Goal: Task Accomplishment & Management: Manage account settings

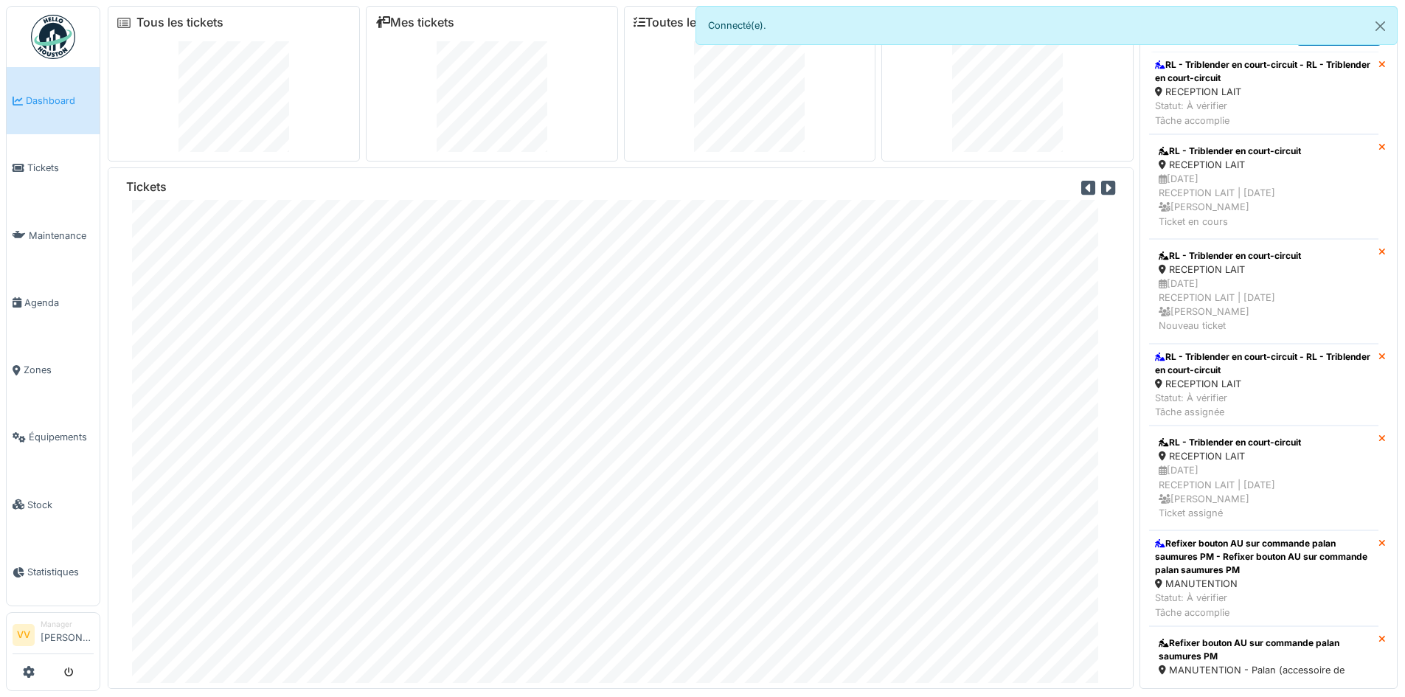
click at [41, 103] on span "Dashboard" at bounding box center [60, 101] width 68 height 14
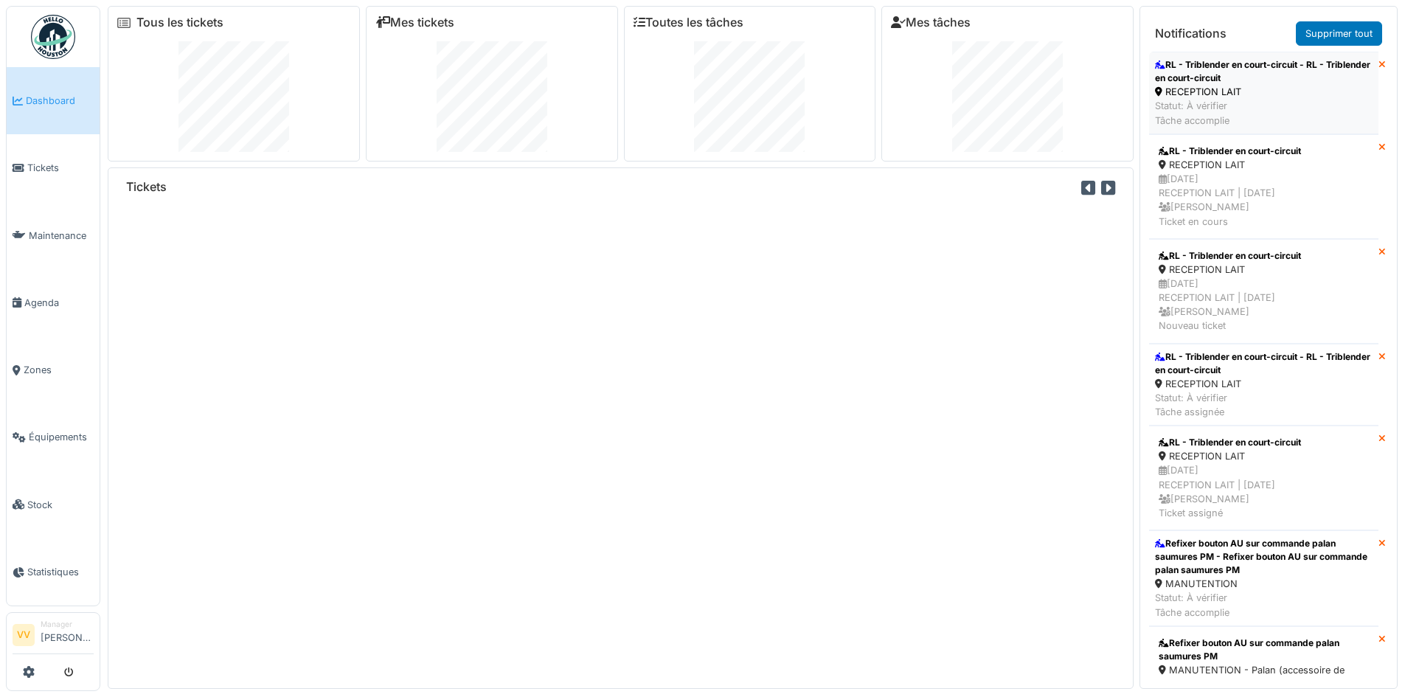
click at [1219, 74] on div "RL - Triblender en court-circuit - RL - Triblender en court-circuit" at bounding box center [1264, 71] width 218 height 27
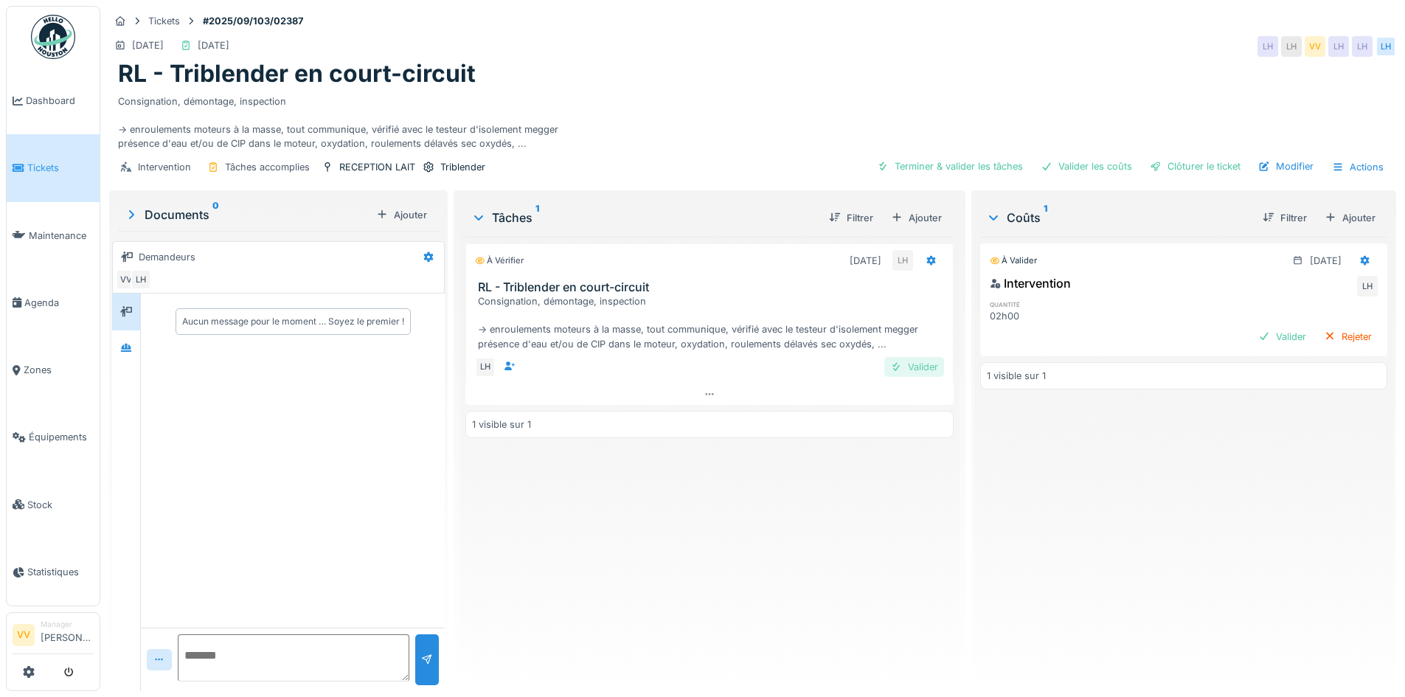
drag, startPoint x: 896, startPoint y: 369, endPoint x: 926, endPoint y: 367, distance: 30.3
click at [896, 369] on div "Valider" at bounding box center [915, 367] width 60 height 20
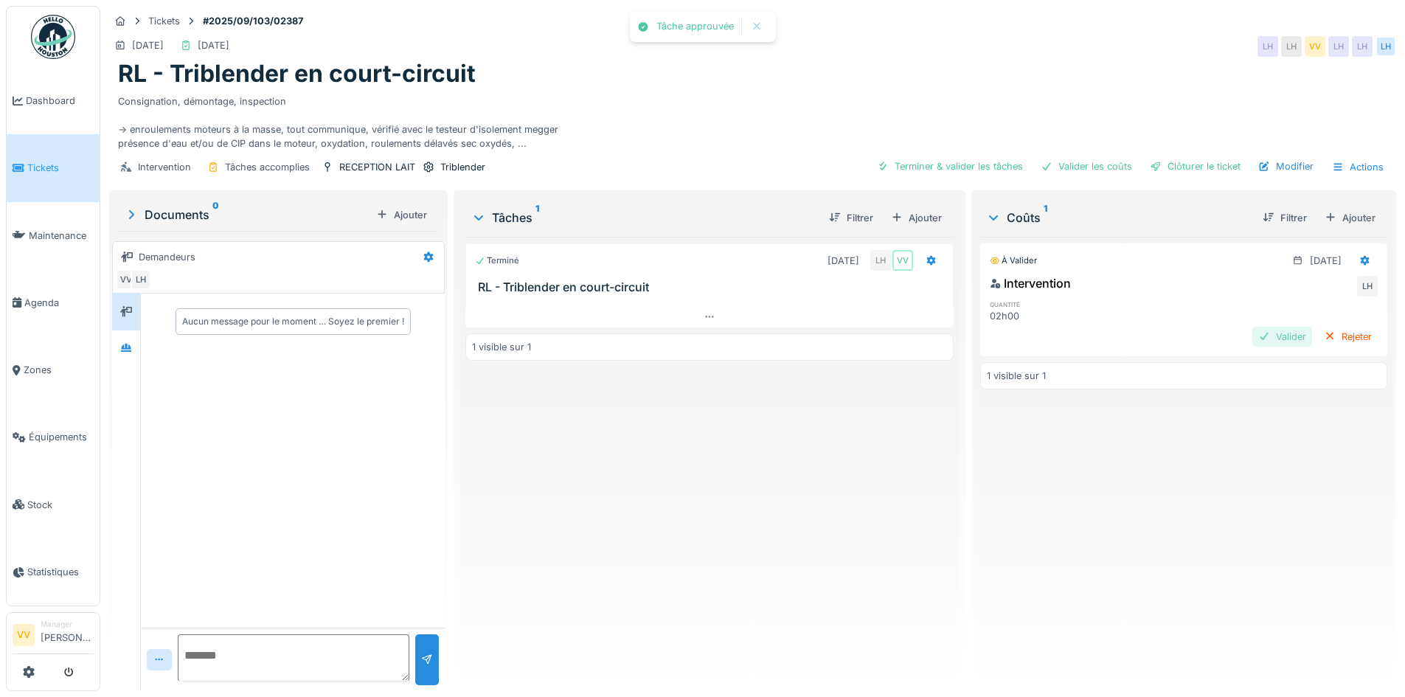
click at [1257, 340] on div "Valider" at bounding box center [1283, 337] width 60 height 20
click at [1173, 164] on div "Clôturer le ticket" at bounding box center [1195, 166] width 103 height 20
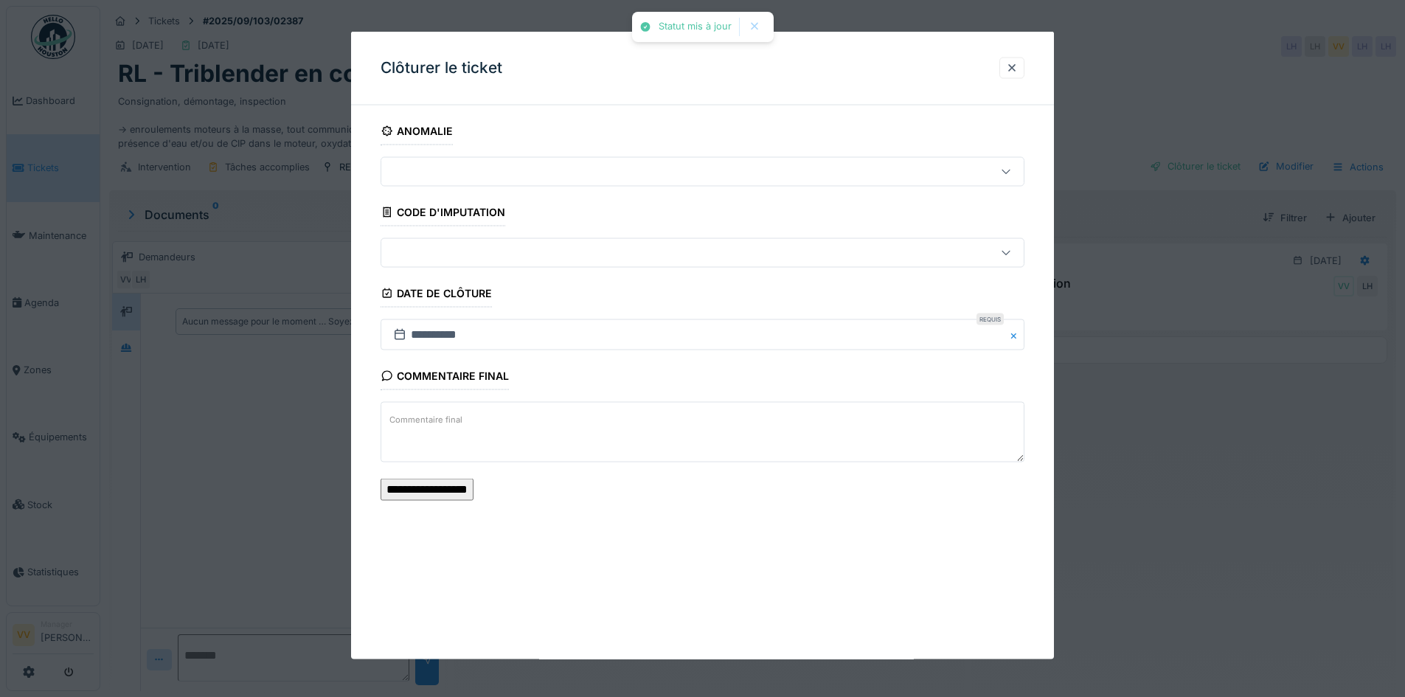
click at [474, 485] on input "**********" at bounding box center [427, 489] width 93 height 22
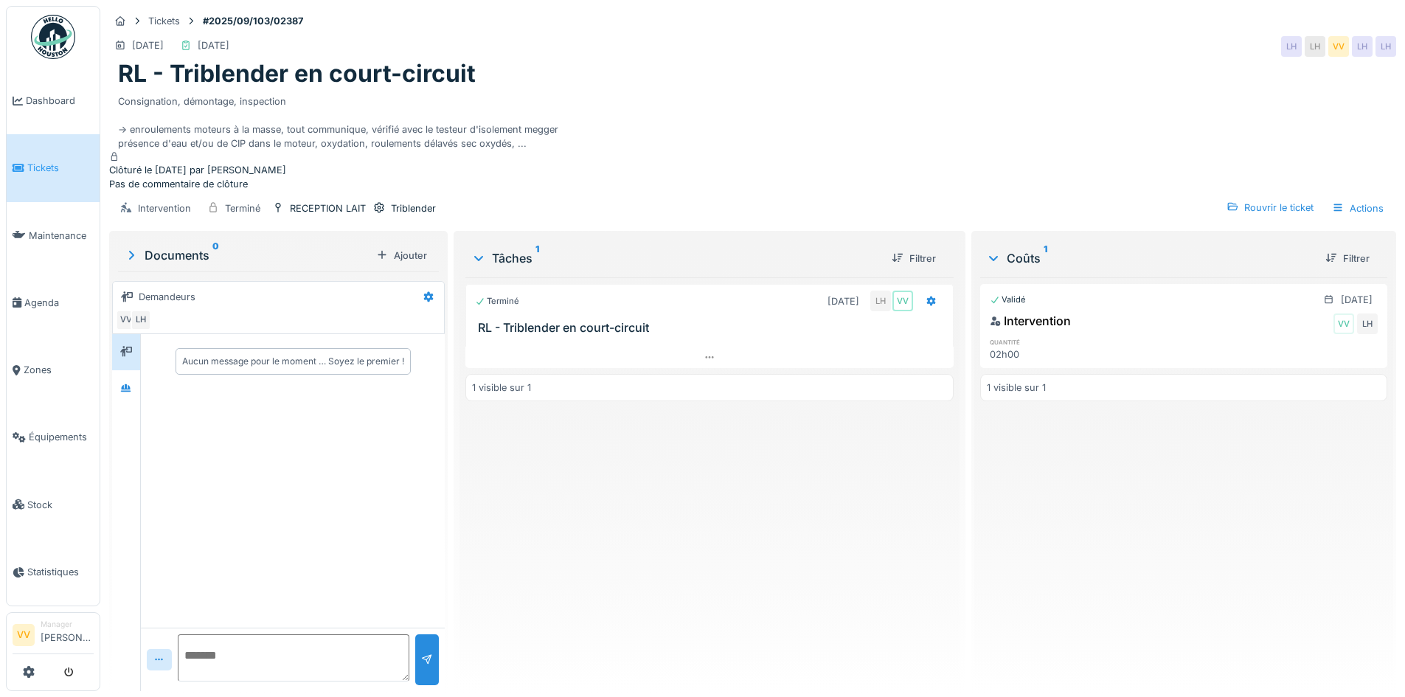
click at [55, 161] on span "Tickets" at bounding box center [60, 168] width 66 height 14
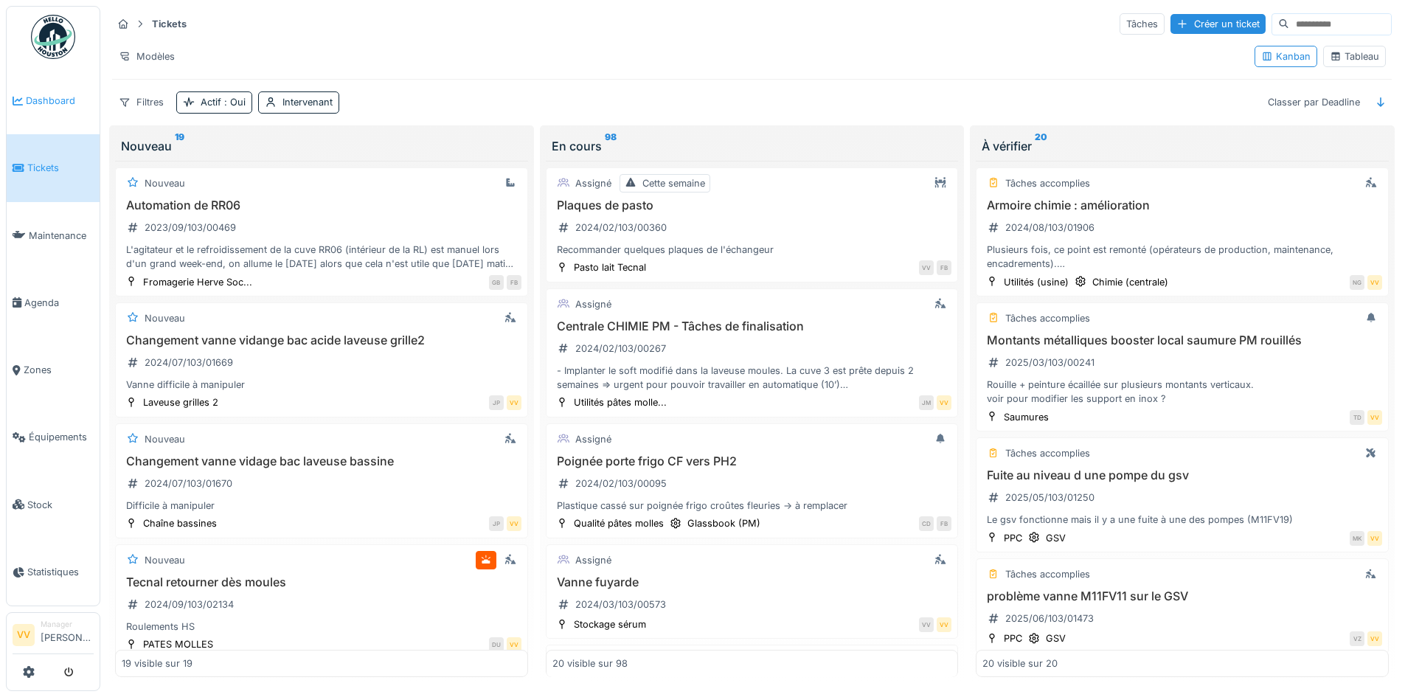
click at [25, 97] on li "Dashboard" at bounding box center [53, 101] width 81 height 14
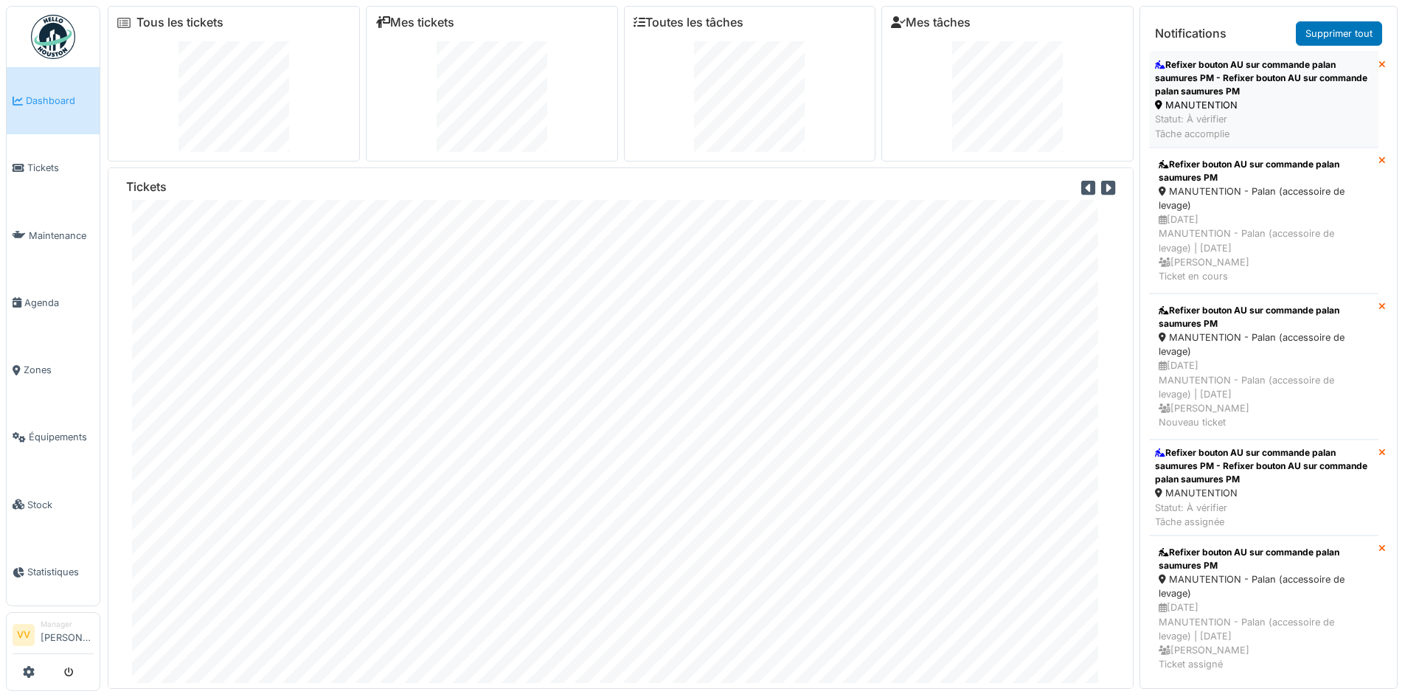
click at [1278, 74] on div "Refixer bouton AU sur commande palan saumures PM - Refixer bouton AU sur comman…" at bounding box center [1264, 78] width 218 height 40
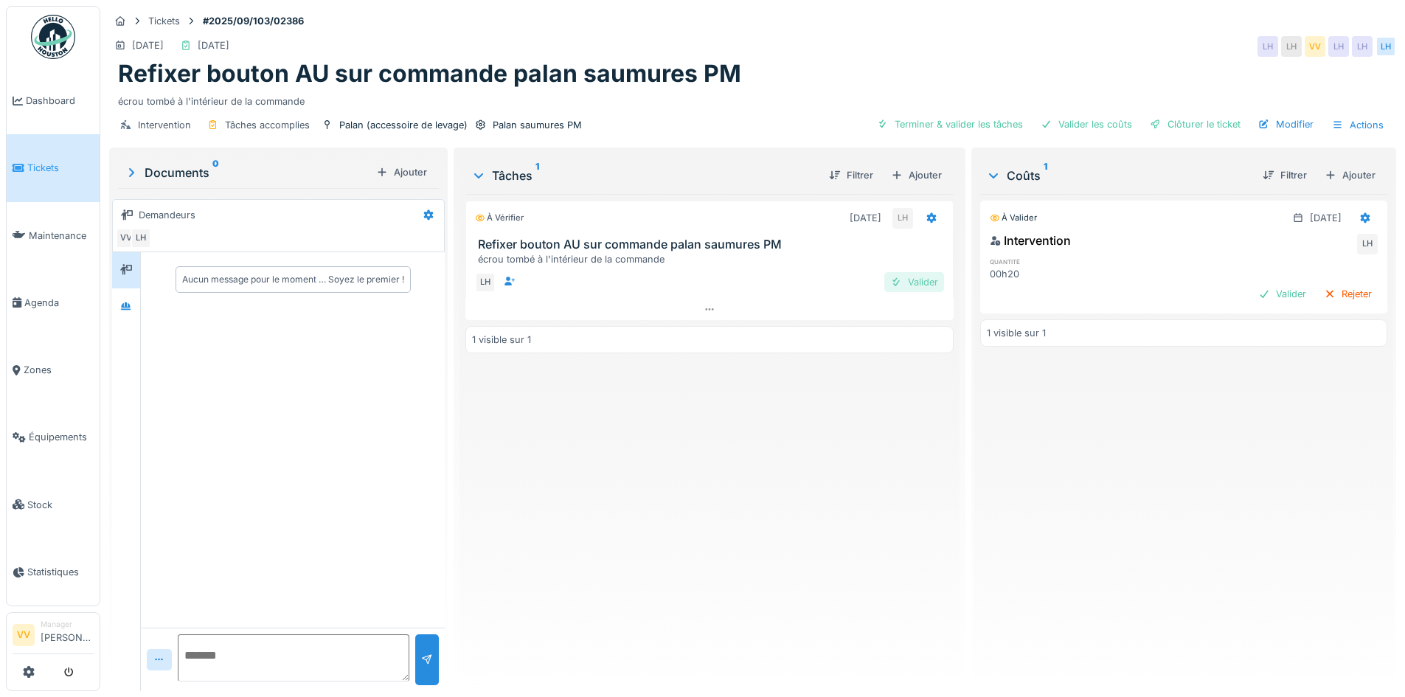
click at [911, 276] on div "Valider" at bounding box center [915, 282] width 60 height 20
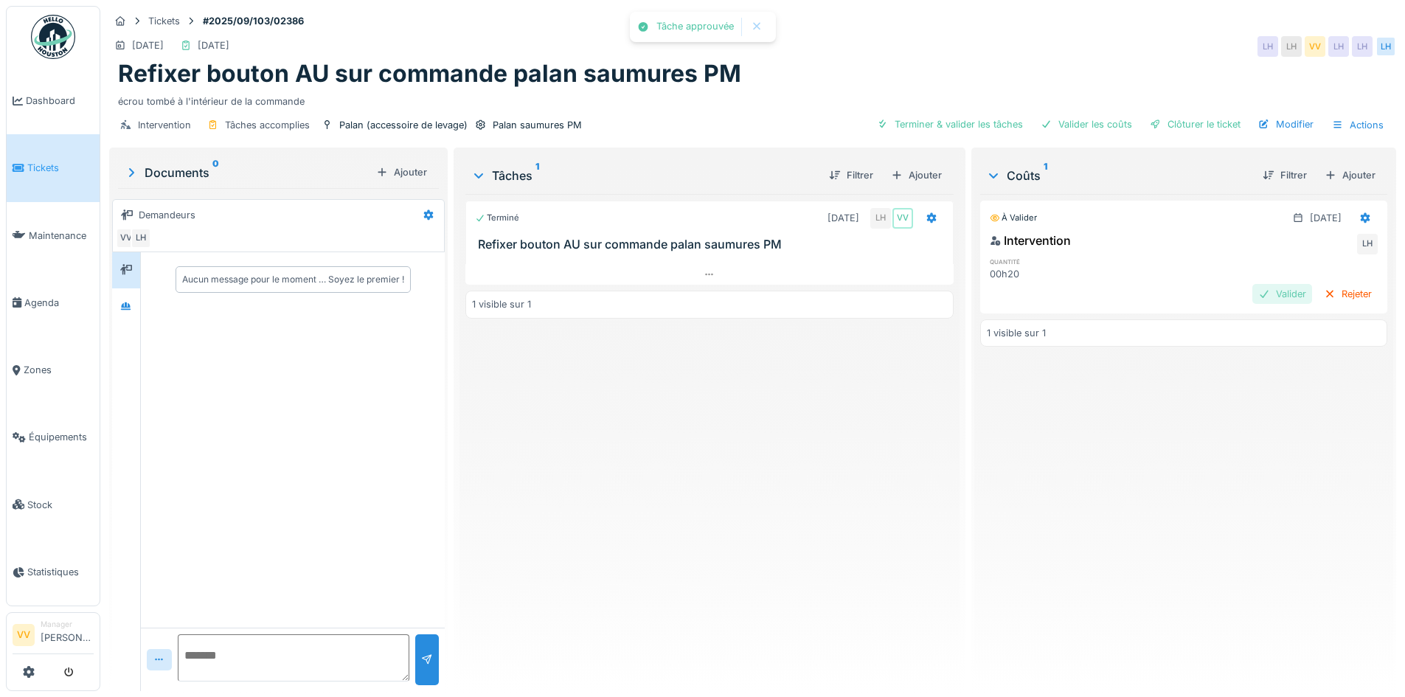
click at [1258, 297] on div "Valider" at bounding box center [1283, 294] width 60 height 20
click at [1101, 127] on div "Valider les coûts" at bounding box center [1086, 124] width 103 height 20
click at [1164, 121] on div "Clôturer le ticket" at bounding box center [1195, 124] width 103 height 20
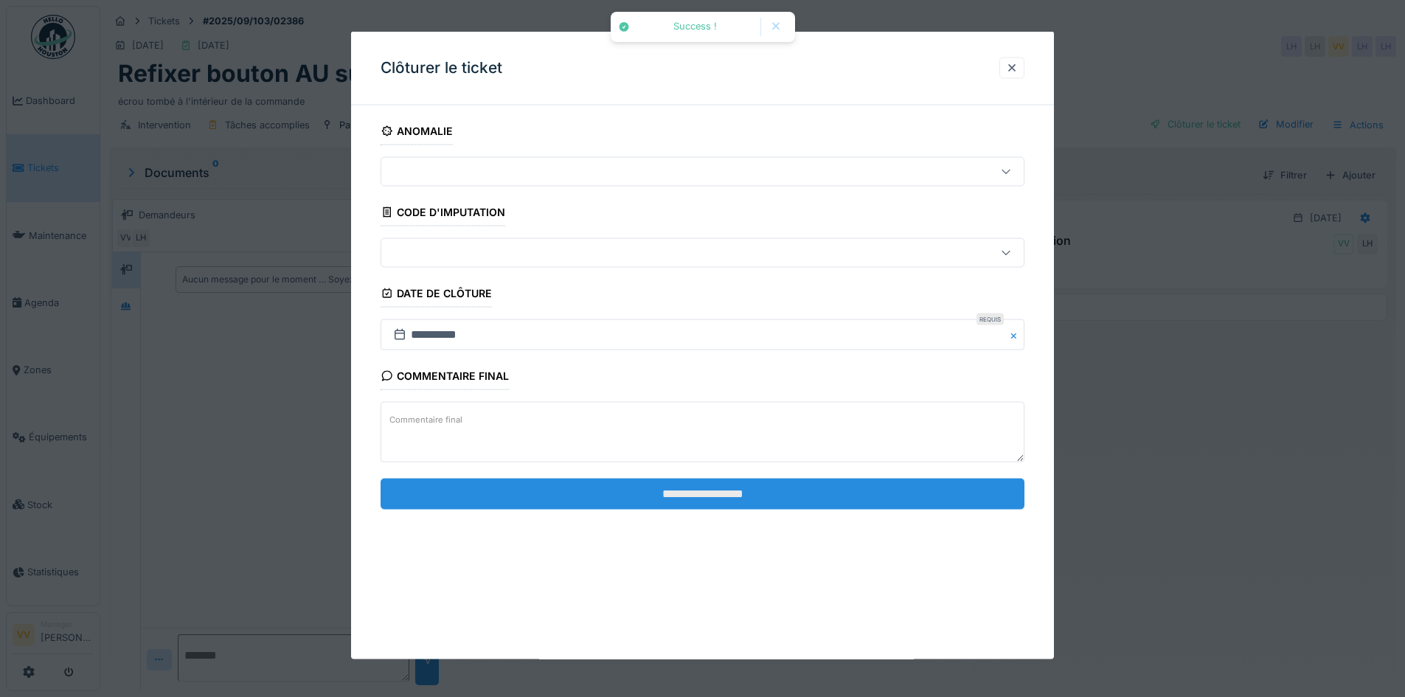
click at [699, 494] on input "**********" at bounding box center [703, 493] width 644 height 31
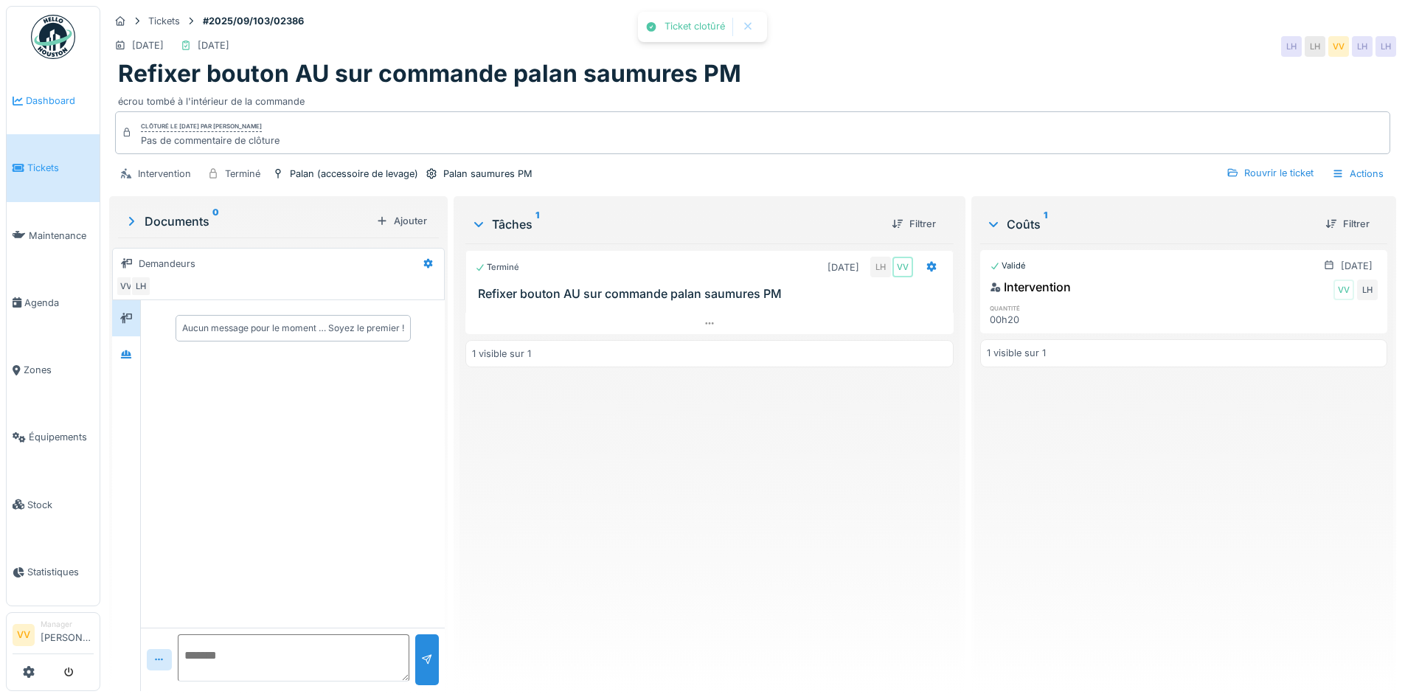
click at [22, 102] on icon at bounding box center [18, 101] width 10 height 10
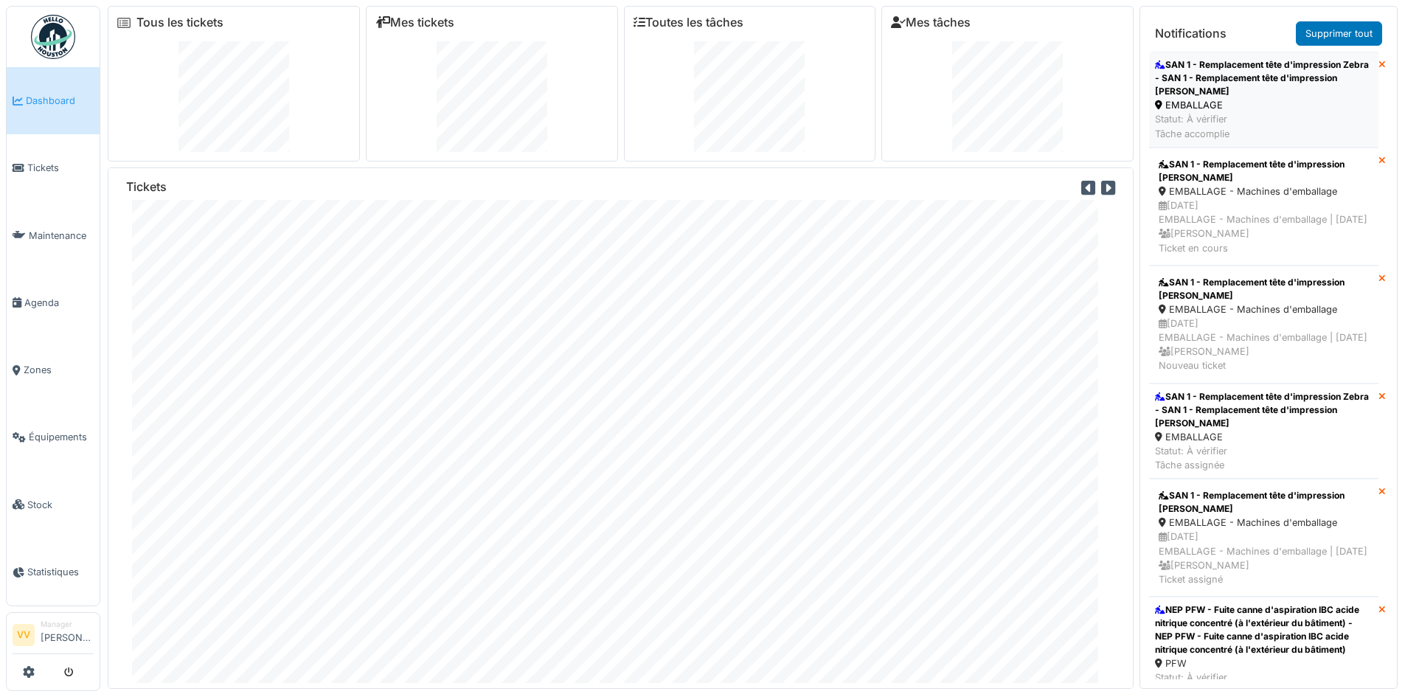
click at [1267, 88] on div "SAN 1 - Remplacement tête d'impression Zebra - SAN 1 - Remplacement tête d'impr…" at bounding box center [1264, 78] width 218 height 40
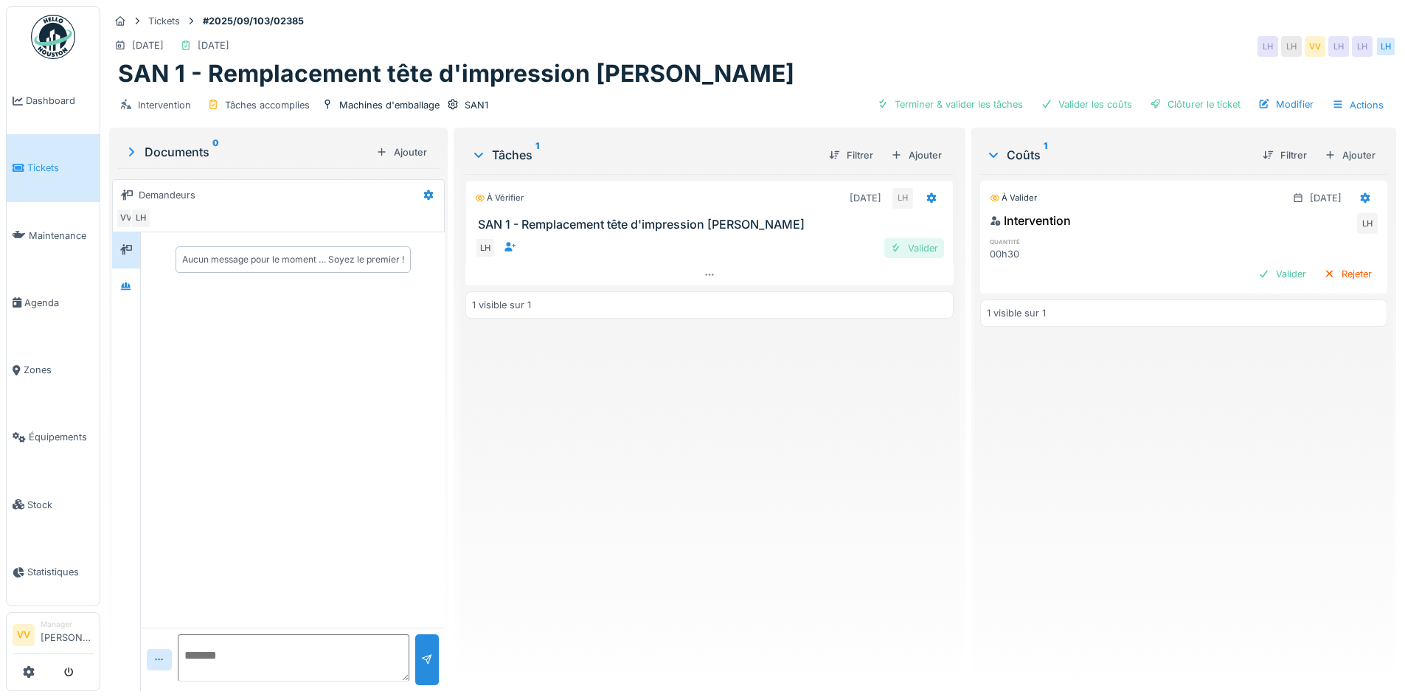
click at [905, 251] on div "Valider" at bounding box center [915, 248] width 60 height 20
click at [1259, 267] on div "Valider" at bounding box center [1283, 274] width 60 height 20
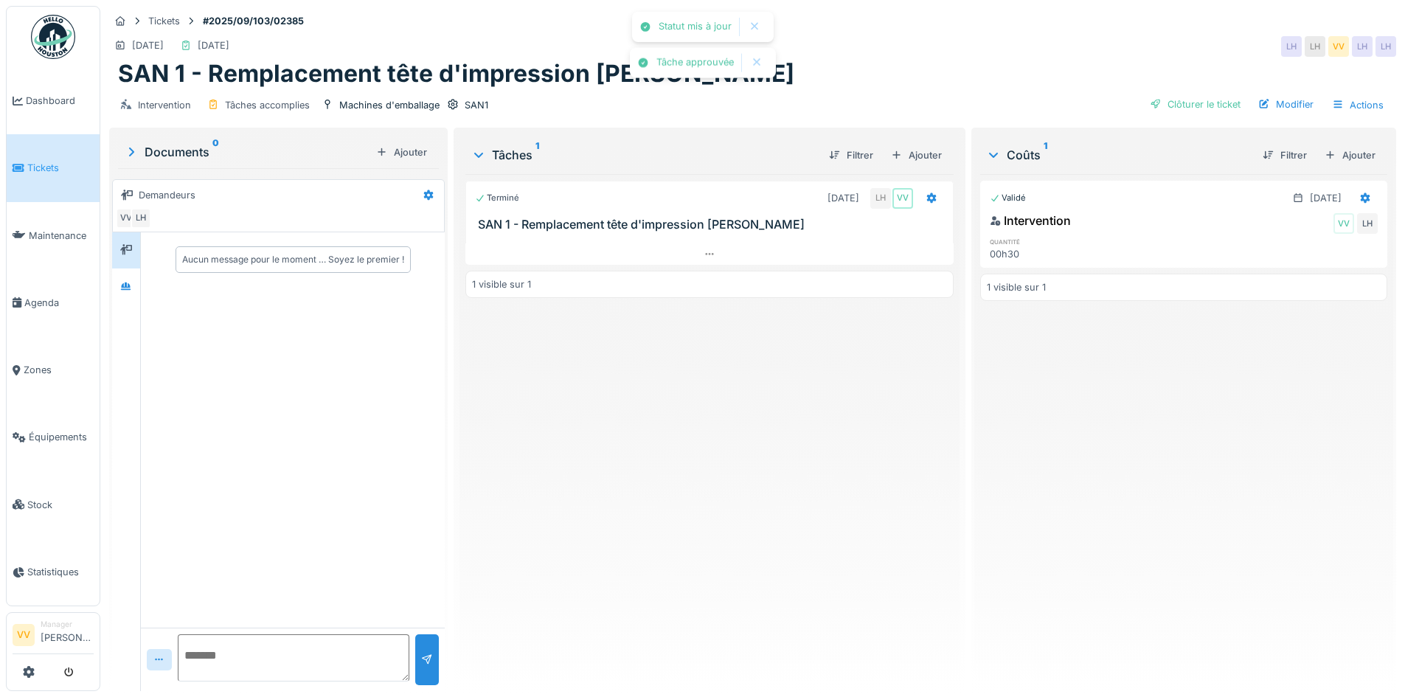
drag, startPoint x: 726, startPoint y: 521, endPoint x: 950, endPoint y: 386, distance: 261.8
click at [758, 501] on div "Terminé 05/09/2025 LH VV SAN 1 - Remplacement tête d'impression Zebra 1 visible…" at bounding box center [709, 426] width 488 height 505
click at [1180, 101] on div "Clôturer le ticket" at bounding box center [1195, 104] width 103 height 20
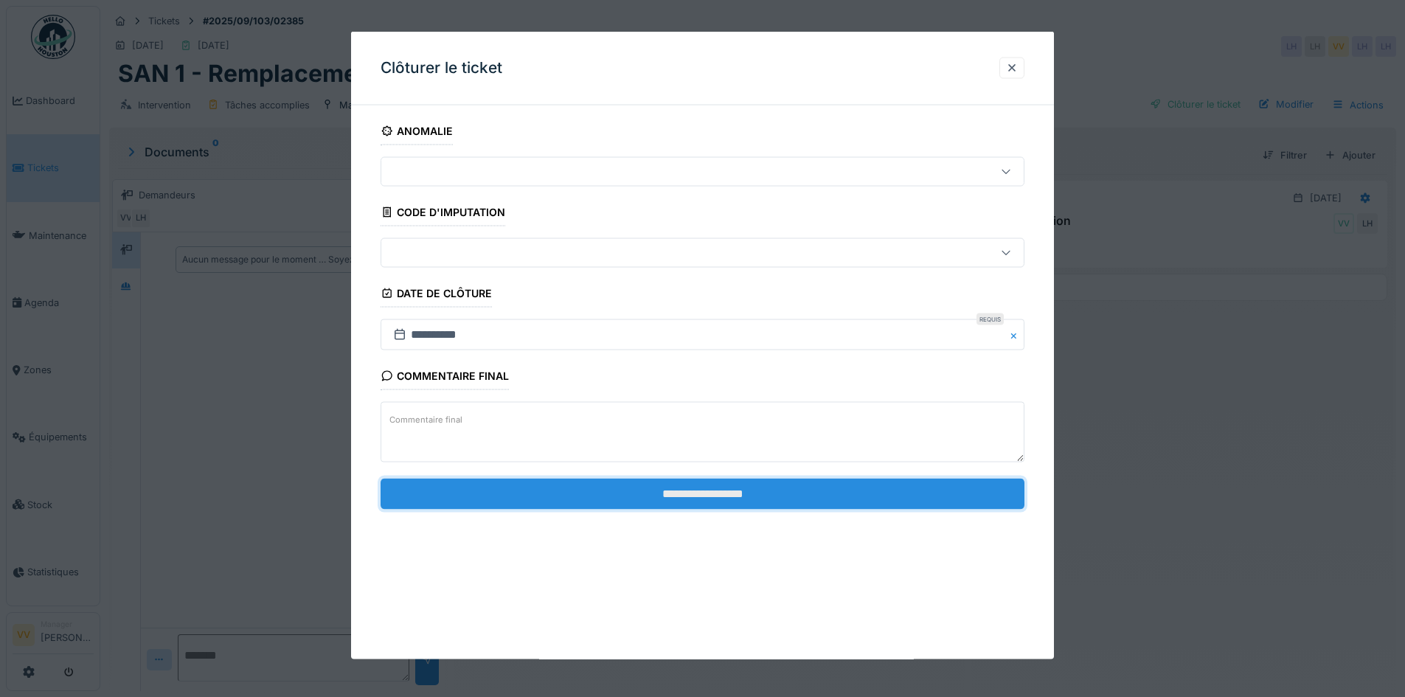
click at [600, 499] on input "**********" at bounding box center [703, 493] width 644 height 31
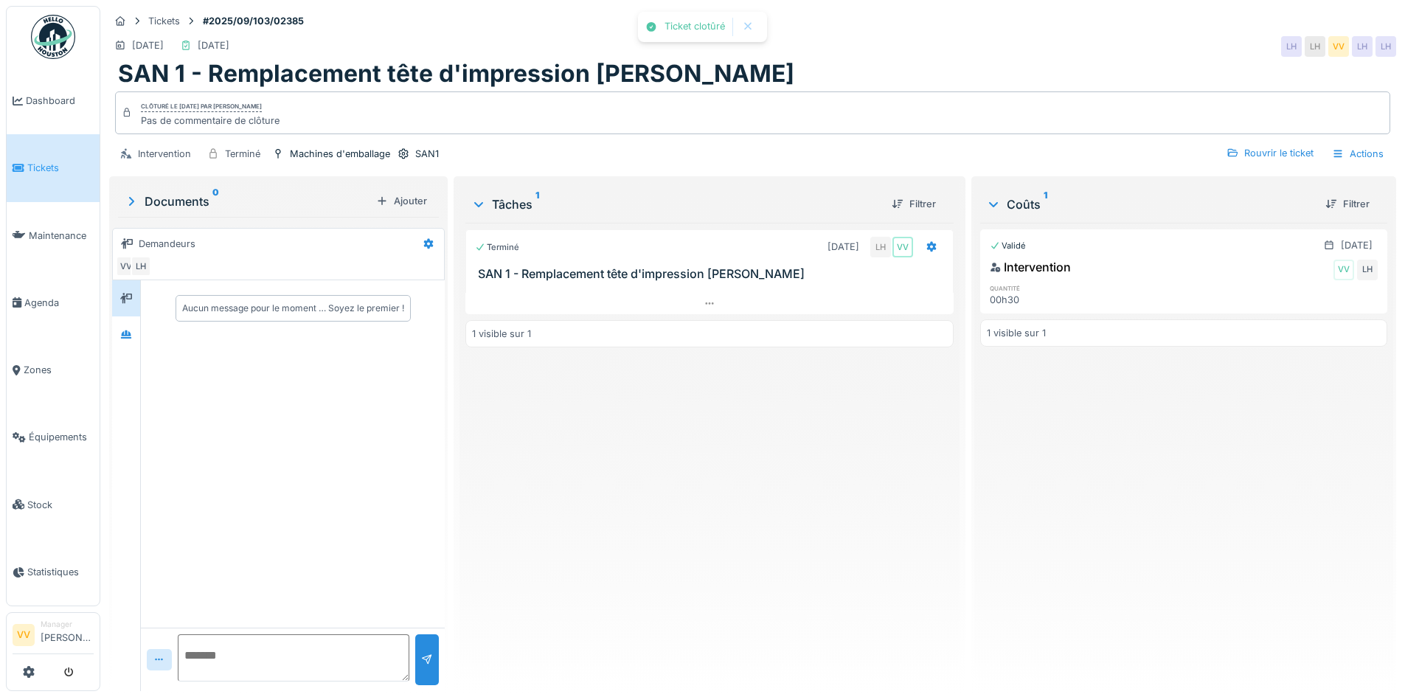
click at [38, 161] on span "Tickets" at bounding box center [60, 168] width 66 height 14
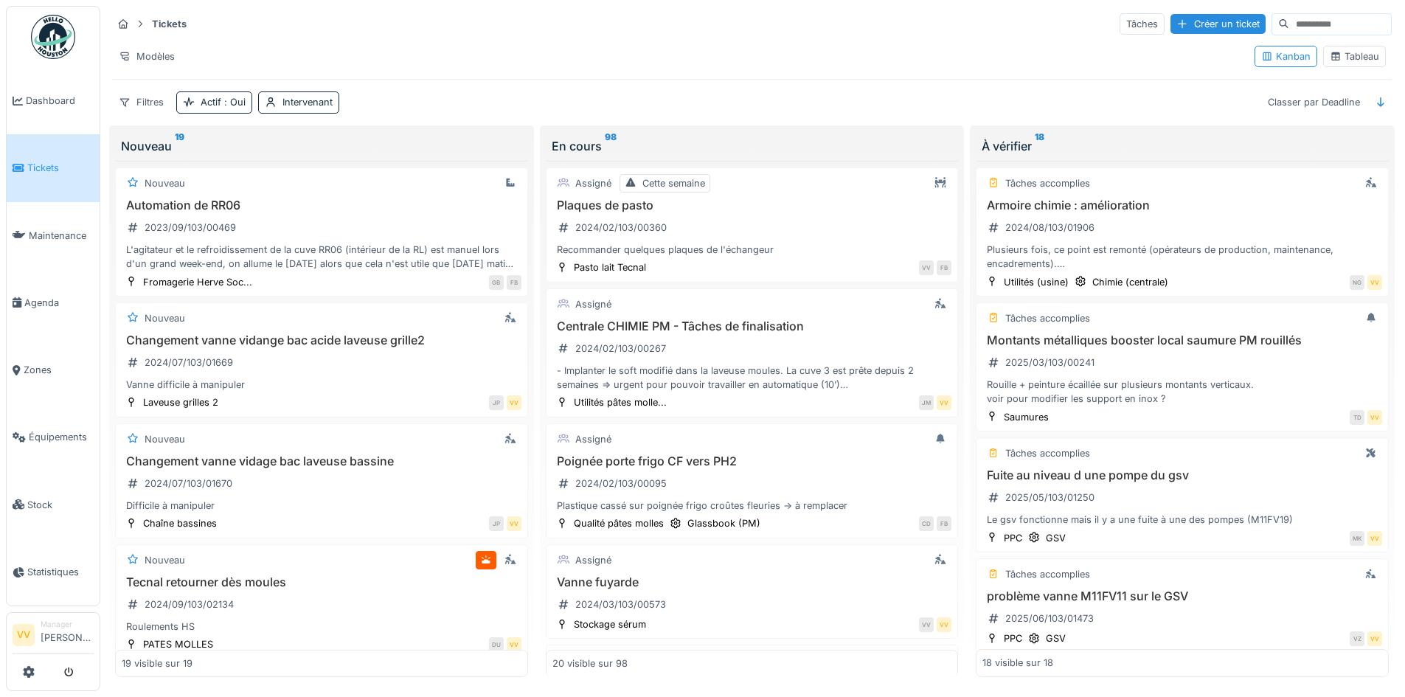
click at [0, 75] on div "Annuler Tickets Tâches Créer un ticket Modèles Kanban Tableau Filtres Actif : O…" at bounding box center [702, 348] width 1405 height 697
click at [24, 94] on li "Dashboard" at bounding box center [53, 101] width 81 height 14
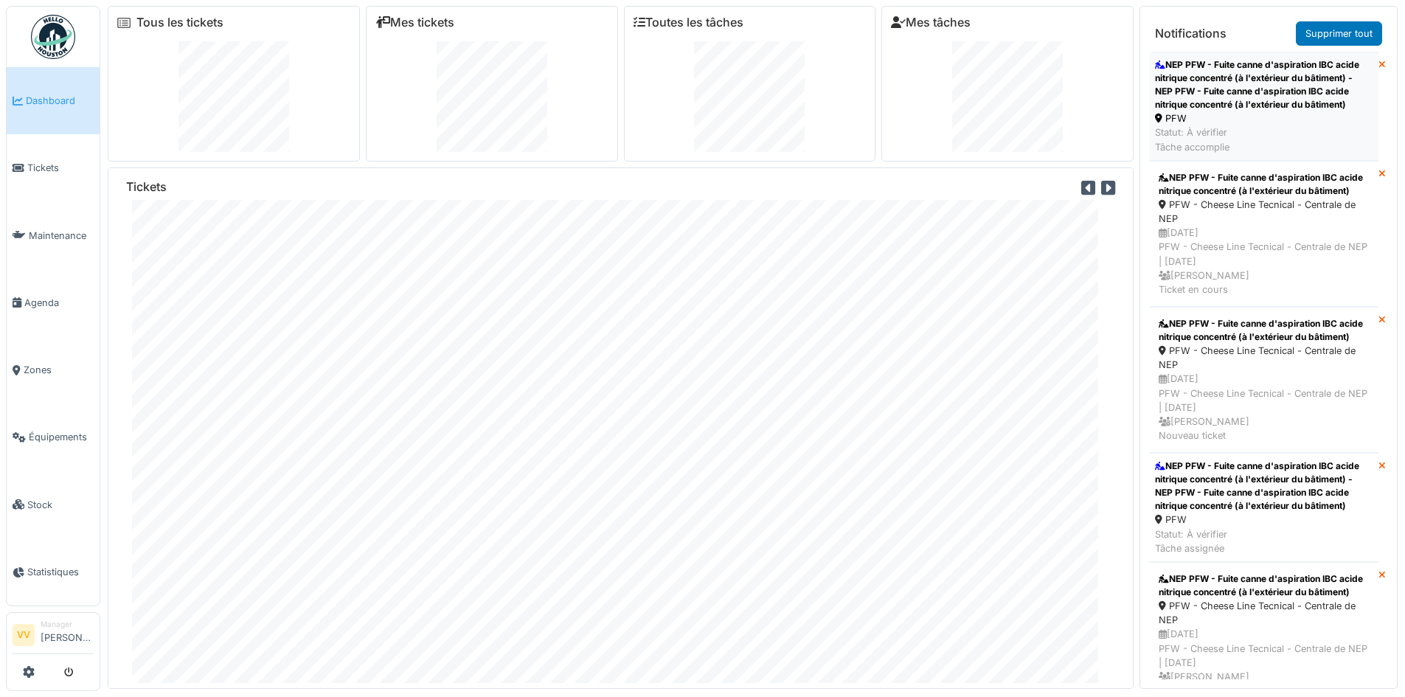
click at [1255, 93] on div "NEP PFW - Fuite canne d'aspiration IBC acide nitrique concentré (à l'extérieur …" at bounding box center [1264, 84] width 218 height 53
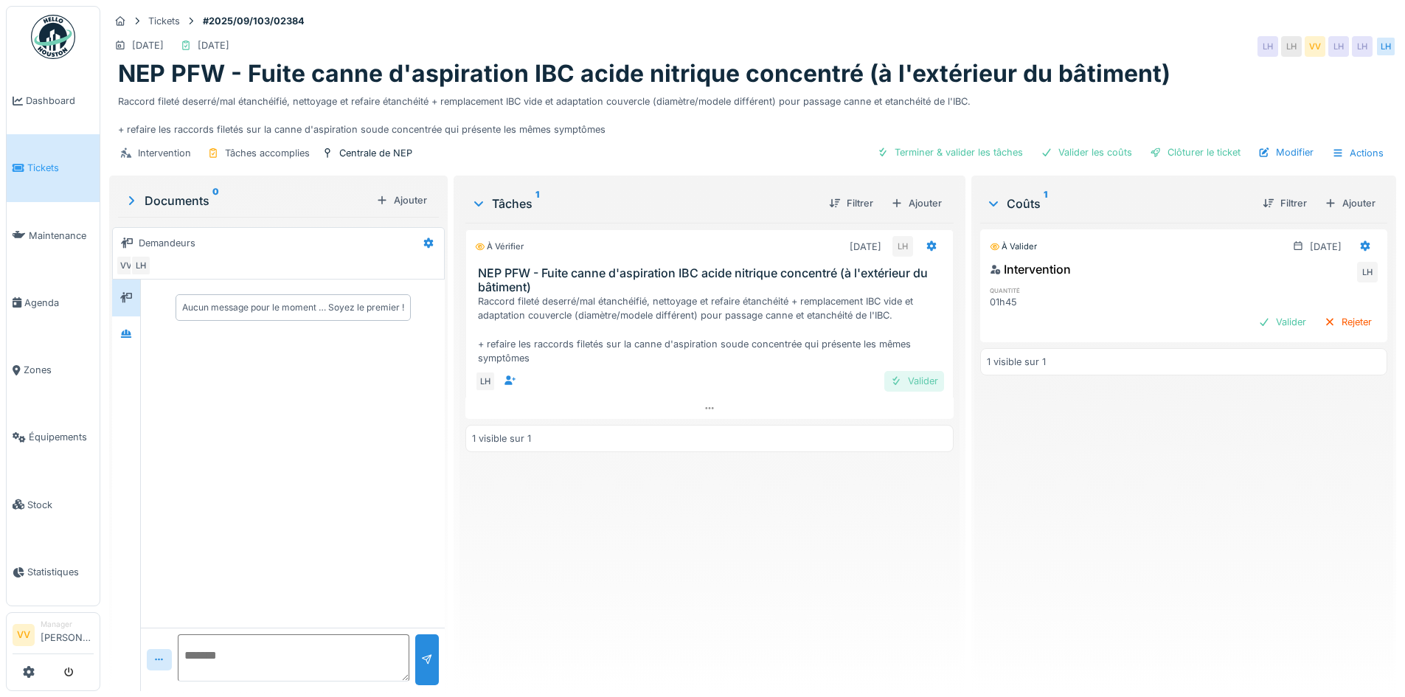
click at [914, 384] on div "Valider" at bounding box center [915, 381] width 60 height 20
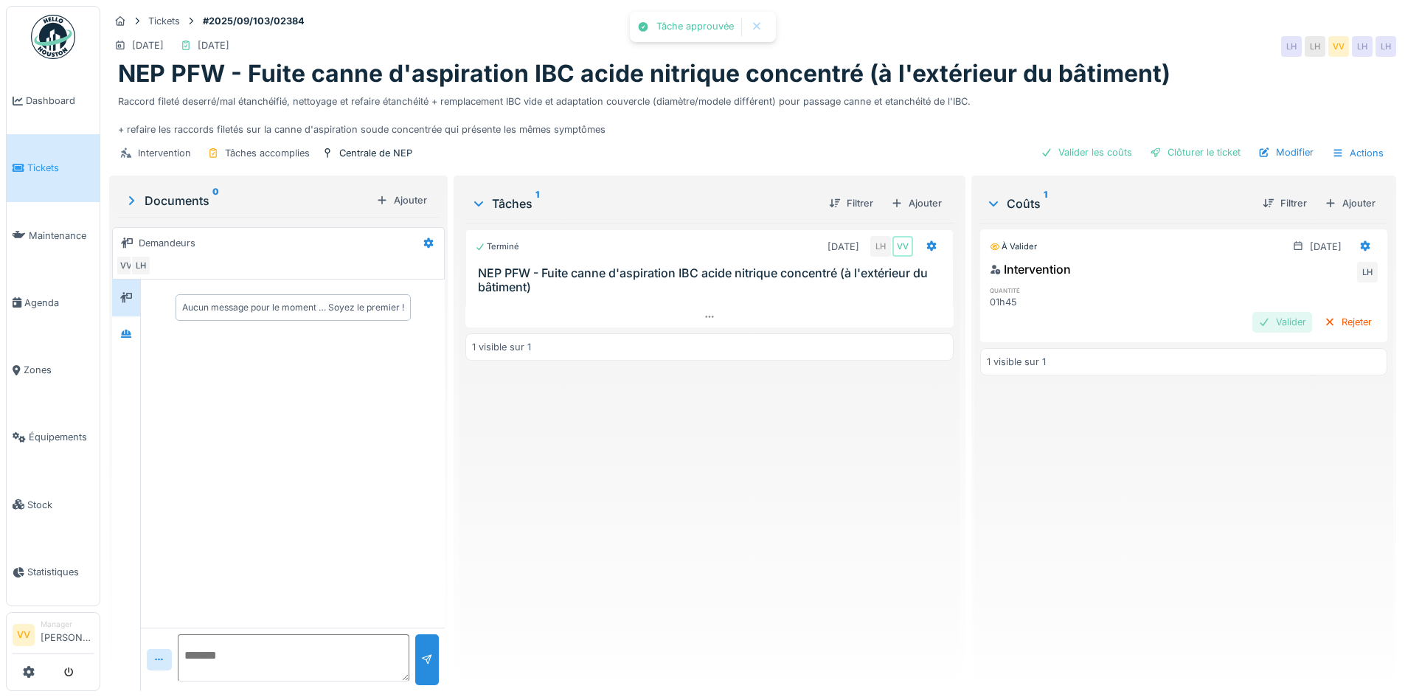
click at [1254, 330] on div "Valider" at bounding box center [1283, 322] width 60 height 20
click at [1199, 145] on div "Clôturer le ticket" at bounding box center [1195, 152] width 103 height 20
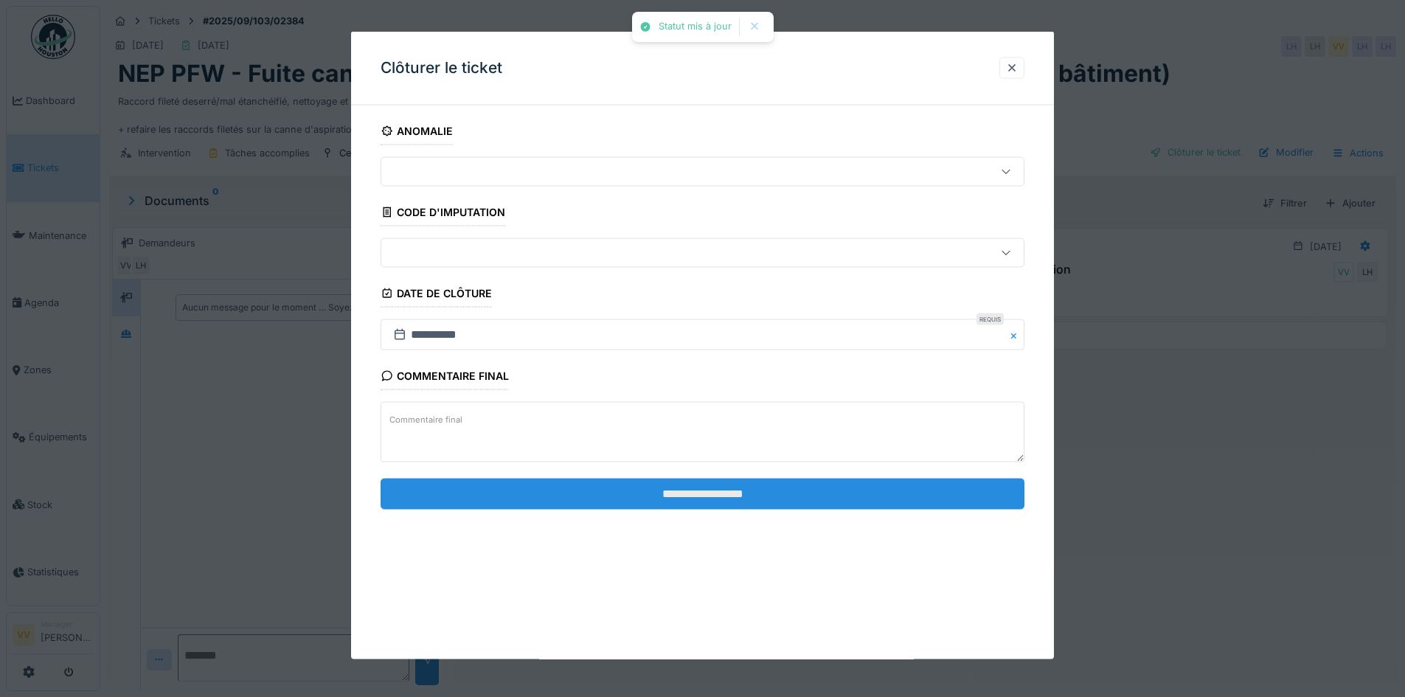
click at [713, 488] on input "**********" at bounding box center [703, 493] width 644 height 31
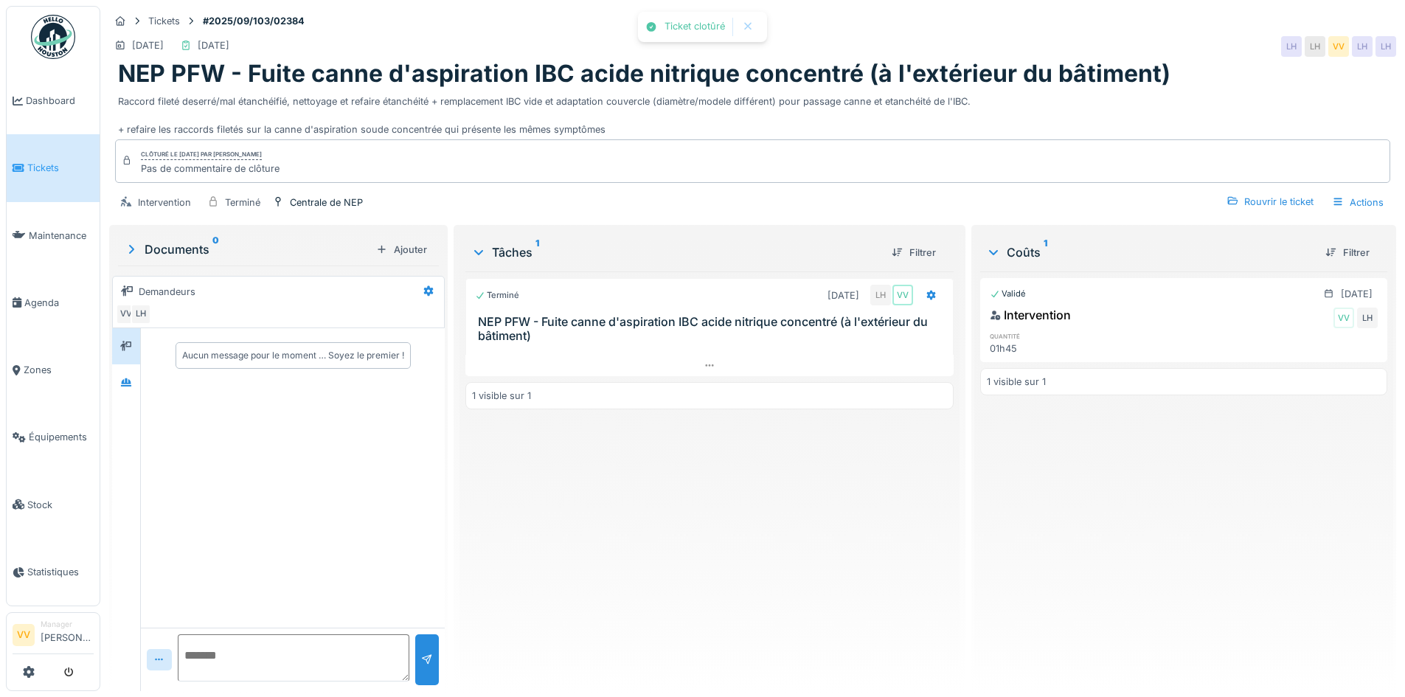
click at [752, 500] on div "Terminé [DATE] LH VV NEP PFW - Fuite canne d'aspiration IBC acide nitrique conc…" at bounding box center [709, 475] width 488 height 408
click at [54, 96] on span "Dashboard" at bounding box center [60, 101] width 68 height 14
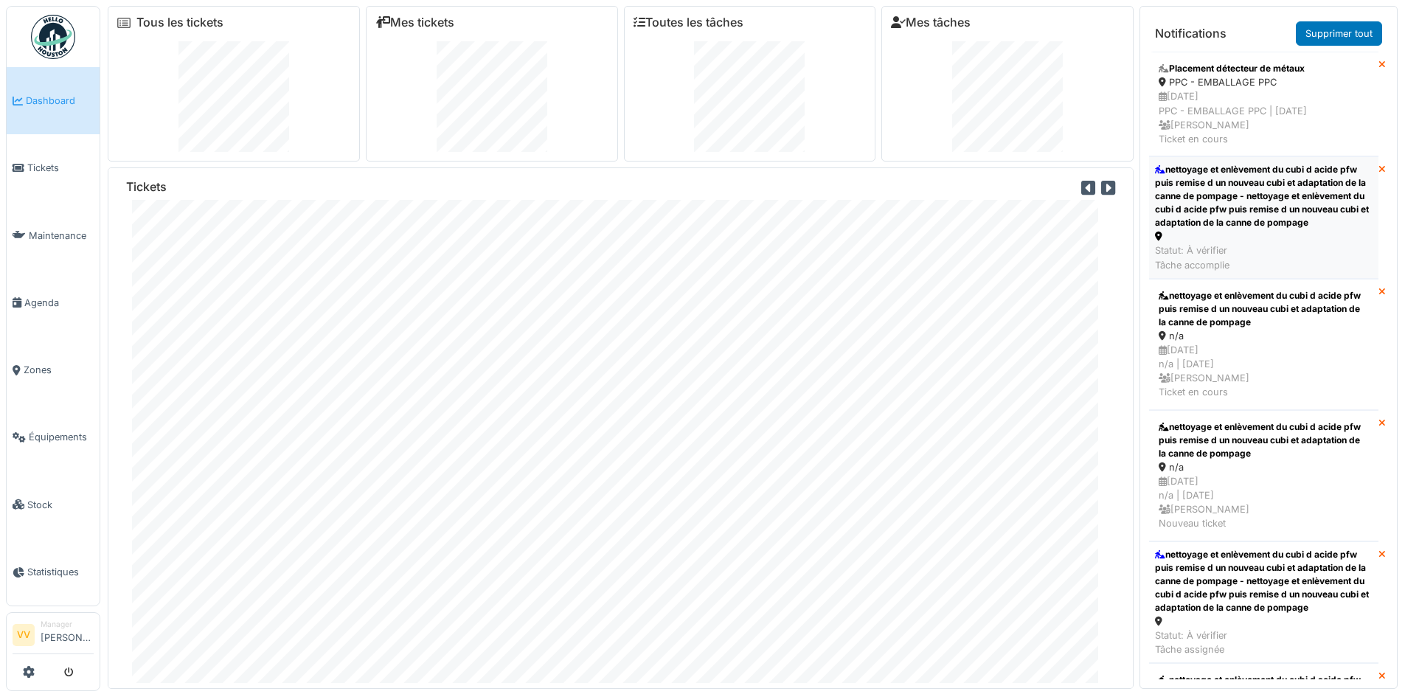
click at [1295, 201] on div "nettoyage et enlèvement du cubi d acide pfw puis remise d un nouveau cubi et ad…" at bounding box center [1264, 196] width 218 height 66
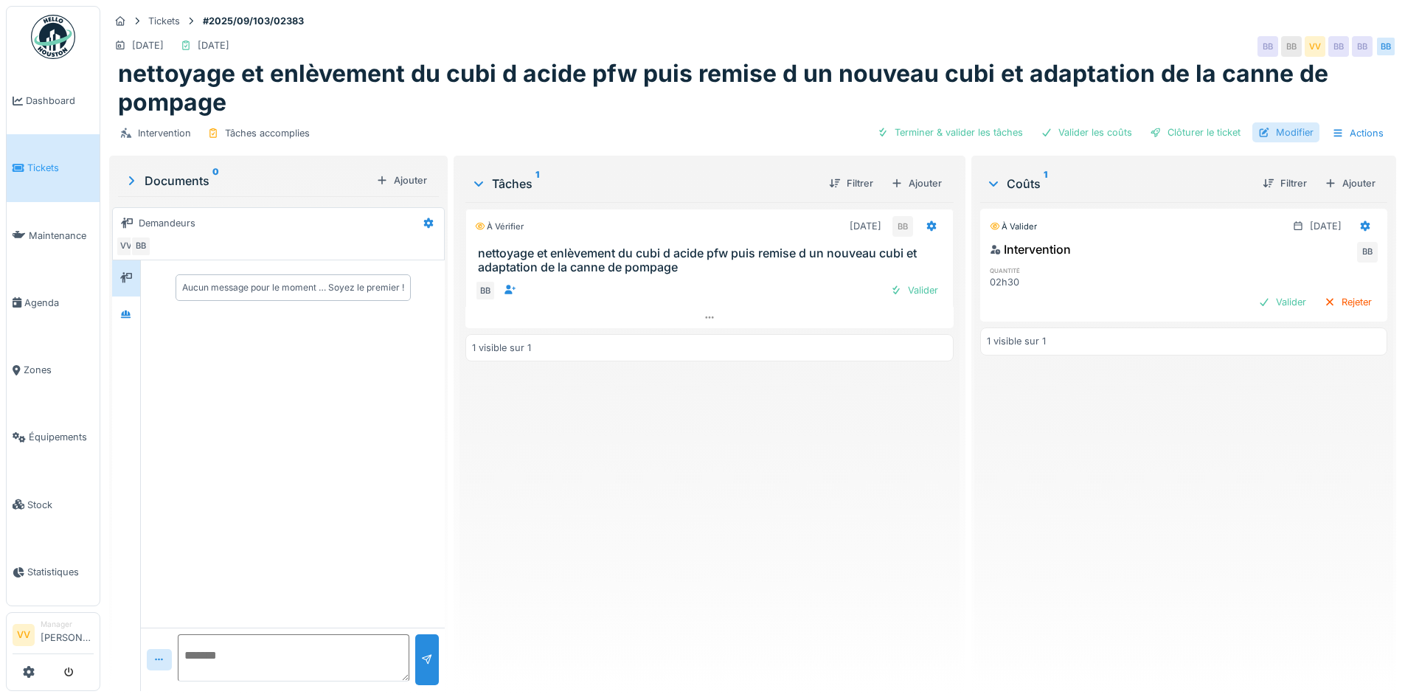
click at [1279, 130] on div "Modifier" at bounding box center [1286, 132] width 67 height 20
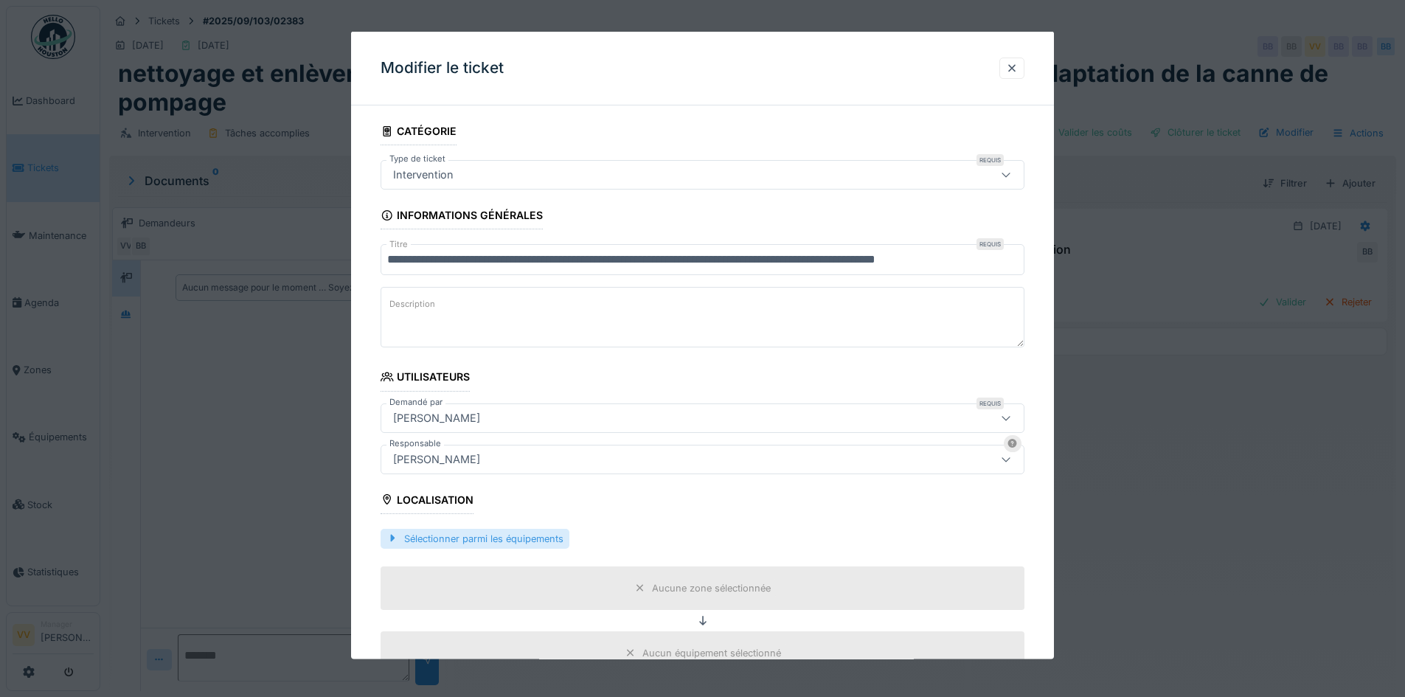
click at [507, 533] on div "Sélectionner parmi les équipements" at bounding box center [475, 538] width 189 height 20
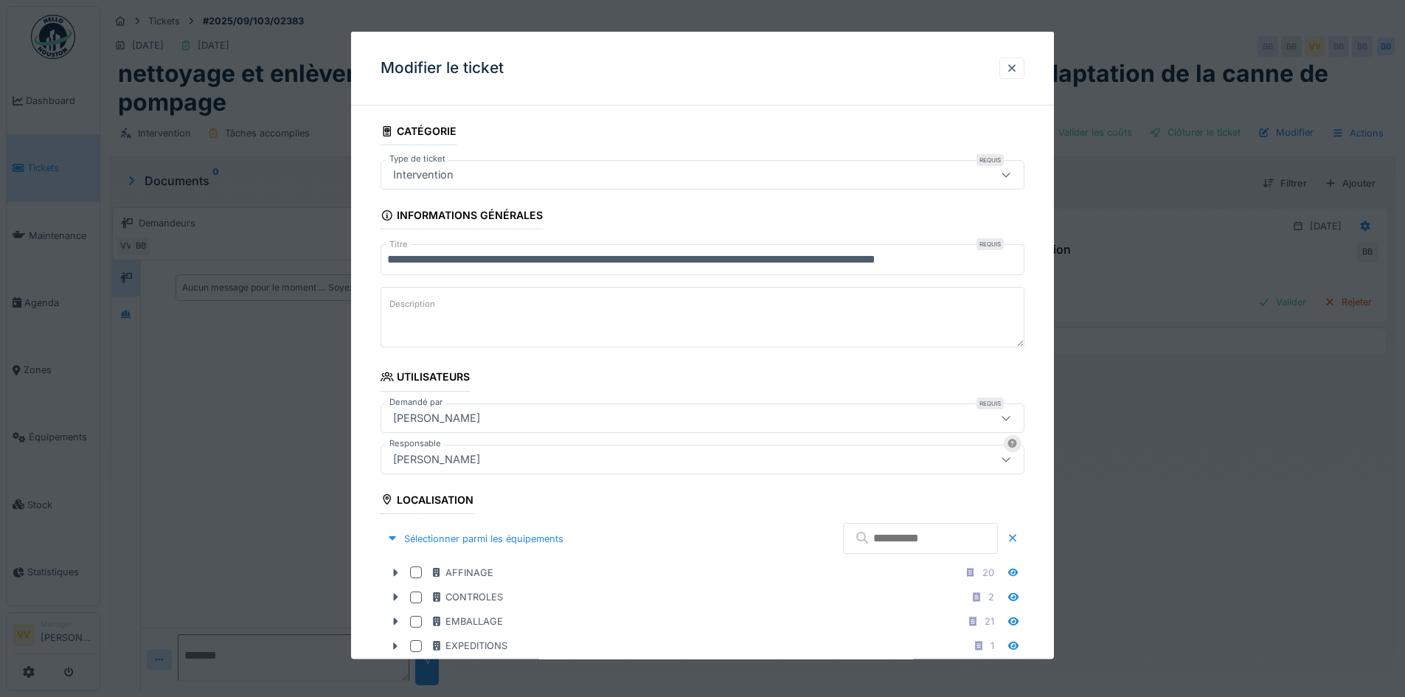
drag, startPoint x: 945, startPoint y: 550, endPoint x: 938, endPoint y: 541, distance: 11.7
click at [944, 548] on input "text" at bounding box center [920, 538] width 155 height 31
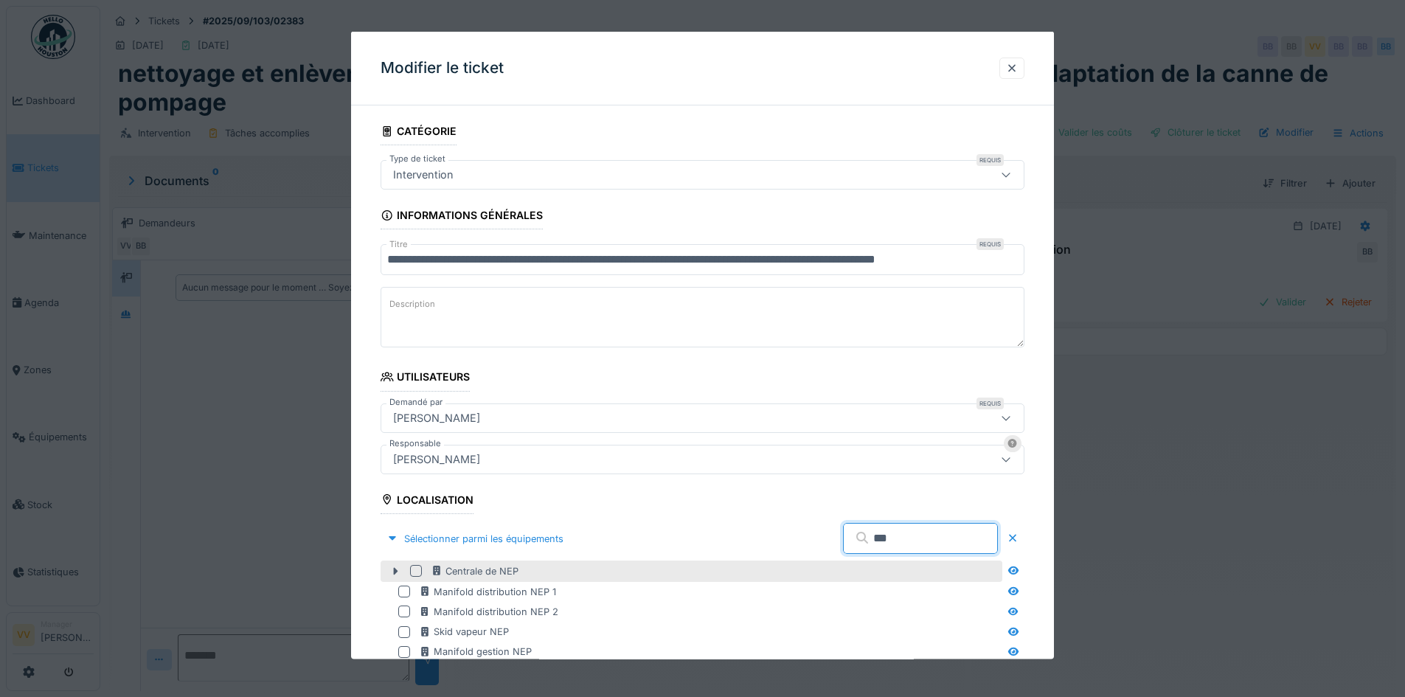
type input "***"
click at [420, 570] on div at bounding box center [416, 571] width 12 height 12
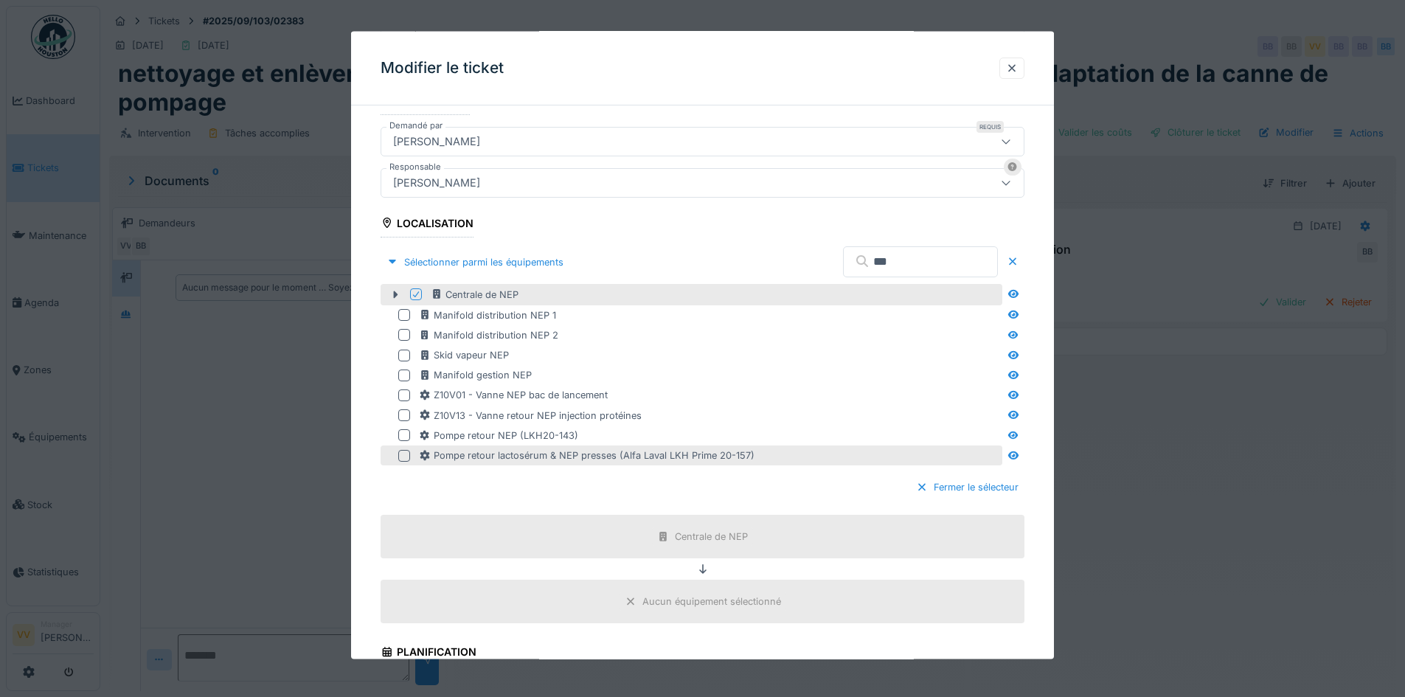
scroll to position [443, 0]
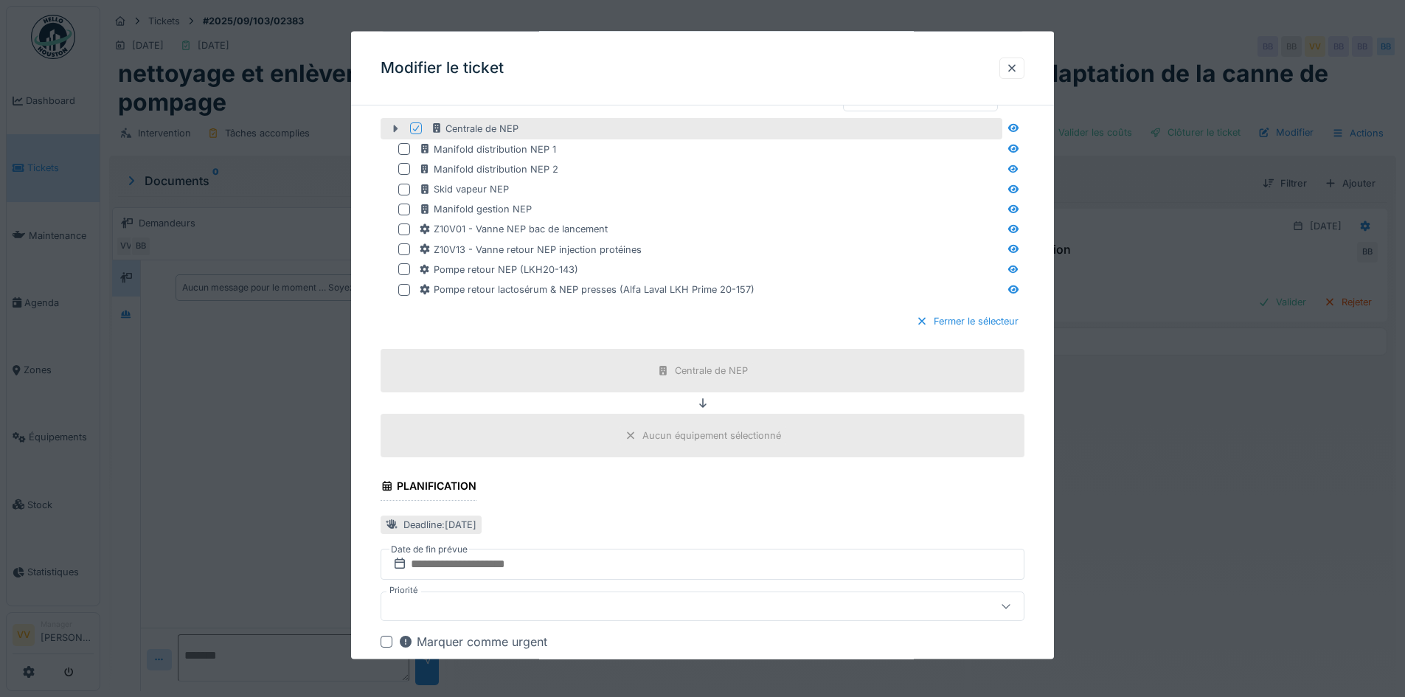
click at [392, 132] on icon at bounding box center [396, 128] width 12 height 10
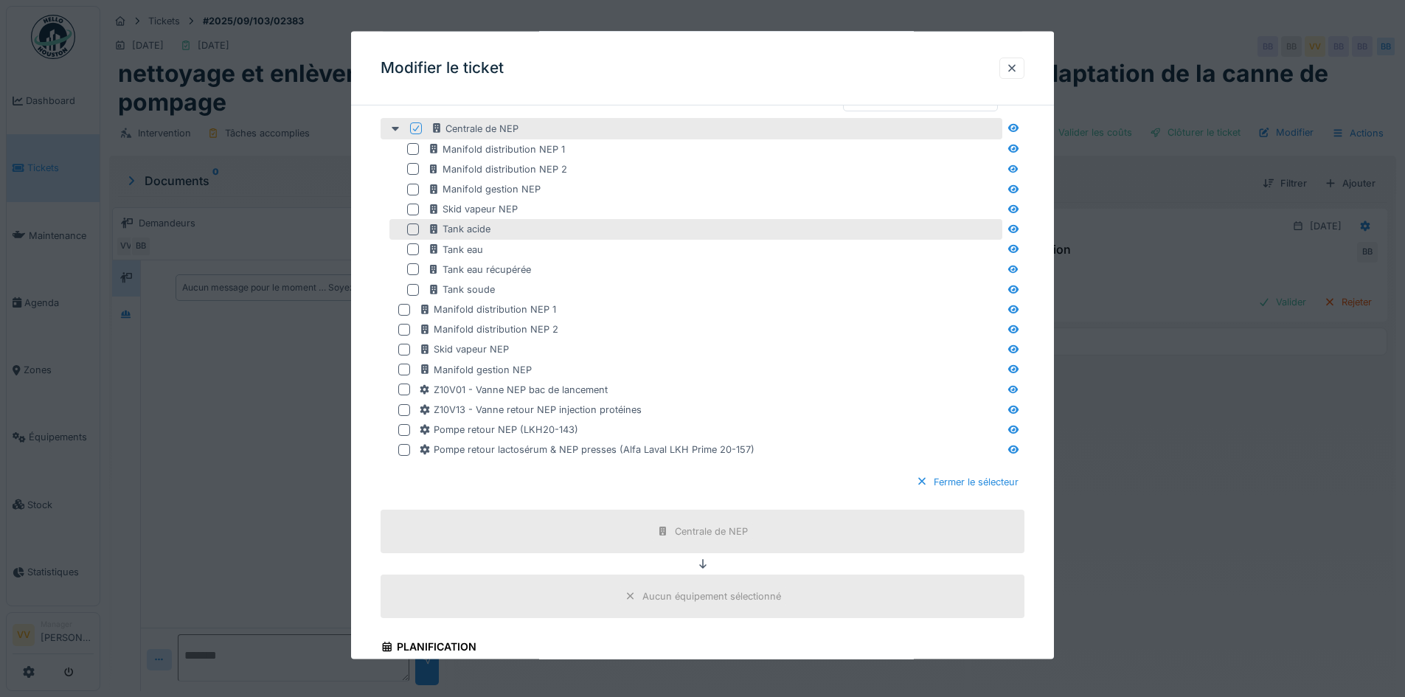
click at [416, 227] on div at bounding box center [413, 229] width 12 height 12
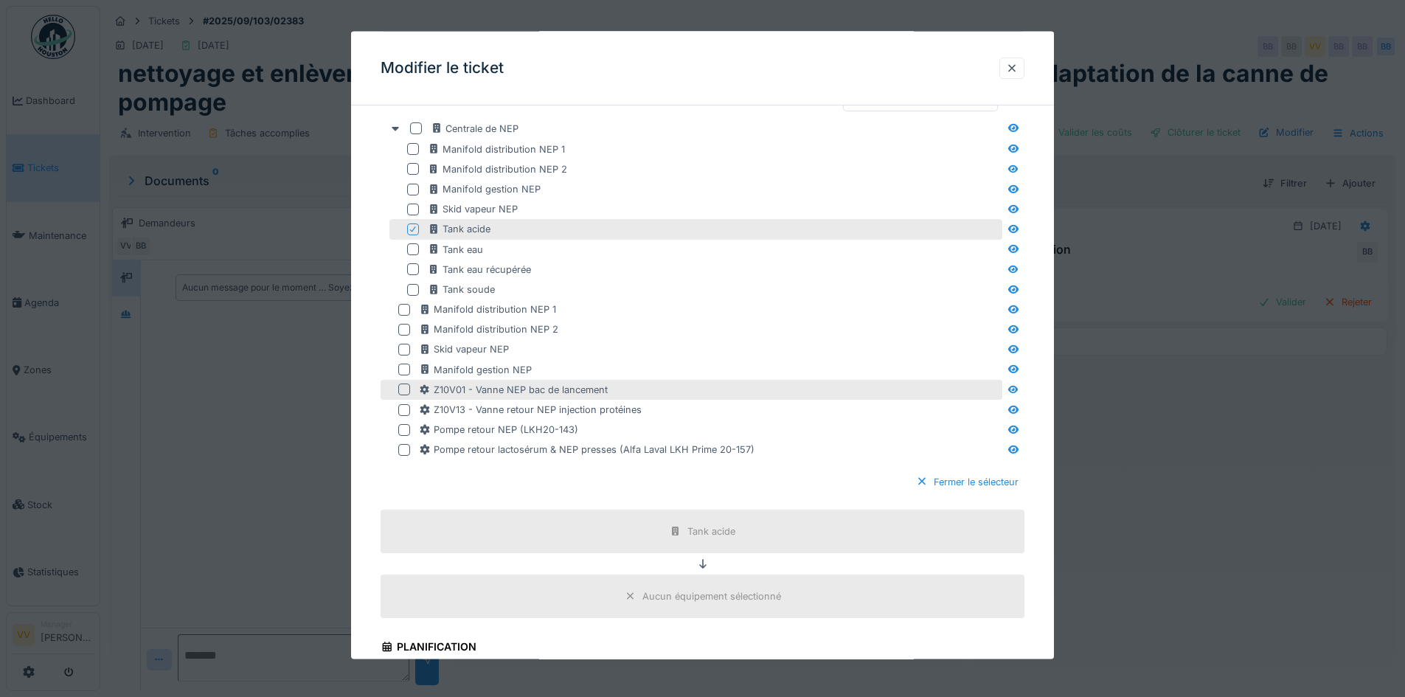
scroll to position [221, 0]
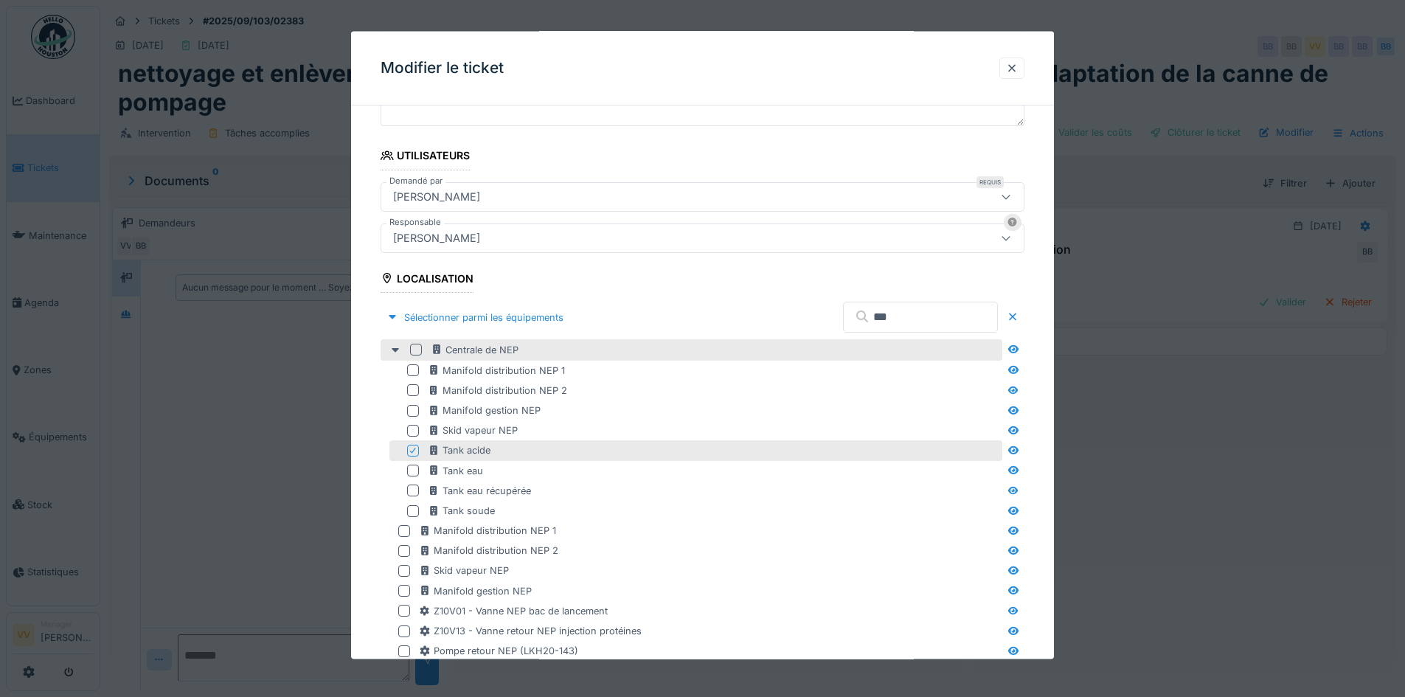
click at [418, 350] on div at bounding box center [416, 350] width 12 height 12
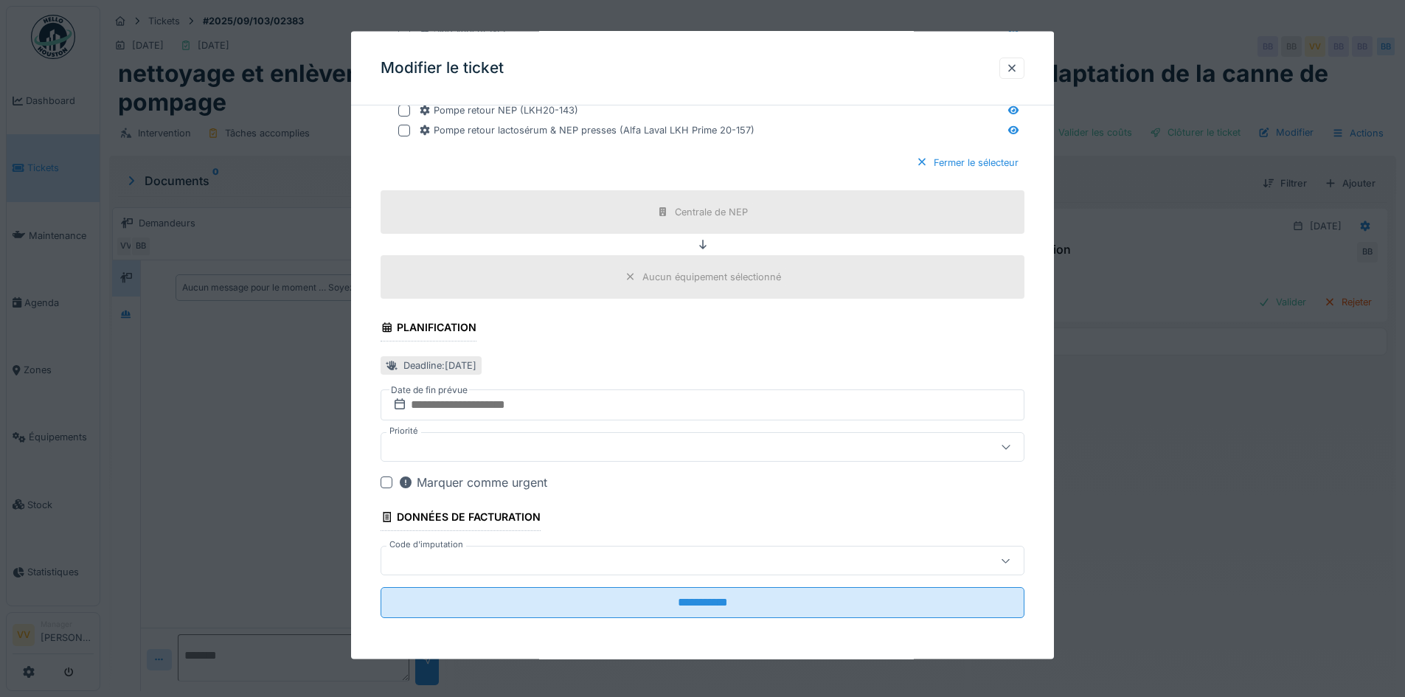
scroll to position [11, 0]
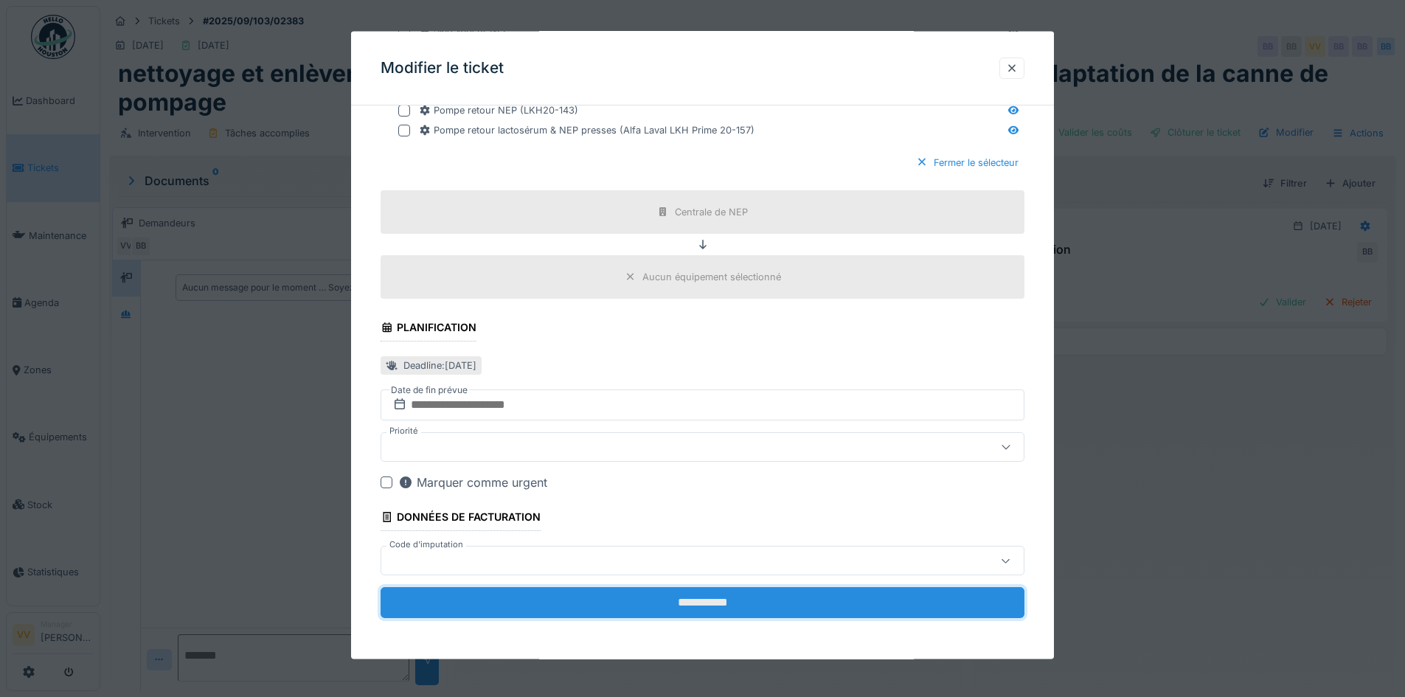
click at [782, 614] on input "**********" at bounding box center [703, 602] width 644 height 31
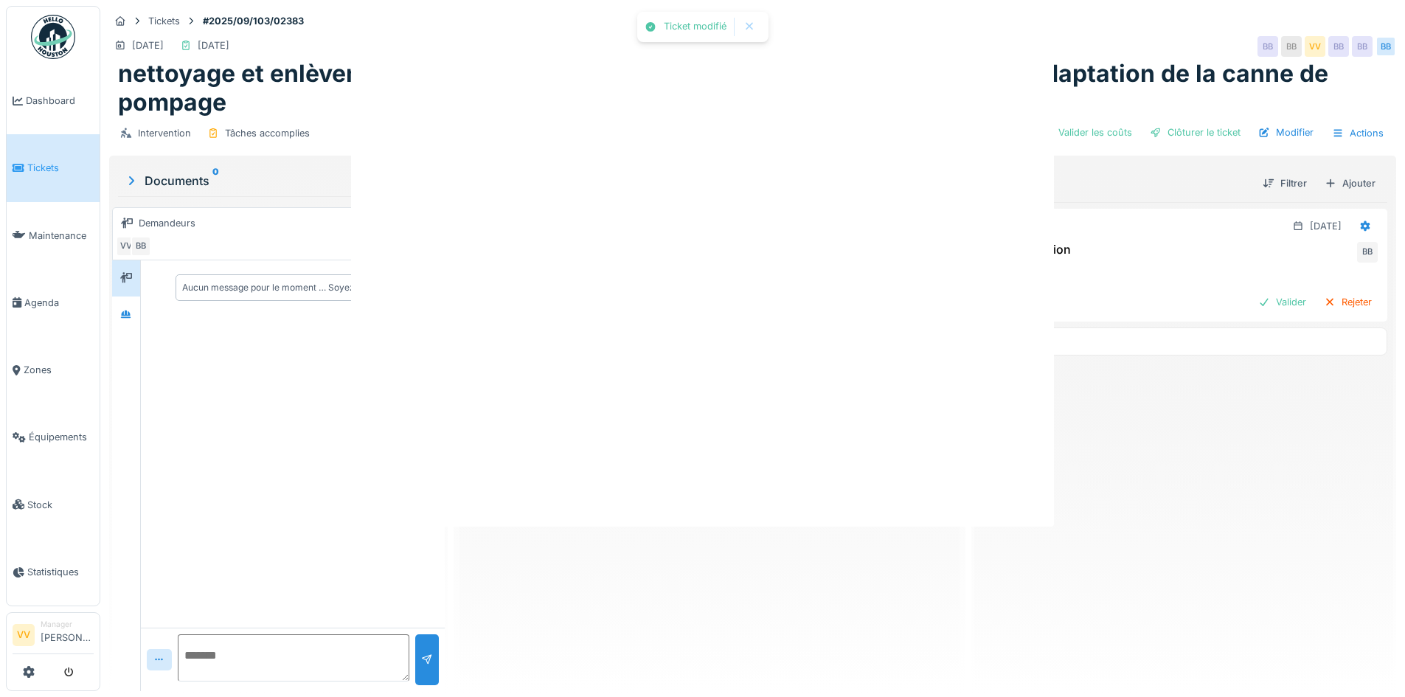
scroll to position [0, 0]
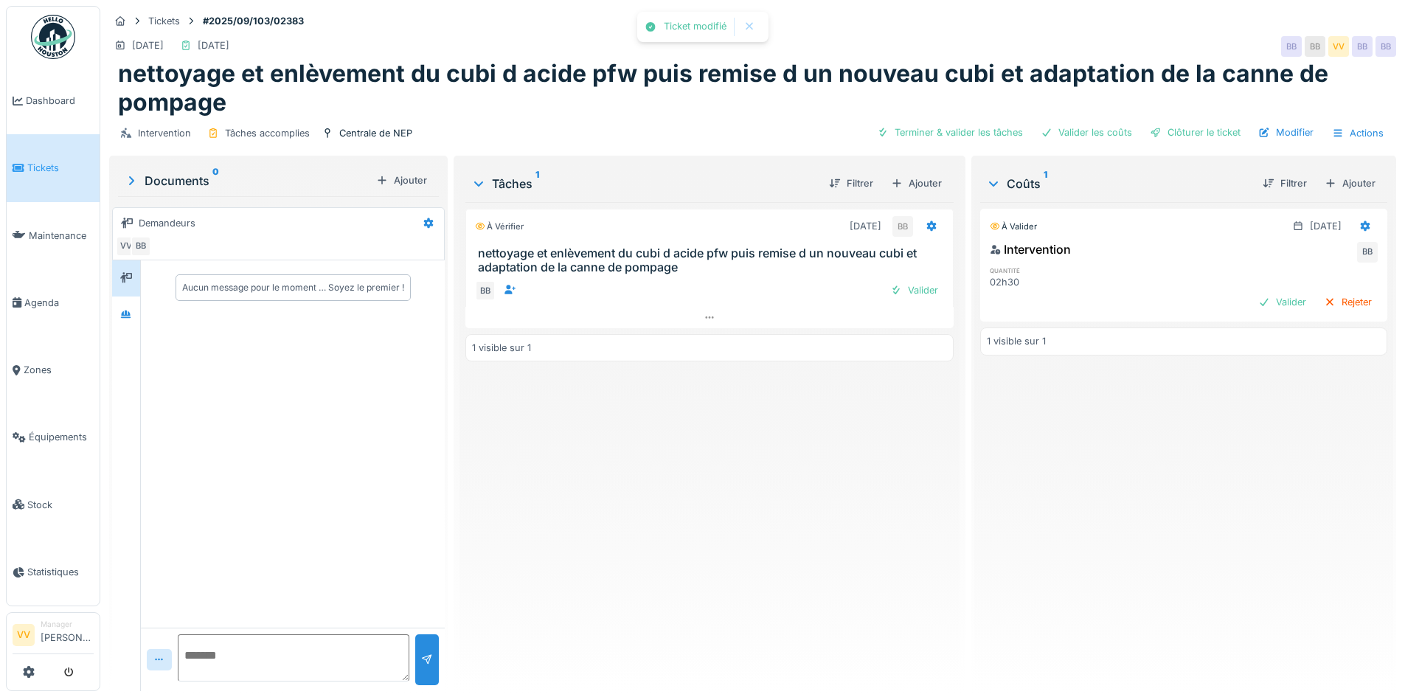
click at [597, 633] on div "À vérifier 05/09/2025 BB nettoyage et enlèvement du cubi d acide pfw puis remis…" at bounding box center [709, 440] width 488 height 477
click at [890, 283] on div at bounding box center [896, 290] width 12 height 14
click at [1253, 292] on div "Valider" at bounding box center [1283, 302] width 60 height 20
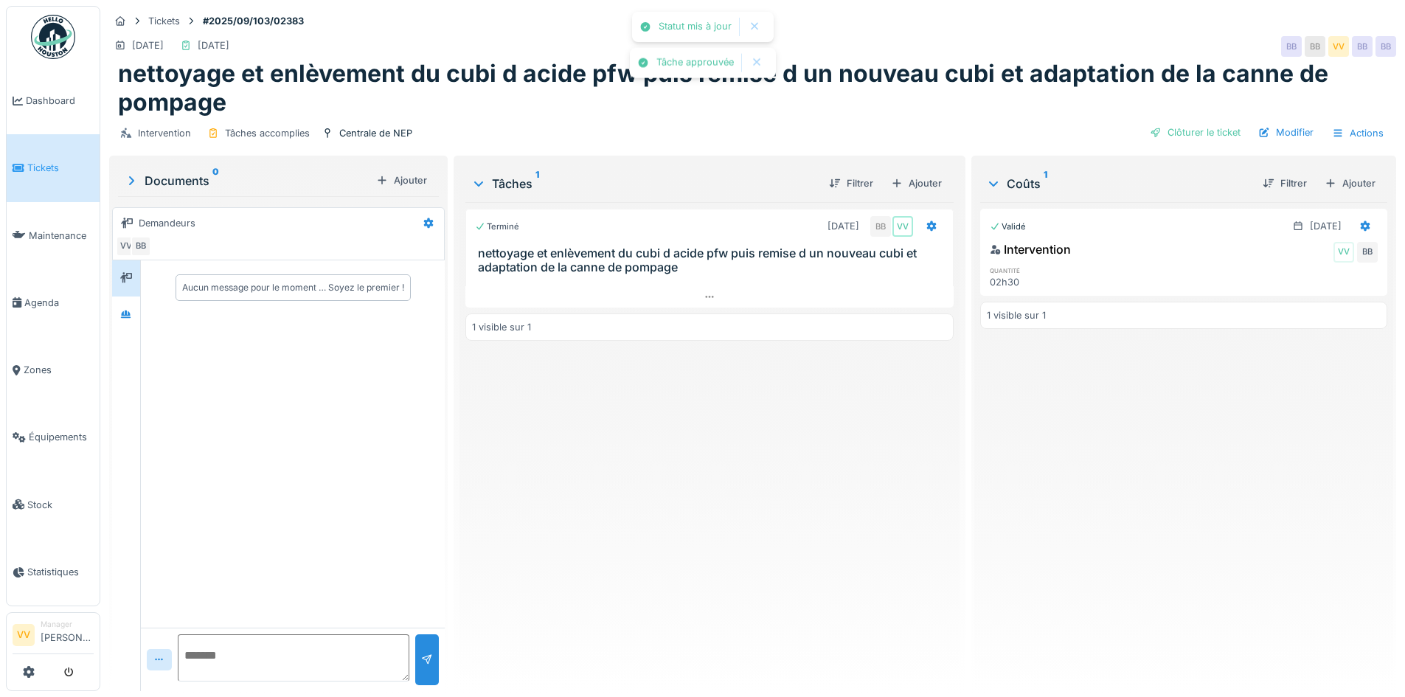
click at [1207, 117] on div "Intervention Tâches accomplies Centrale de NEP Clôturer le ticket Modifier Acti…" at bounding box center [752, 133] width 1287 height 33
click at [1198, 125] on div "Clôturer le ticket" at bounding box center [1195, 132] width 103 height 20
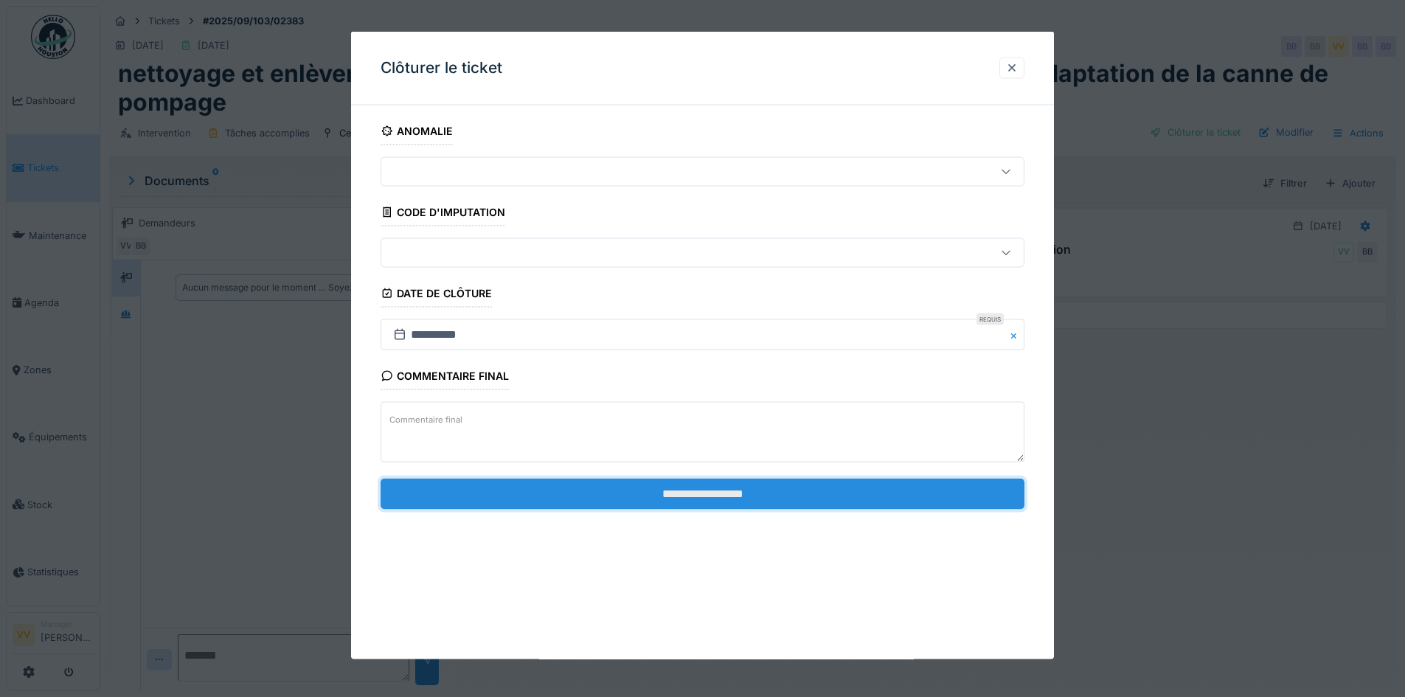
click at [783, 491] on input "**********" at bounding box center [703, 493] width 644 height 31
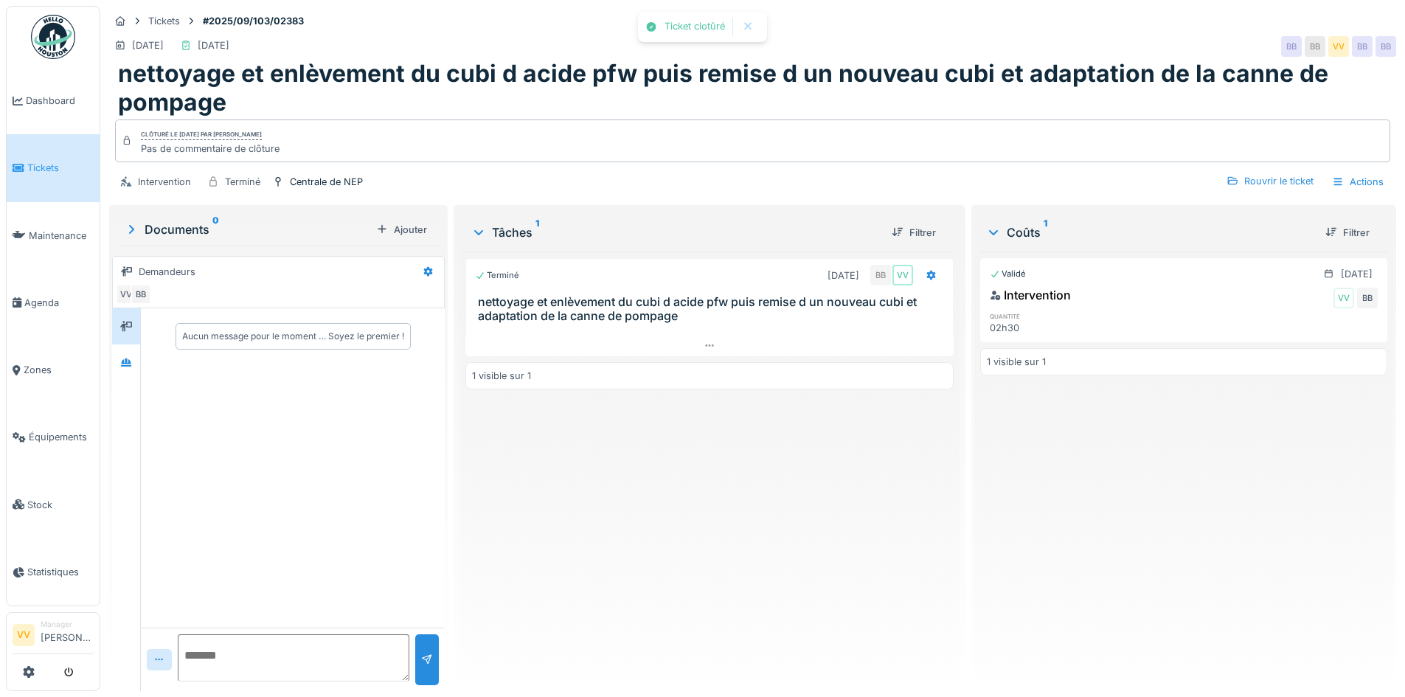
drag, startPoint x: 800, startPoint y: 574, endPoint x: 721, endPoint y: 533, distance: 88.4
click at [796, 574] on div "Terminé 05/09/2025 BB VV nettoyage et enlèvement du cubi d acide pfw puis remis…" at bounding box center [709, 466] width 488 height 428
click at [46, 105] on span "Dashboard" at bounding box center [60, 101] width 68 height 14
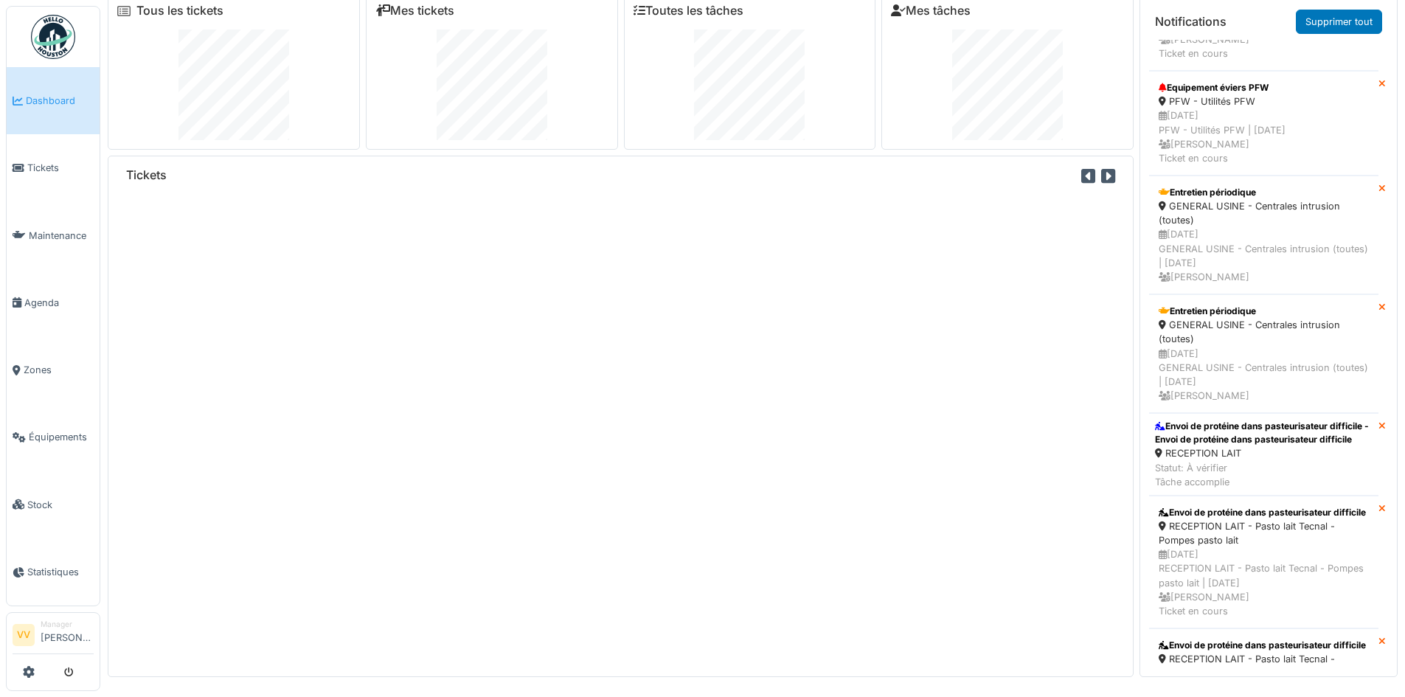
scroll to position [15, 0]
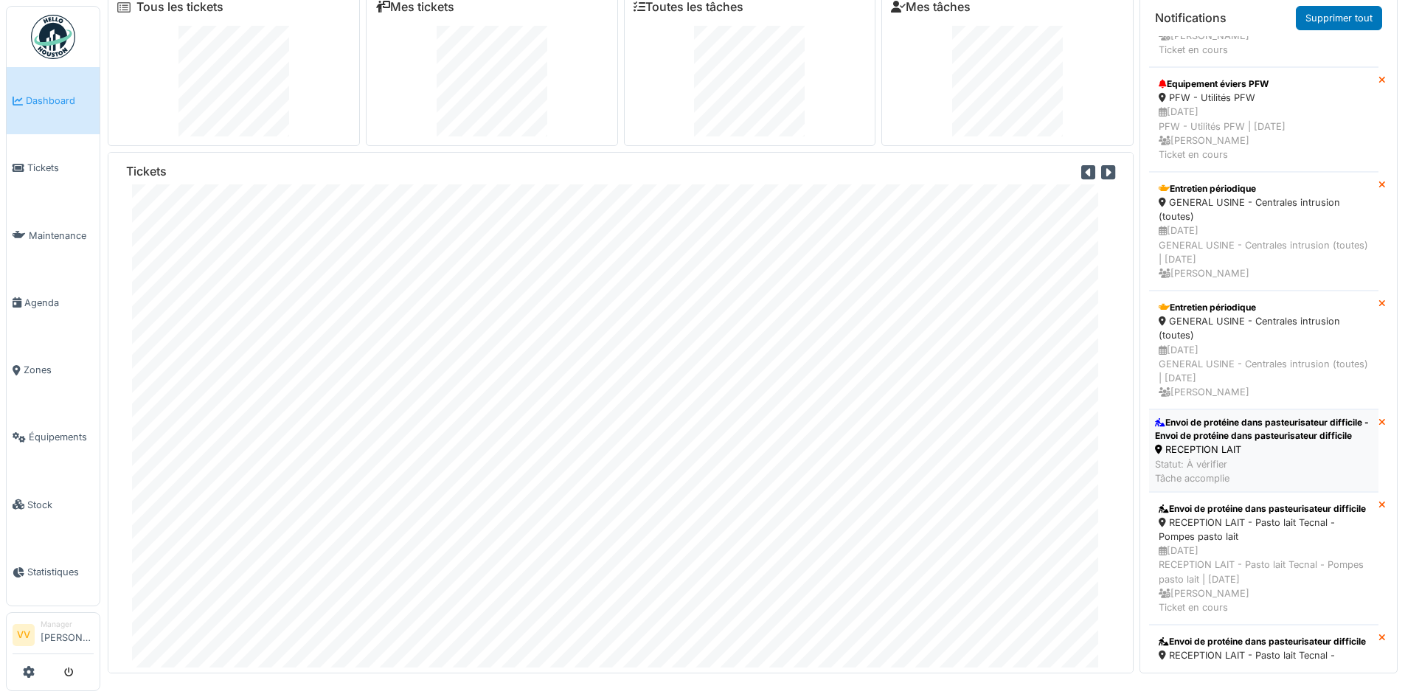
click at [1290, 441] on div "Envoi de protéine dans pasteurisateur difficile - Envoi de protéine dans pasteu…" at bounding box center [1264, 429] width 218 height 27
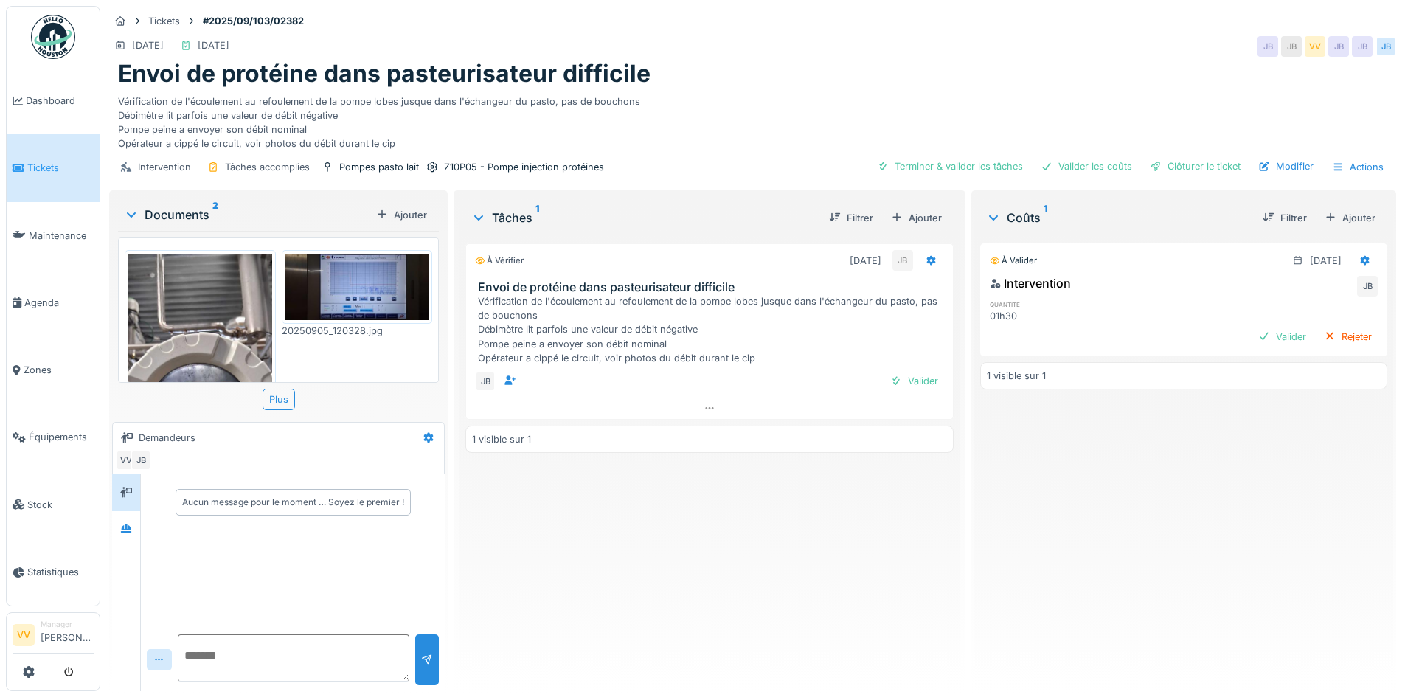
click at [185, 321] on img at bounding box center [200, 409] width 144 height 311
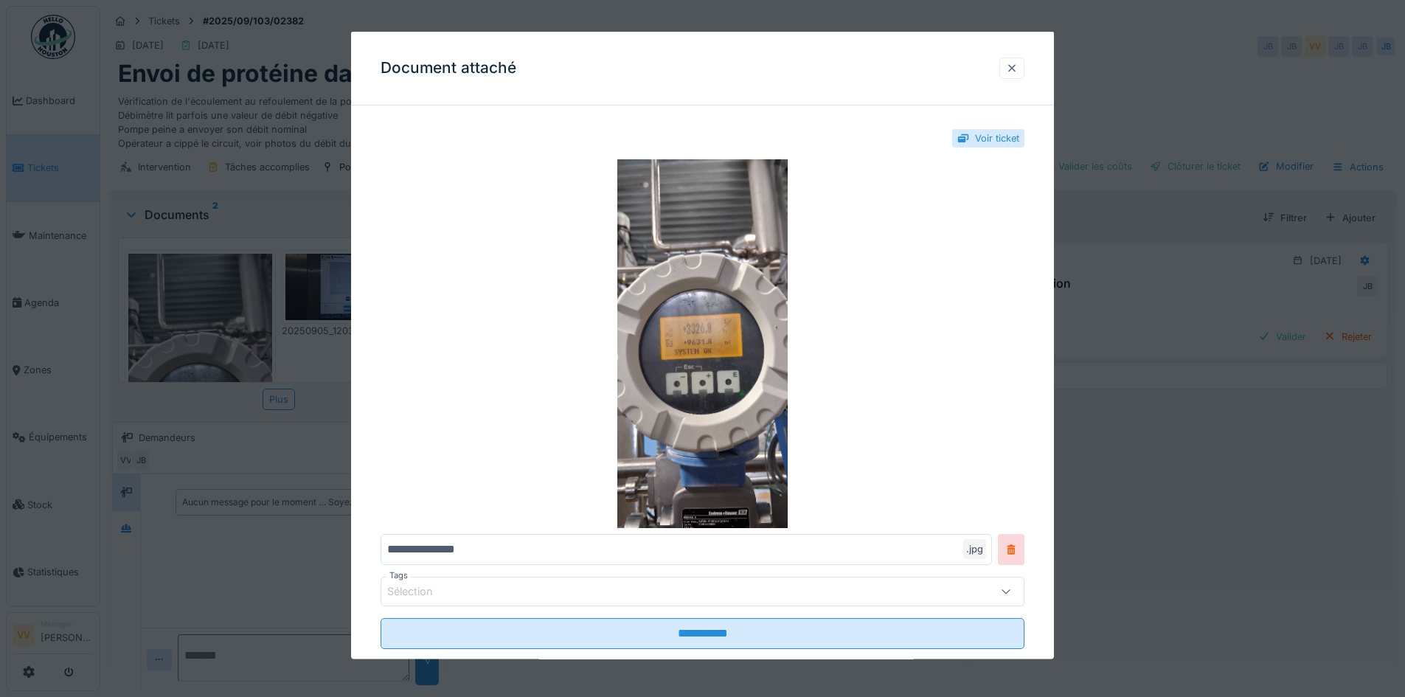
click at [1017, 73] on div at bounding box center [1012, 67] width 12 height 14
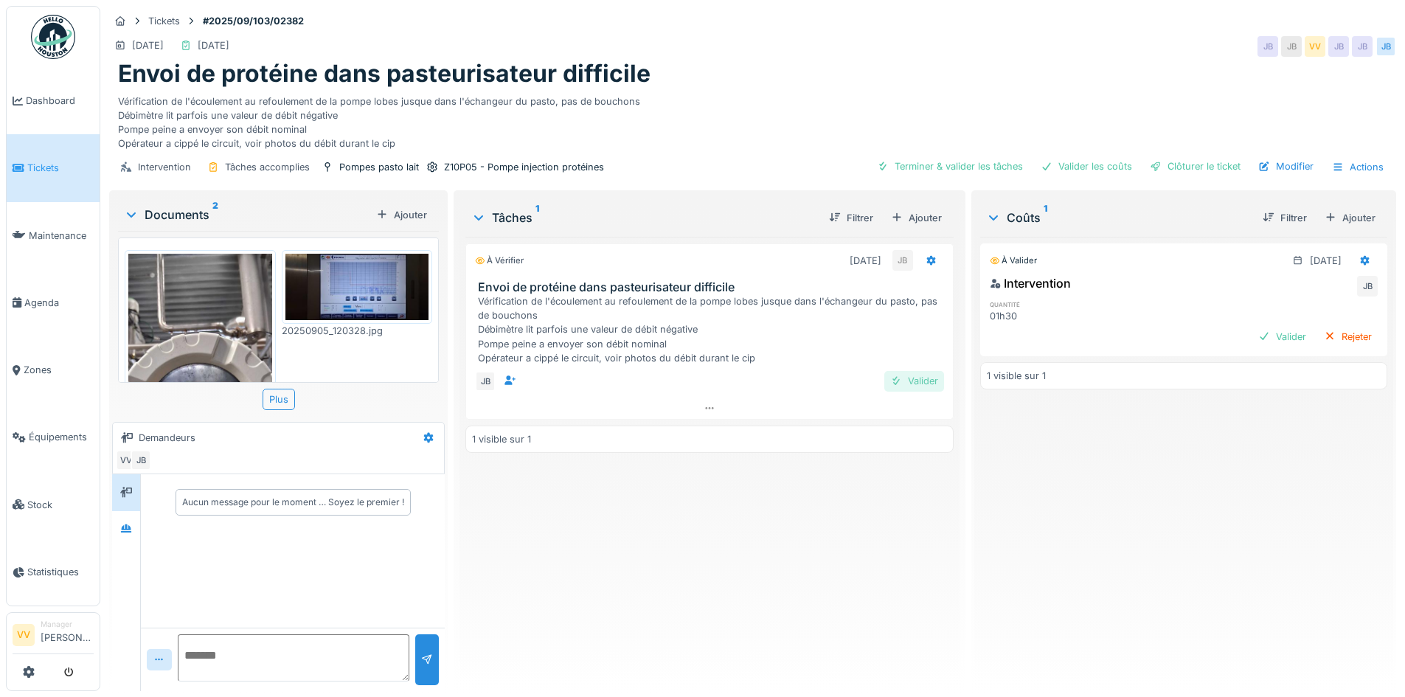
click at [906, 379] on div "Valider" at bounding box center [915, 381] width 60 height 20
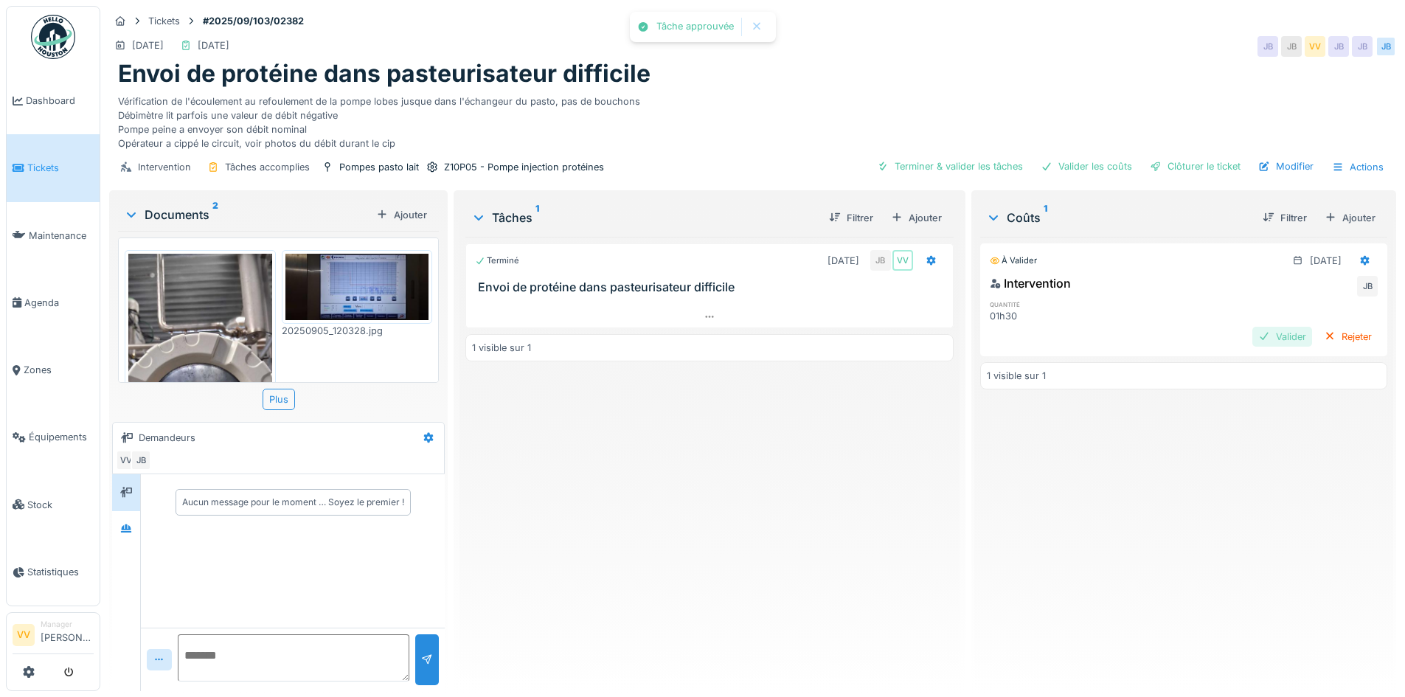
click at [1259, 337] on div "Valider" at bounding box center [1283, 337] width 60 height 20
click at [1199, 164] on div "Clôturer le ticket" at bounding box center [1195, 166] width 103 height 20
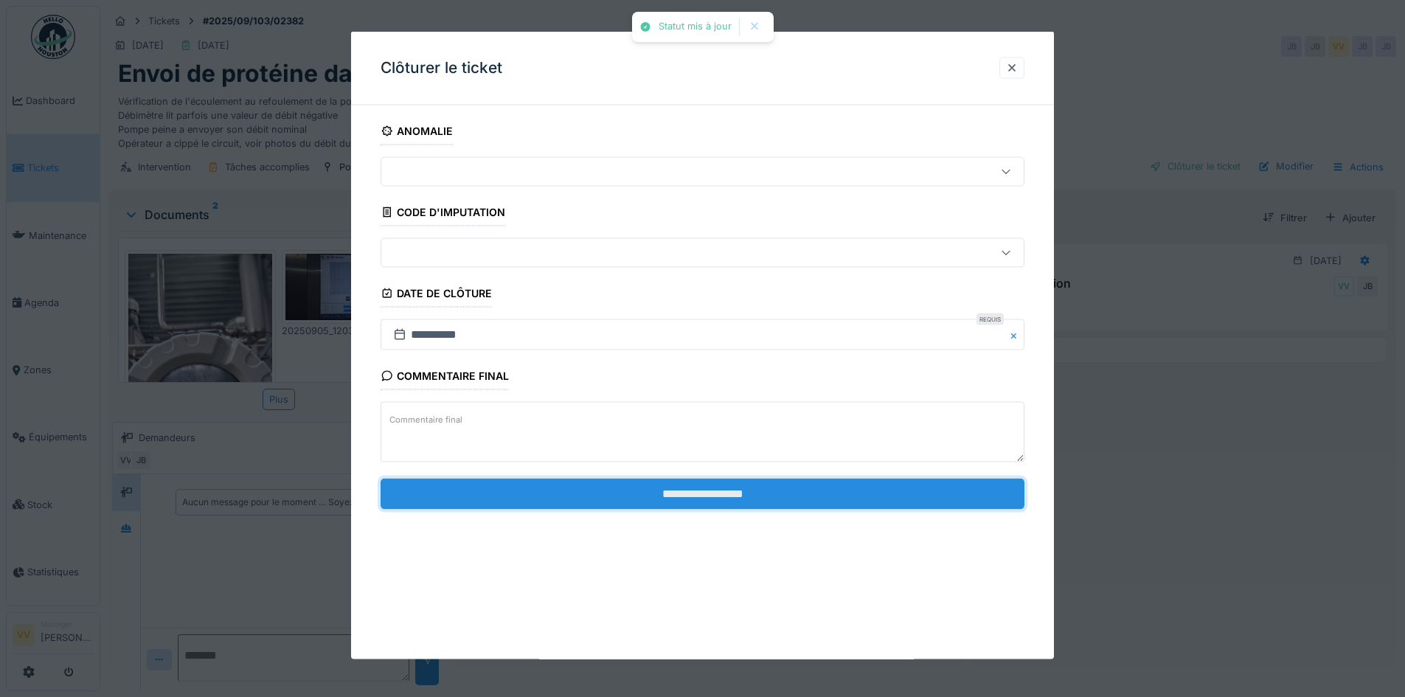
click at [732, 503] on input "**********" at bounding box center [703, 493] width 644 height 31
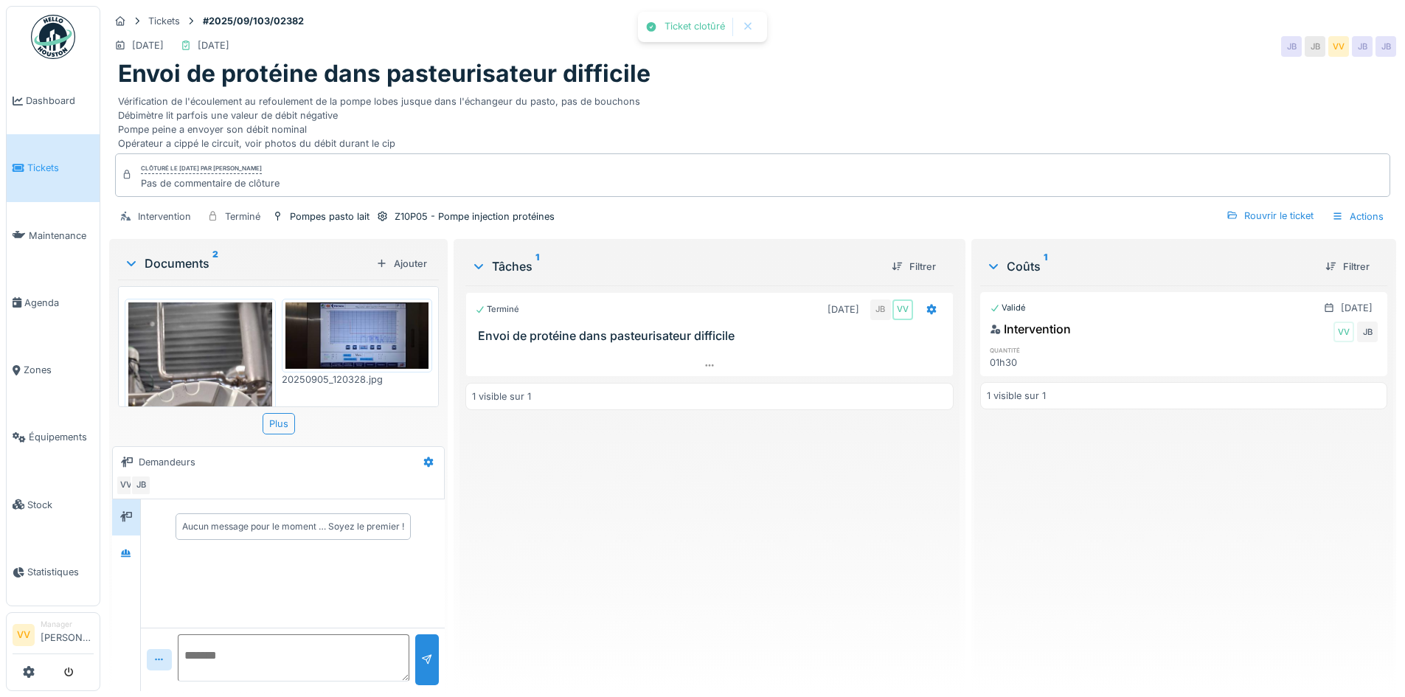
click at [775, 505] on div "Terminé 05/09/2025 JB VV Envoi de protéine dans pasteurisateur difficile 1 visi…" at bounding box center [709, 482] width 488 height 394
click at [39, 105] on span "Dashboard" at bounding box center [60, 101] width 68 height 14
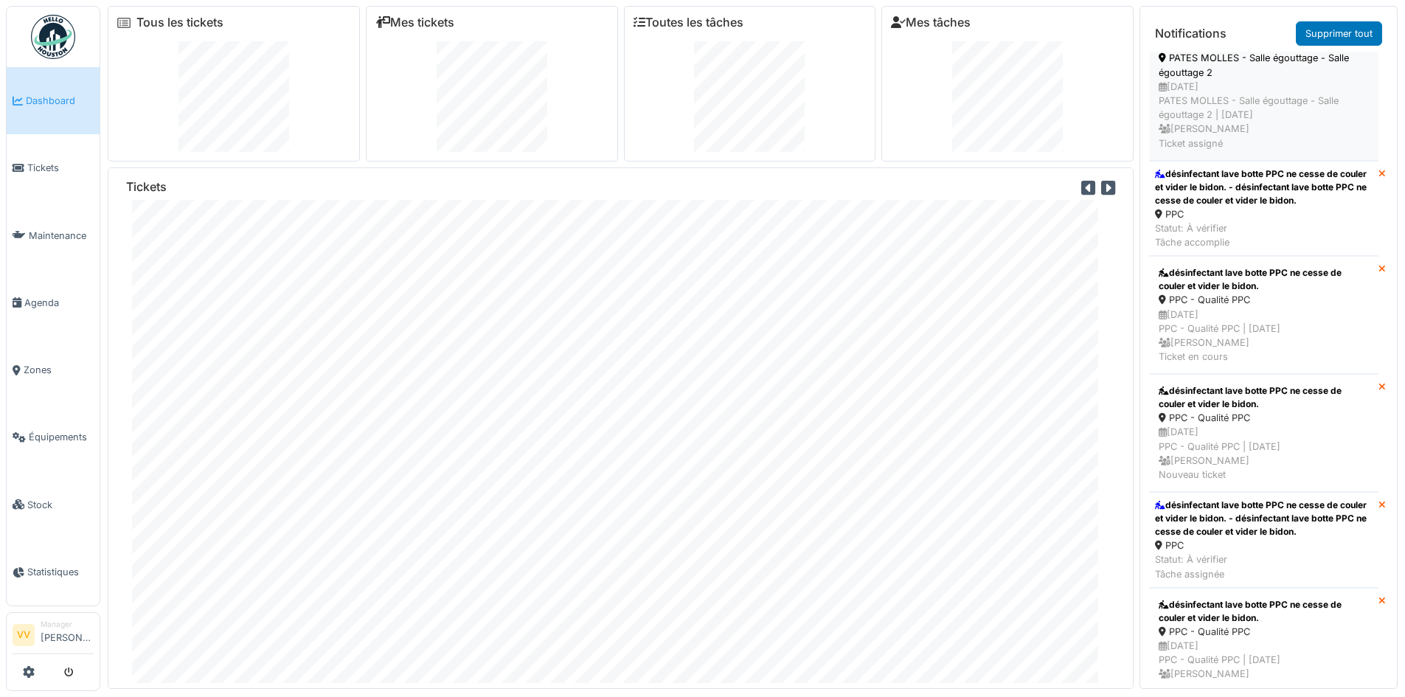
scroll to position [4057, 0]
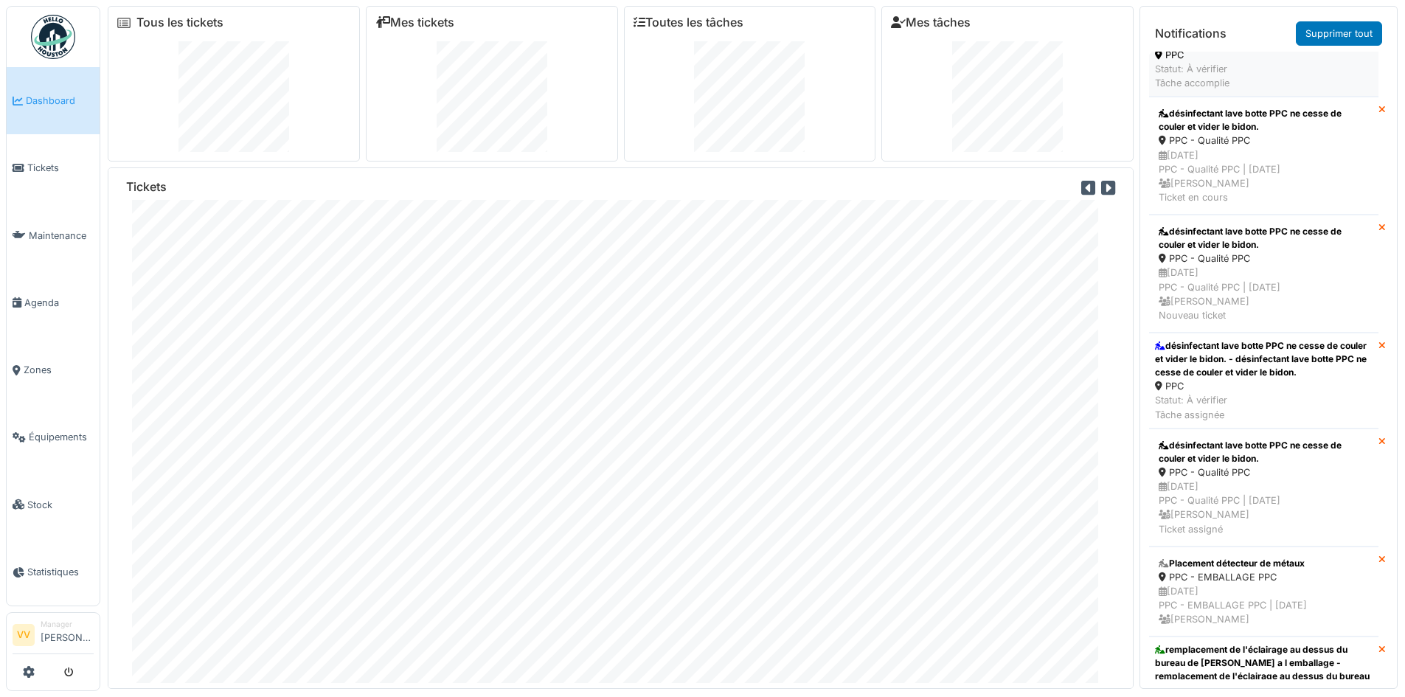
click at [1274, 48] on div "désinfectant lave botte PPC ne cesse de couler et vider le bidon. - désinfectan…" at bounding box center [1264, 28] width 218 height 40
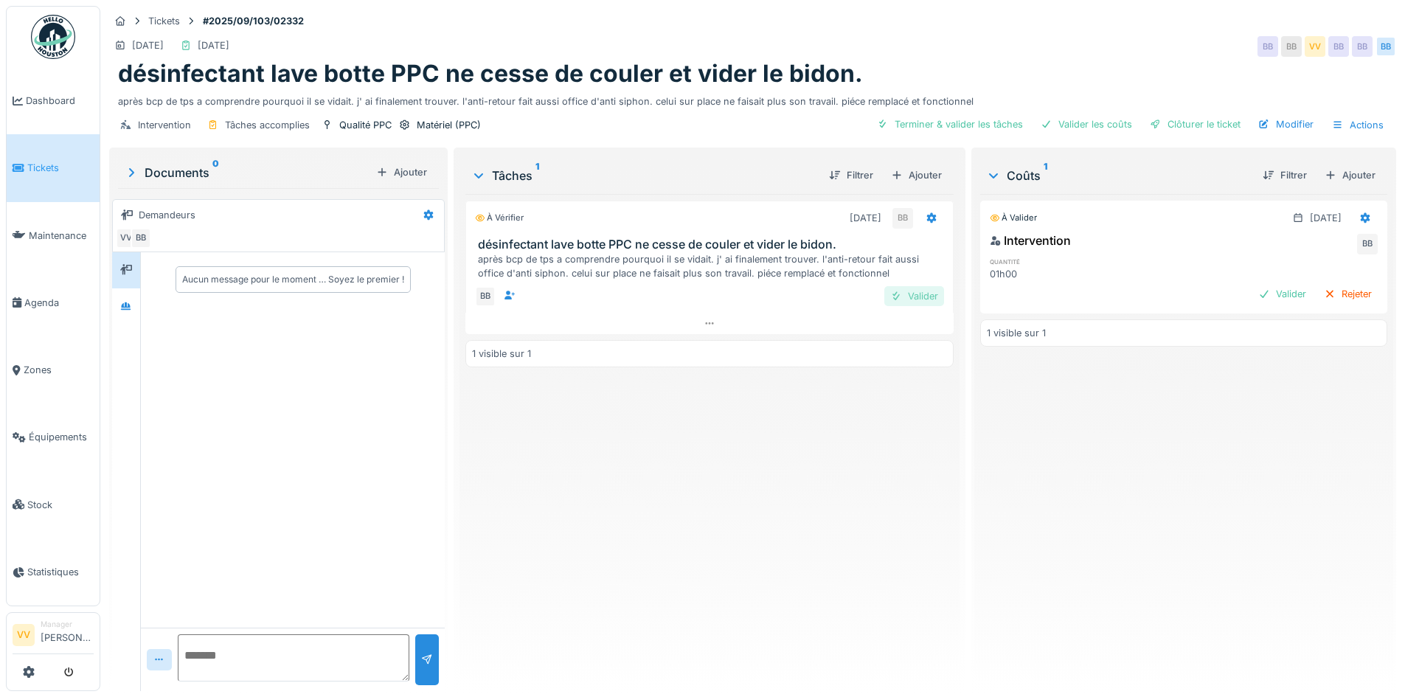
click at [901, 294] on div "Valider" at bounding box center [915, 296] width 60 height 20
click at [1256, 294] on div "Valider" at bounding box center [1283, 294] width 60 height 20
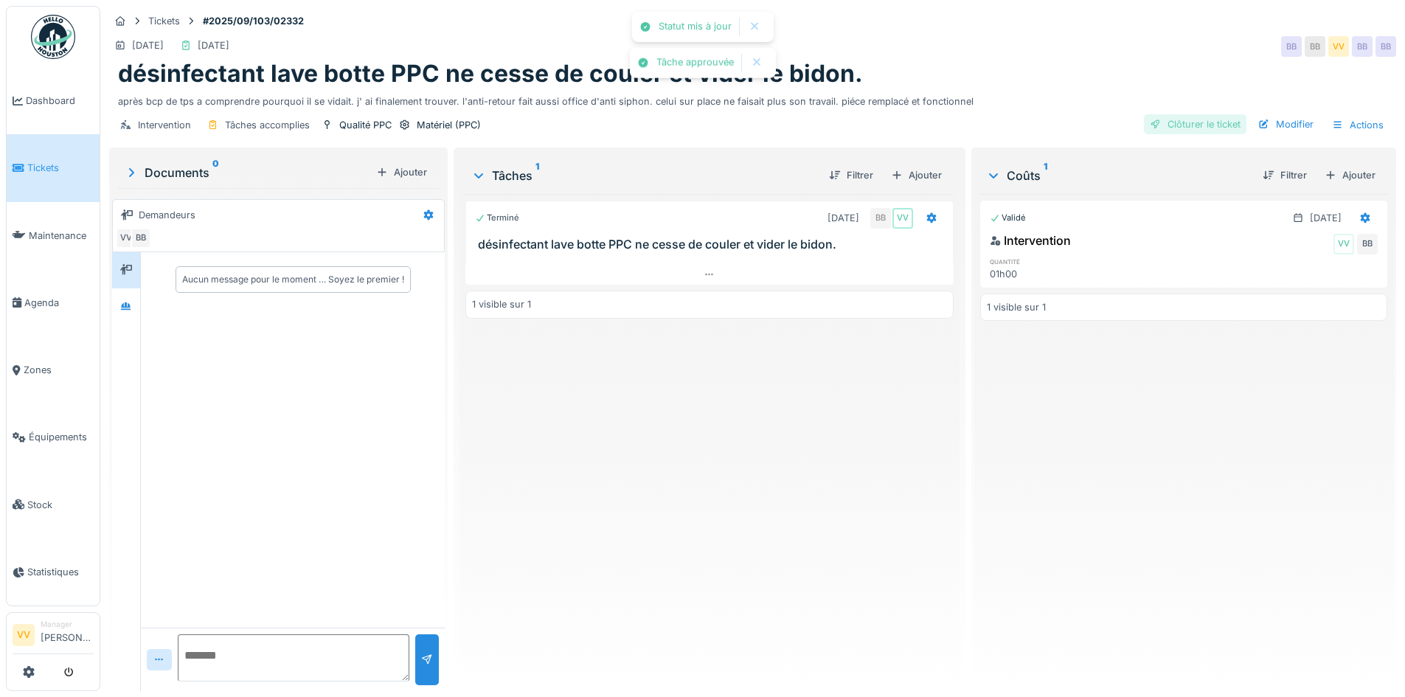
click at [1177, 123] on div "Clôturer le ticket" at bounding box center [1195, 124] width 103 height 20
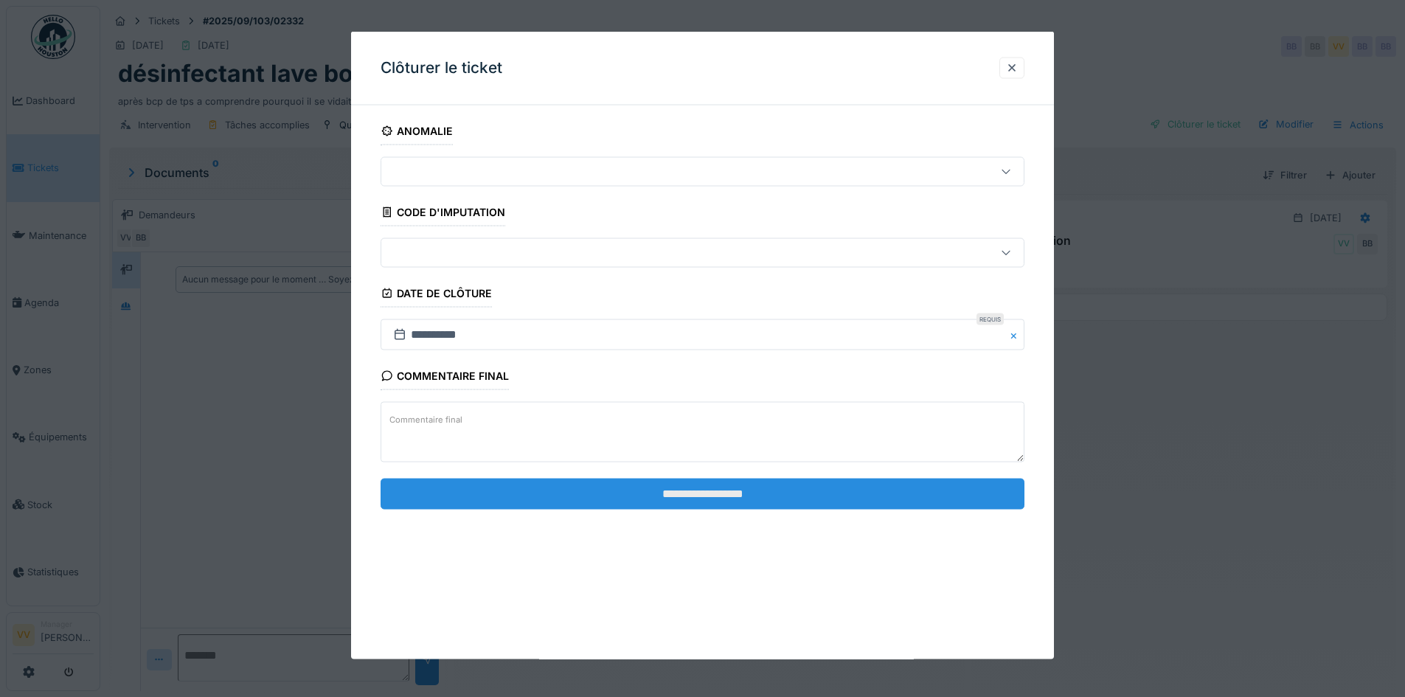
click at [663, 485] on input "**********" at bounding box center [703, 493] width 644 height 31
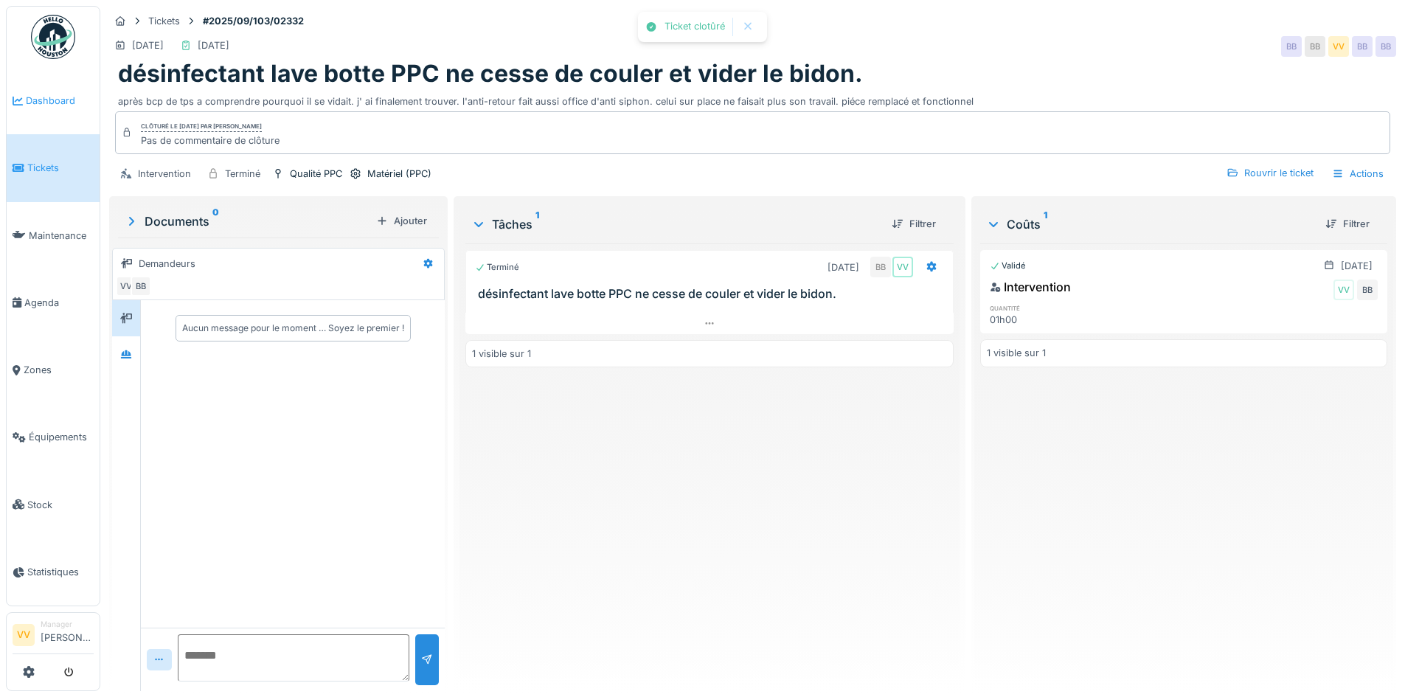
click at [49, 101] on span "Dashboard" at bounding box center [60, 101] width 68 height 14
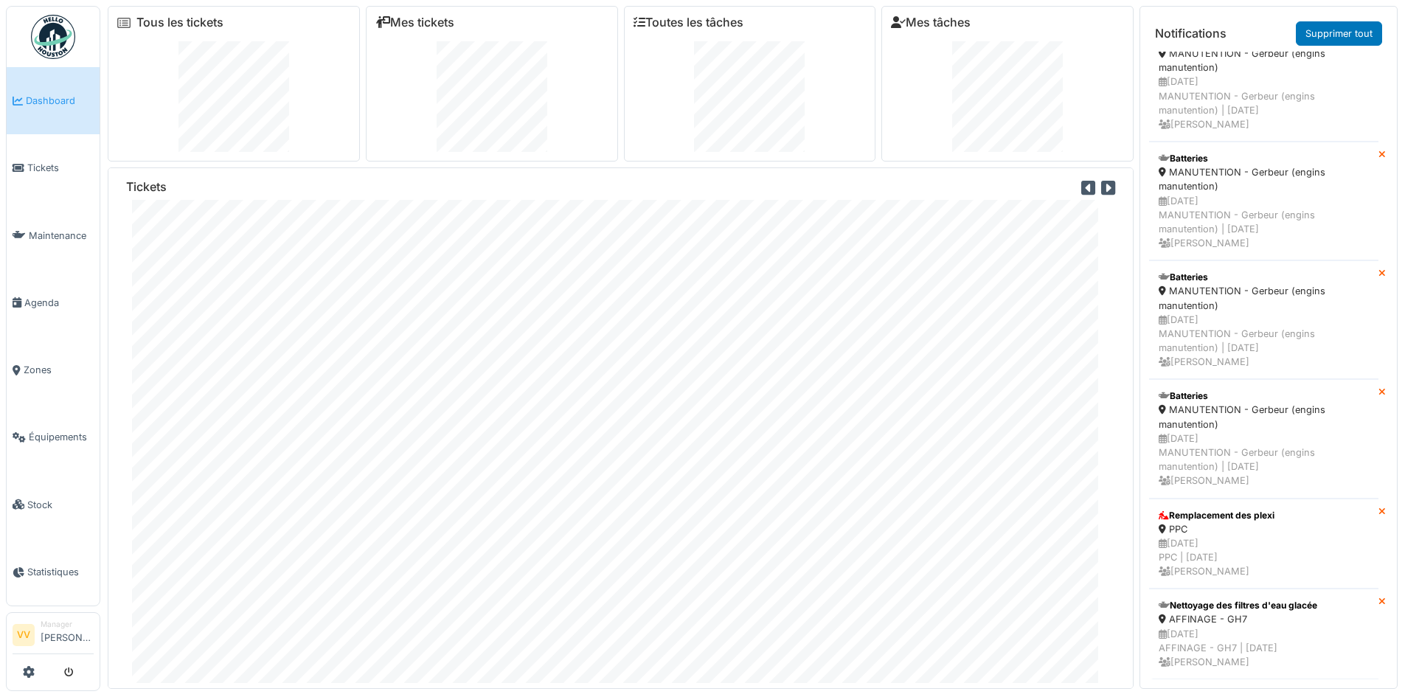
scroll to position [5281, 0]
click at [55, 230] on span "Maintenance" at bounding box center [61, 236] width 65 height 14
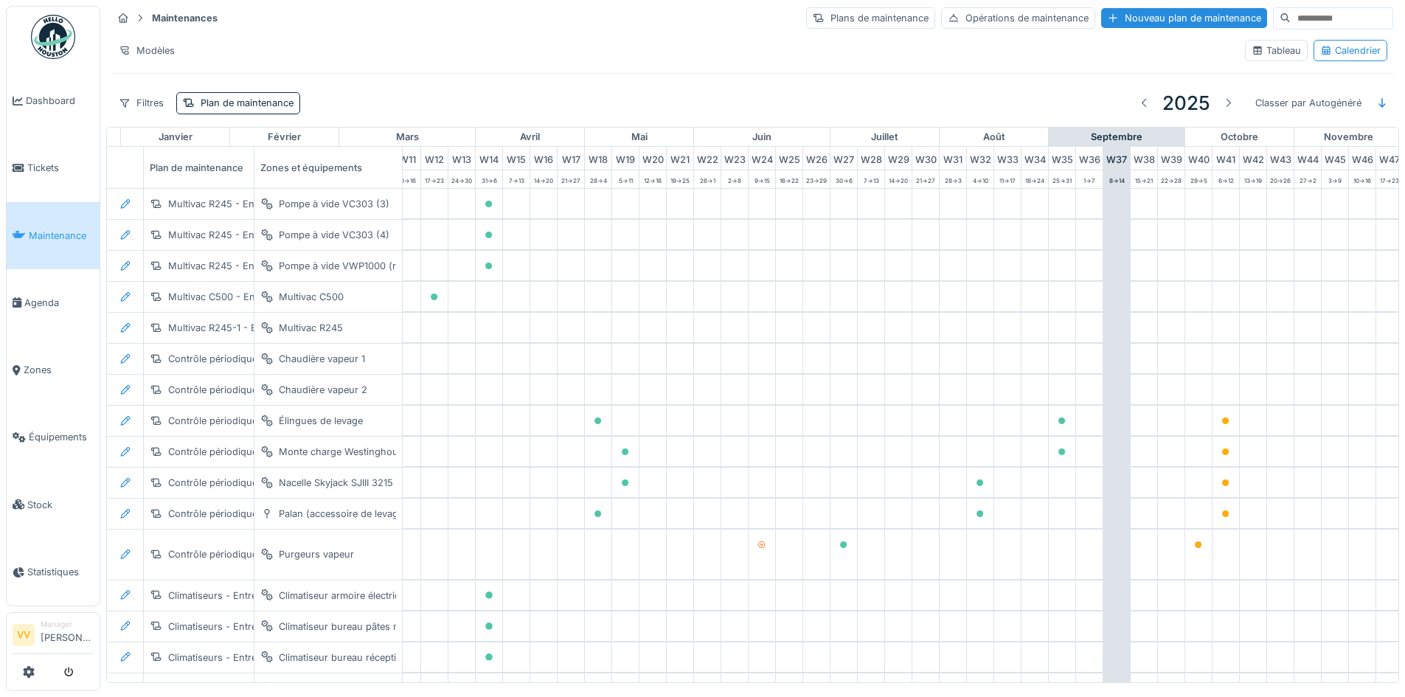
scroll to position [0, 322]
click at [1111, 12] on div "Nouveau plan de maintenance" at bounding box center [1184, 18] width 166 height 20
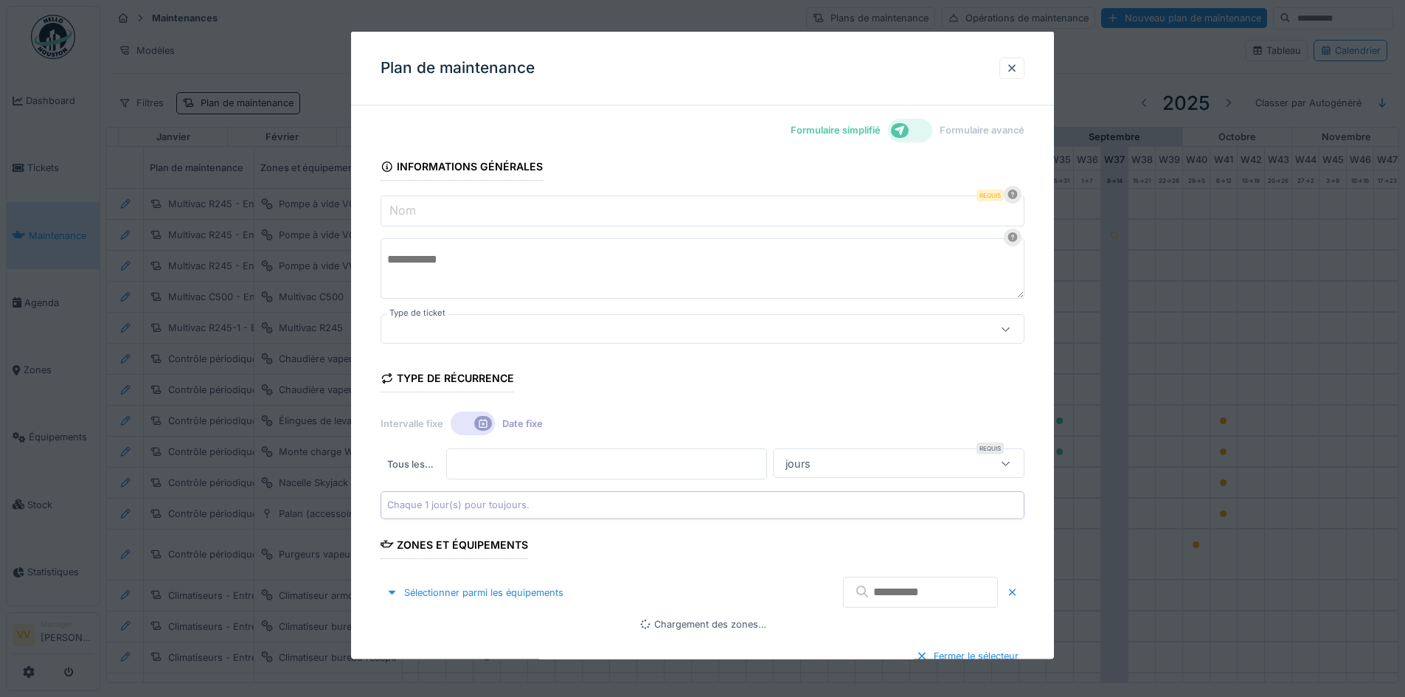
type input "***"
click at [789, 213] on input "Nom" at bounding box center [703, 210] width 644 height 31
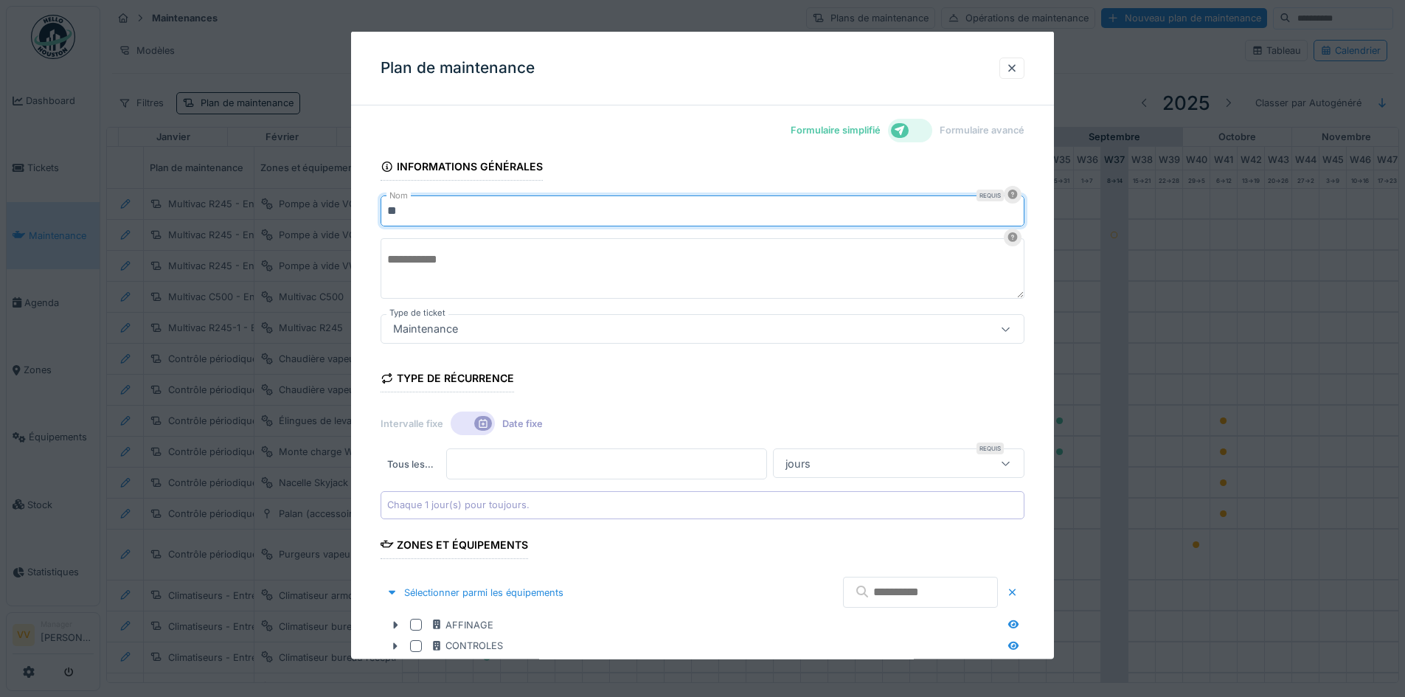
type input "*"
type input "**********"
click at [598, 269] on textarea at bounding box center [703, 268] width 644 height 60
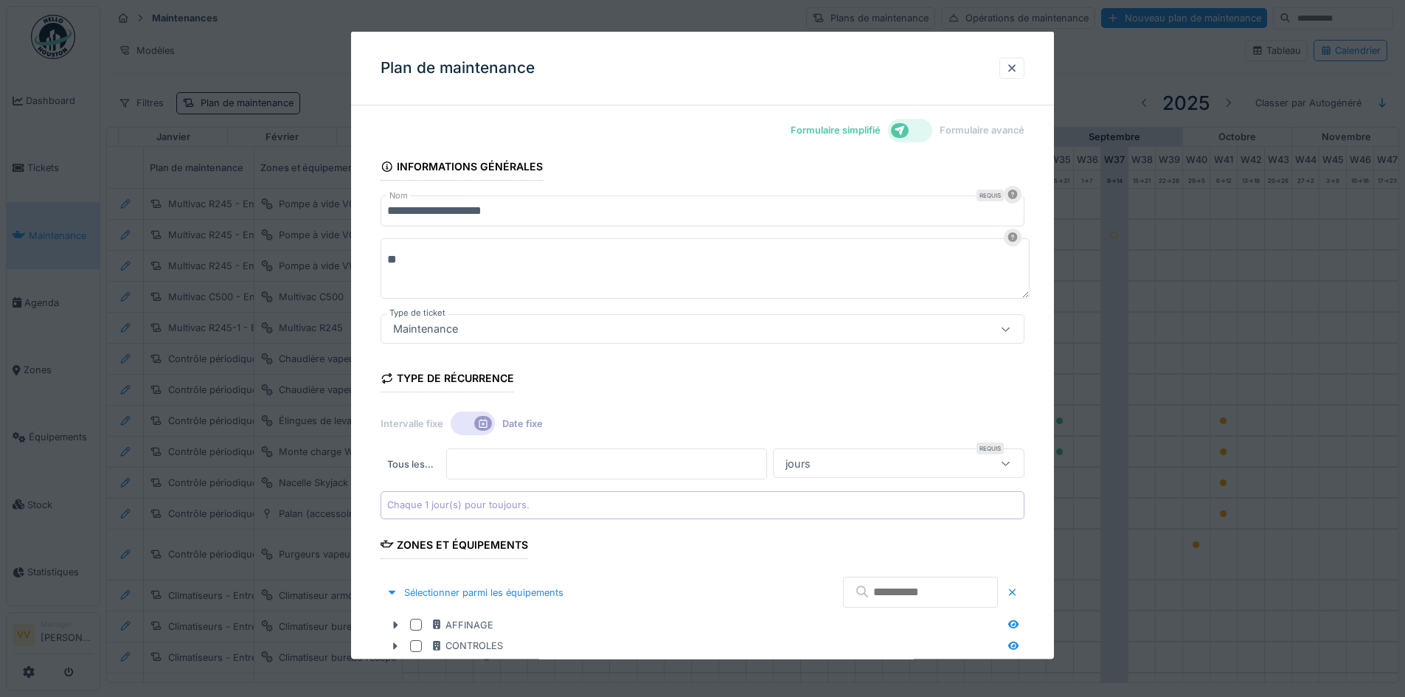
type textarea "*"
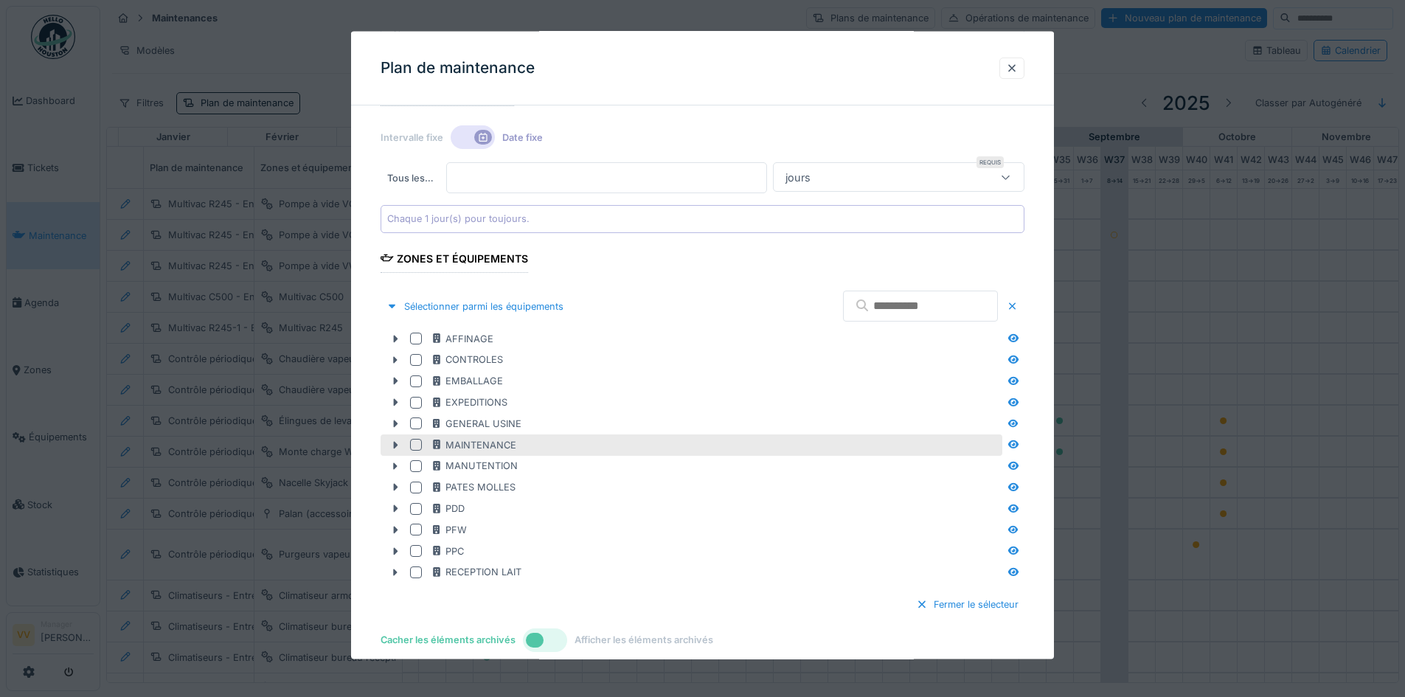
scroll to position [364, 0]
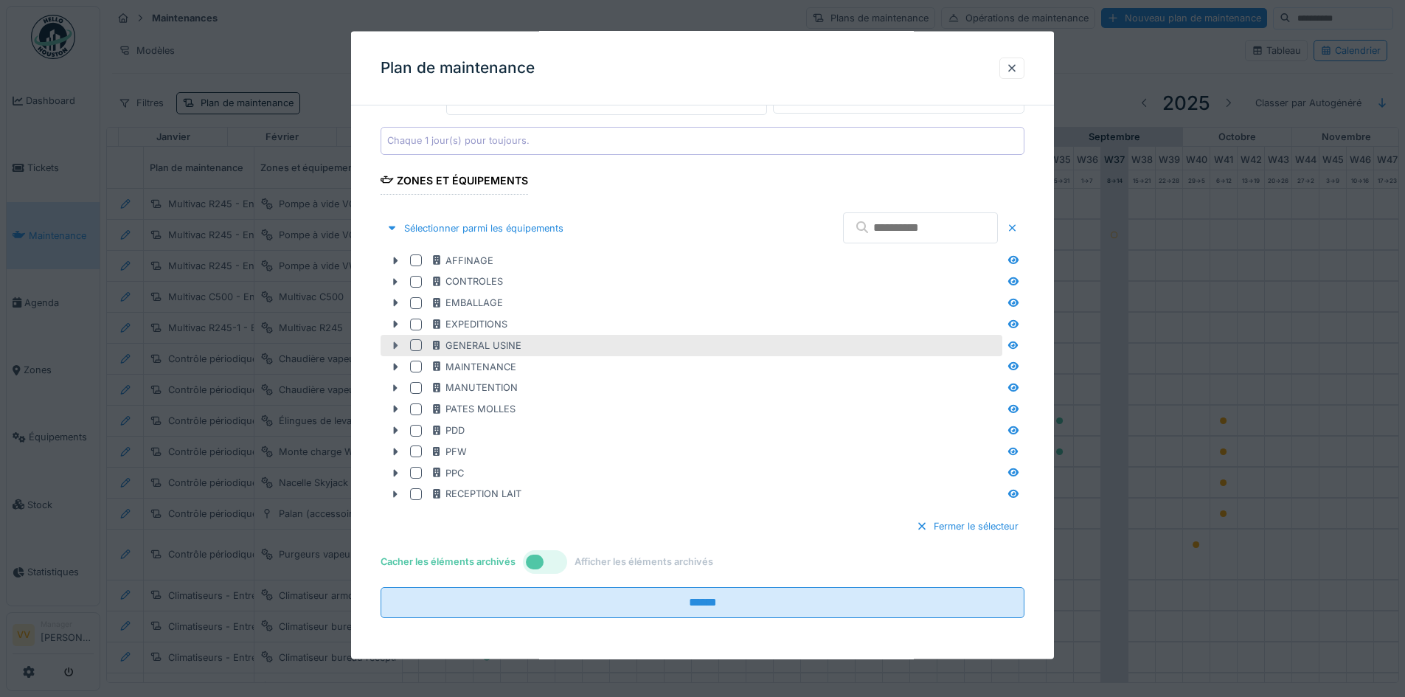
type textarea "**********"
click at [395, 345] on icon at bounding box center [396, 345] width 4 height 7
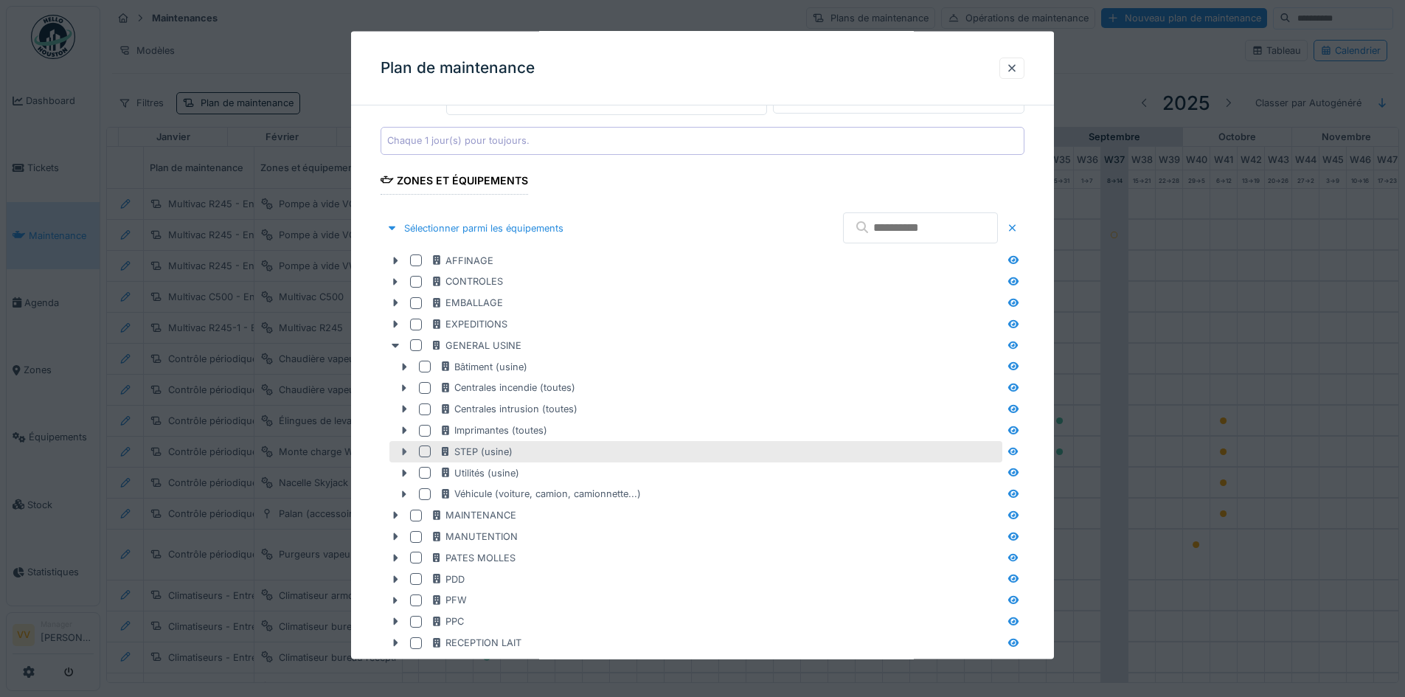
click at [404, 451] on icon at bounding box center [405, 451] width 4 height 7
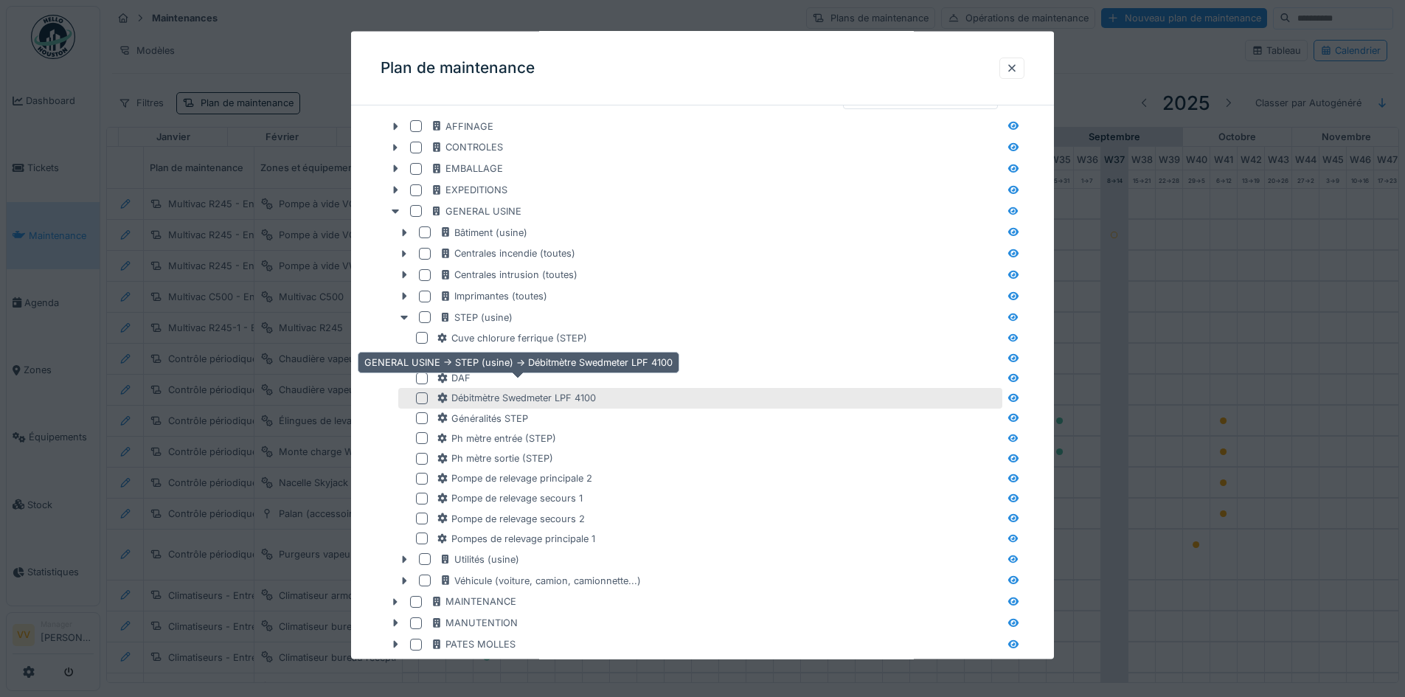
scroll to position [512, 0]
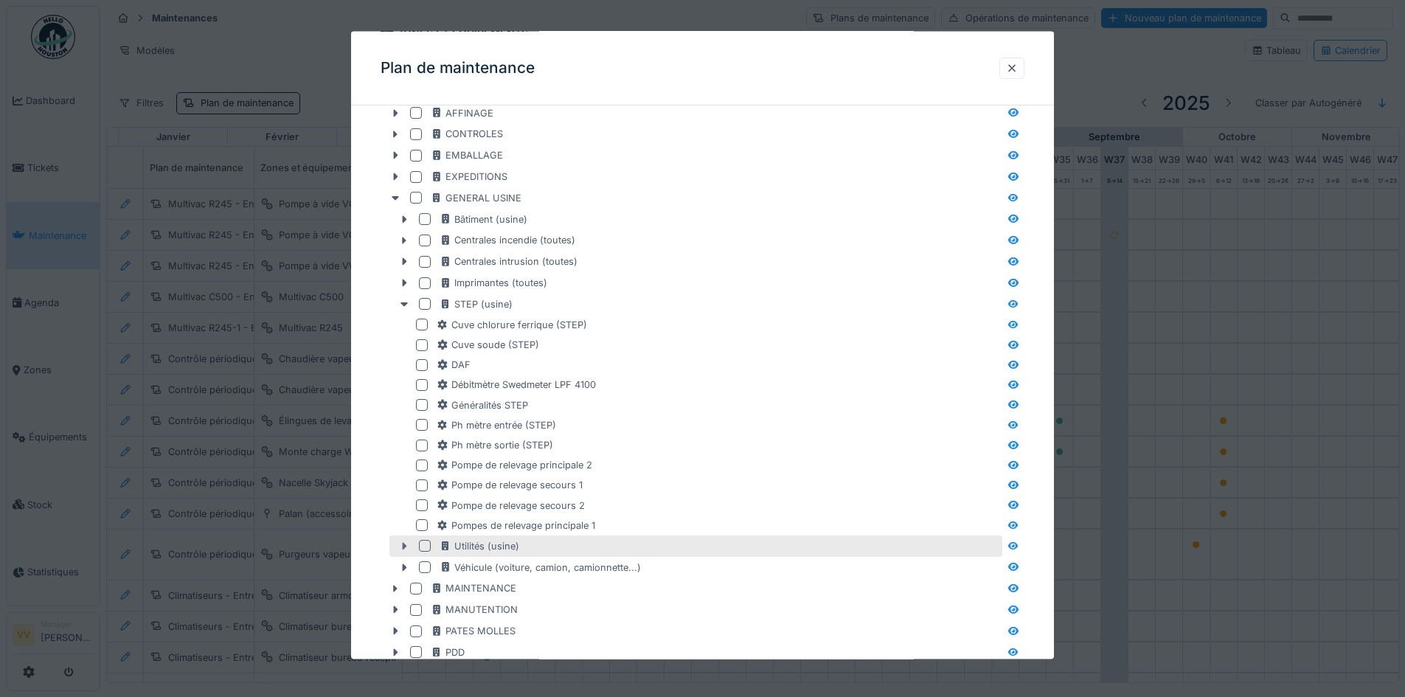
click at [404, 543] on icon at bounding box center [405, 545] width 4 height 7
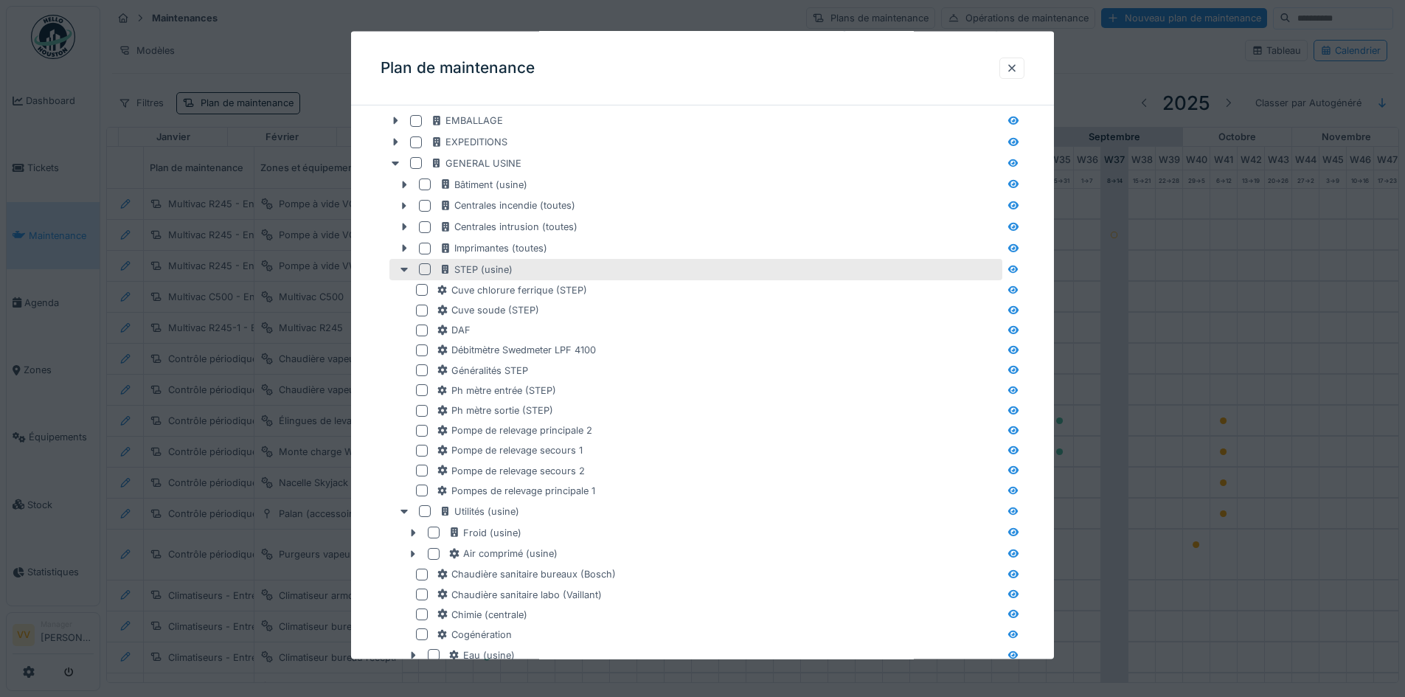
scroll to position [291, 0]
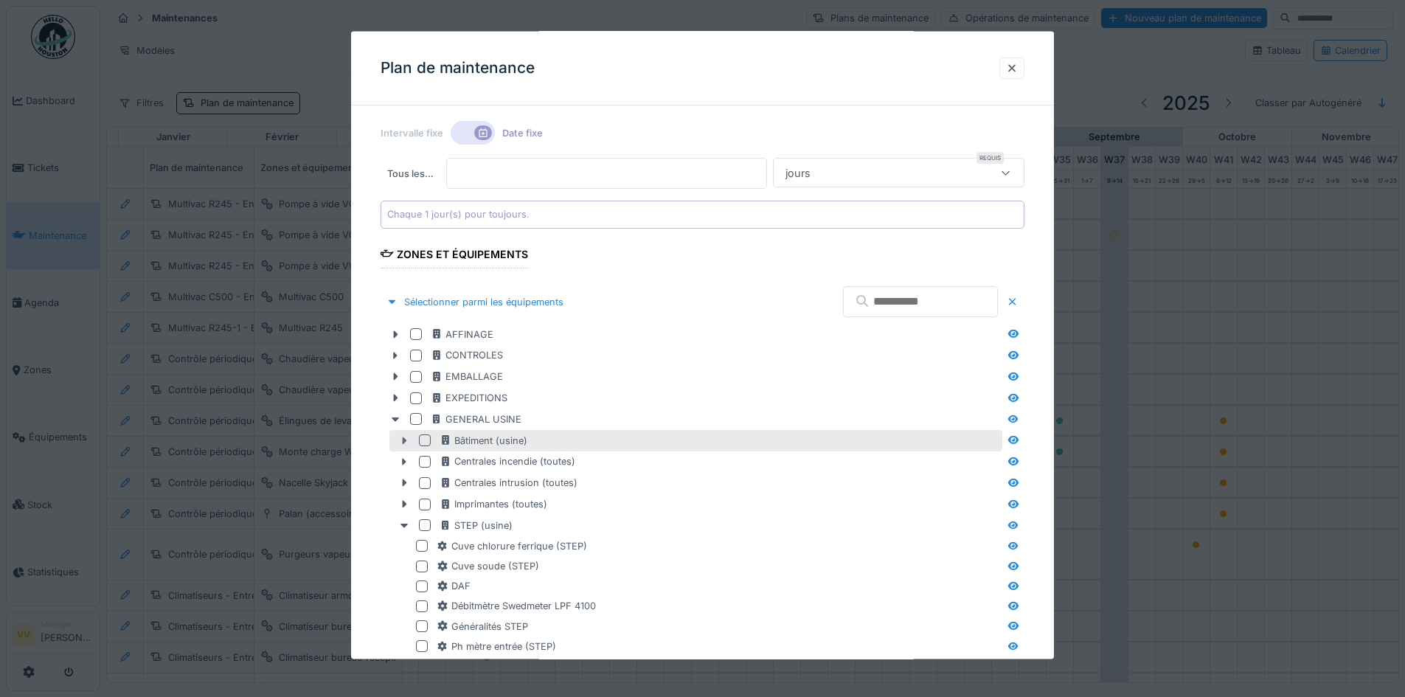
click at [407, 443] on icon at bounding box center [404, 440] width 12 height 10
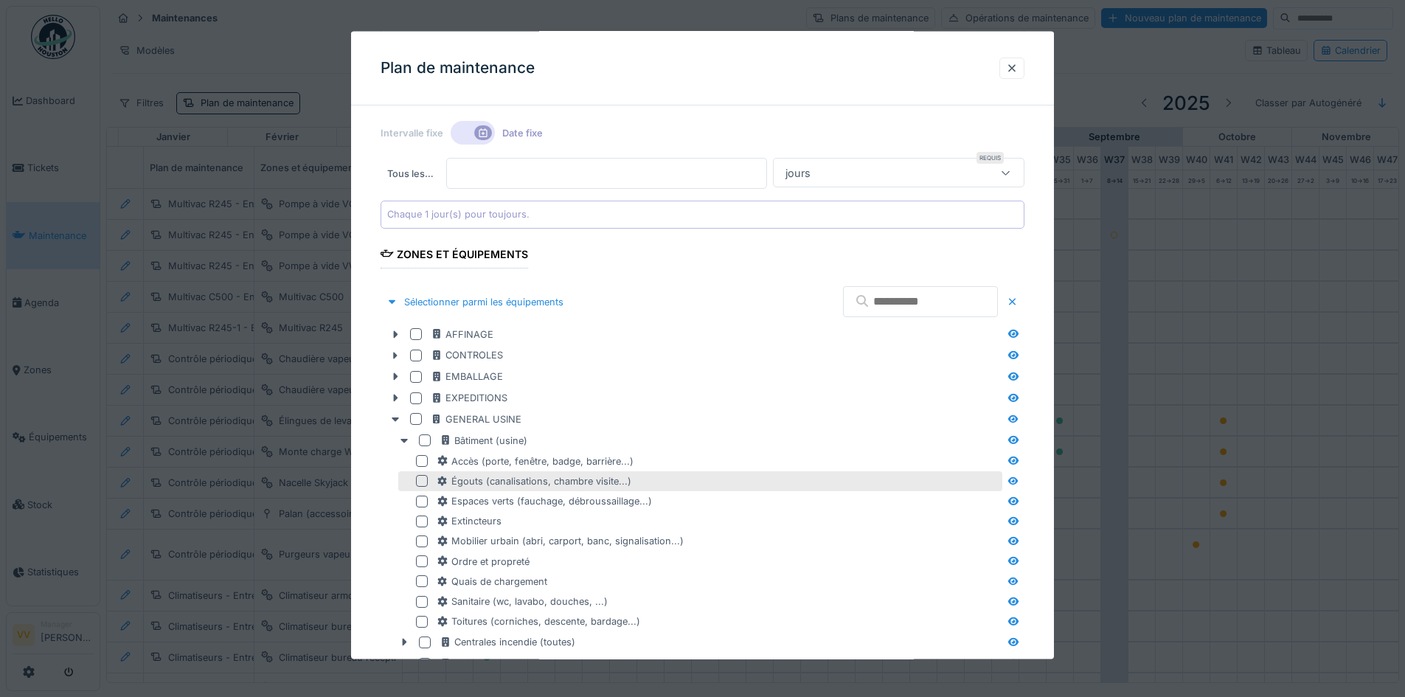
click at [420, 480] on div at bounding box center [422, 481] width 12 height 12
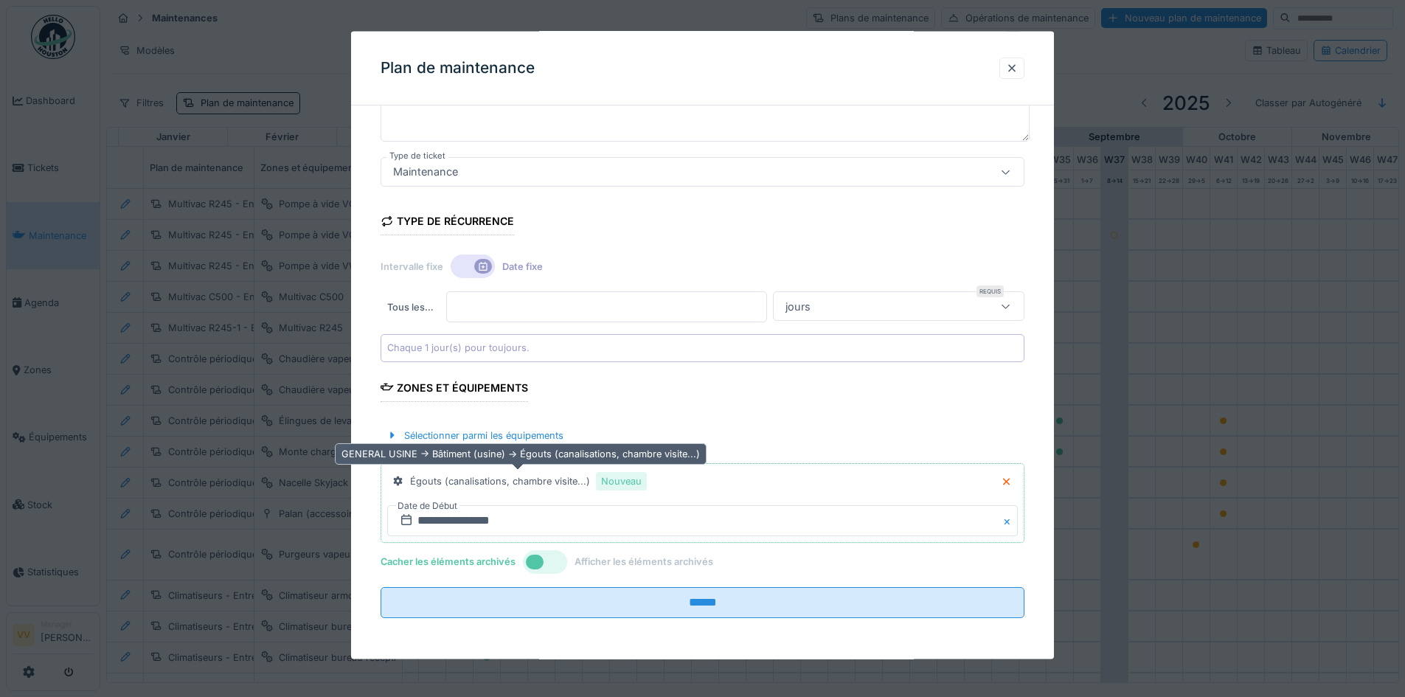
scroll to position [157, 0]
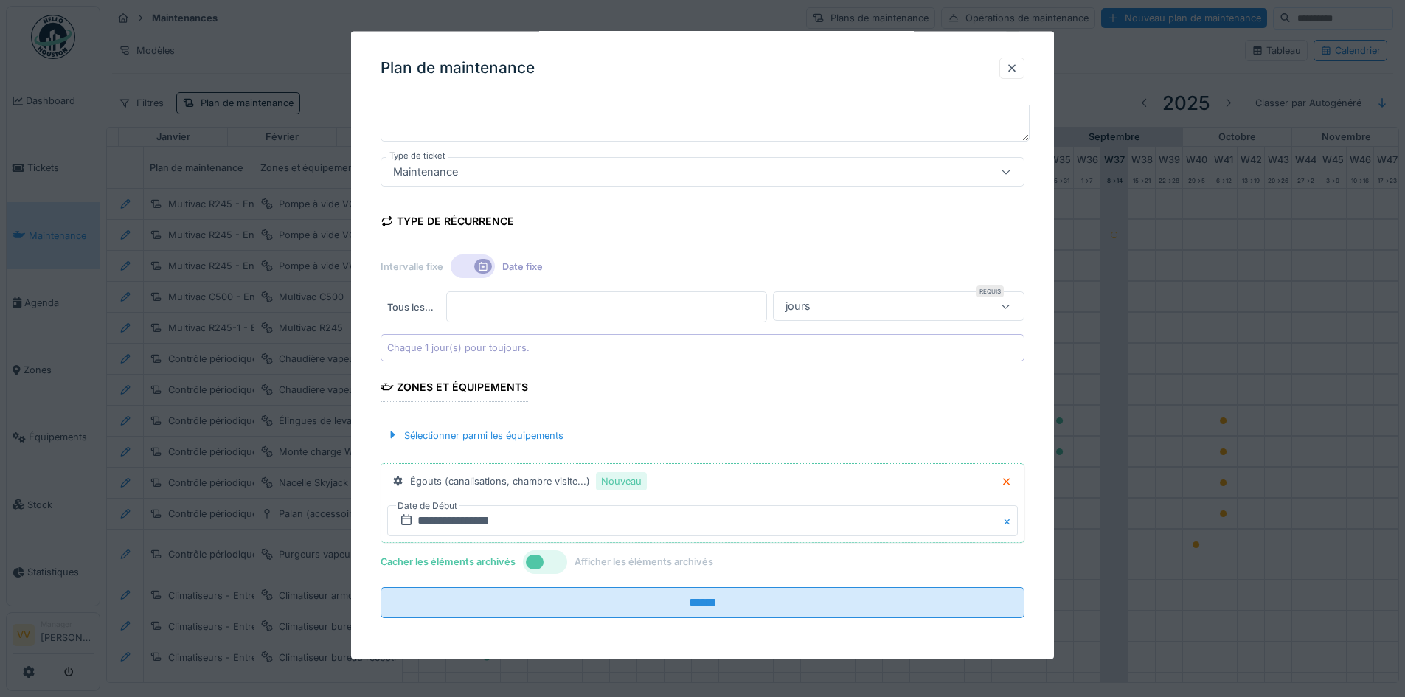
click at [980, 308] on div "jours" at bounding box center [881, 306] width 202 height 16
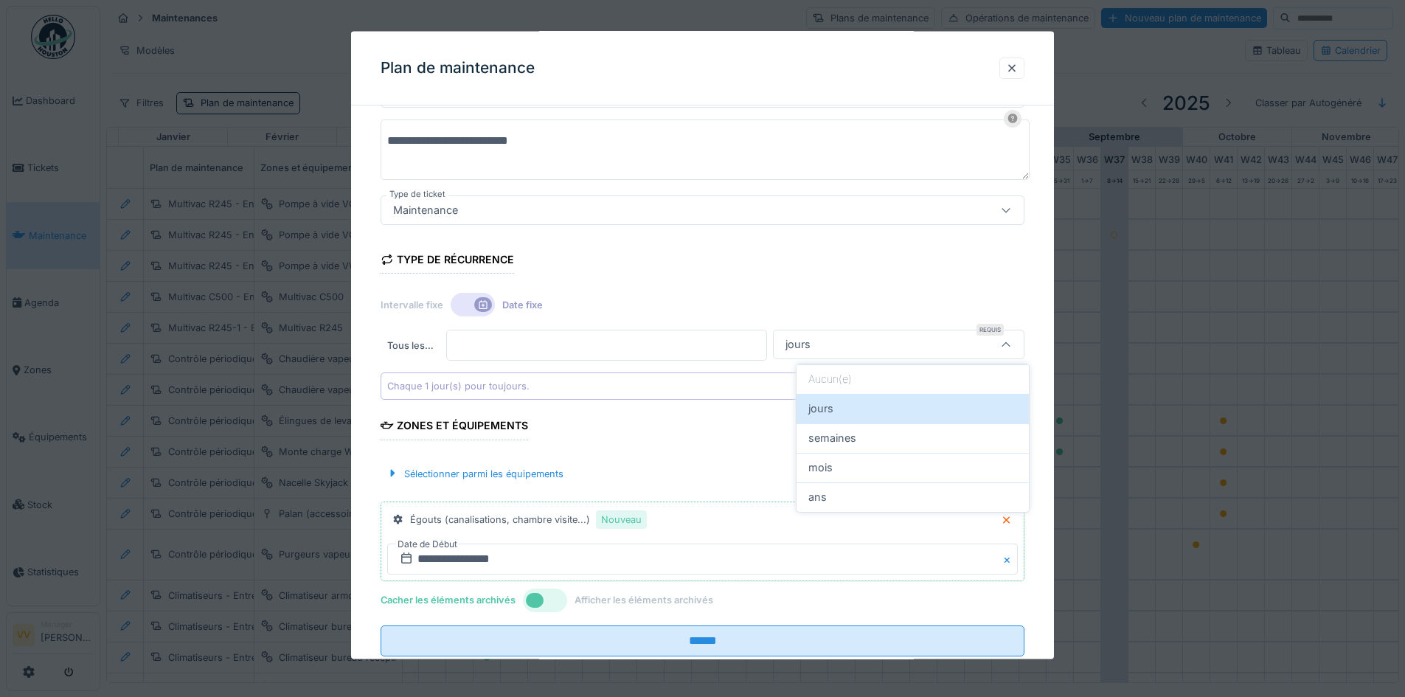
click at [842, 464] on div "mois" at bounding box center [913, 468] width 209 height 16
type input "*******"
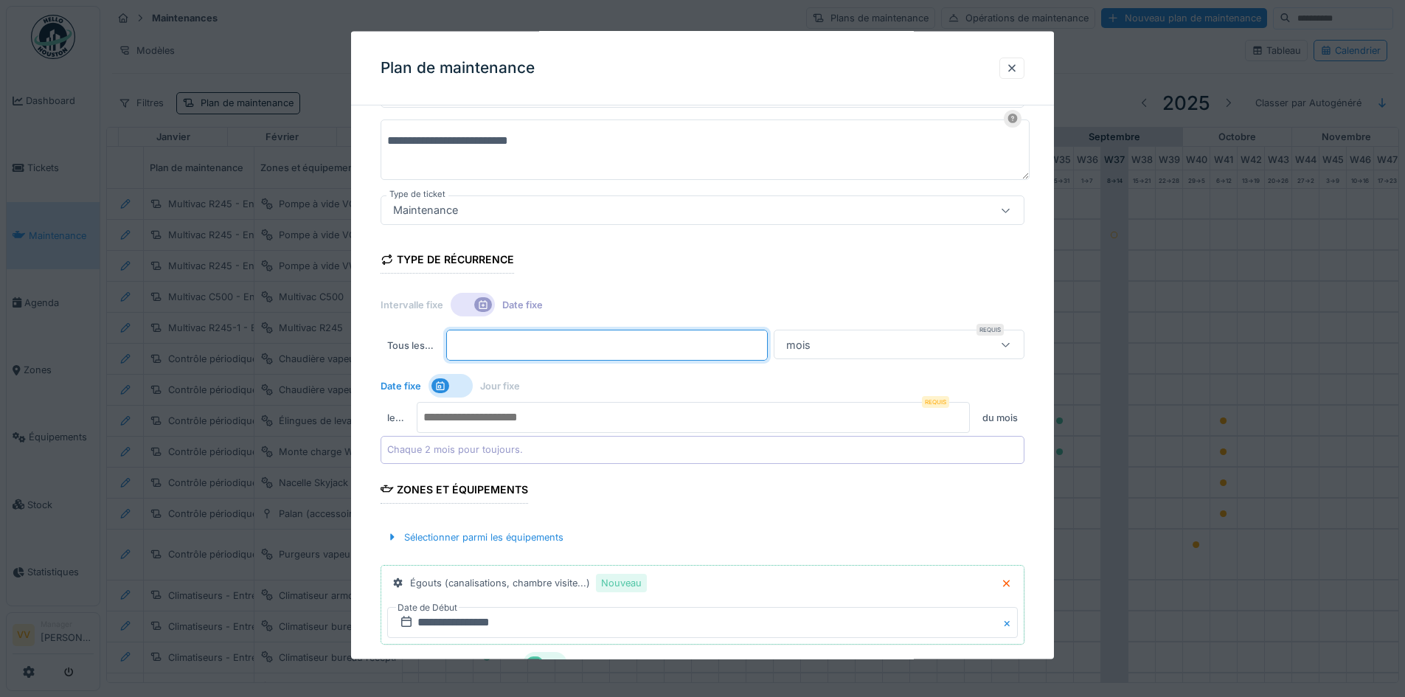
click at [767, 342] on input "*" at bounding box center [606, 345] width 321 height 31
click at [767, 341] on input "*" at bounding box center [606, 345] width 321 height 31
type input "*"
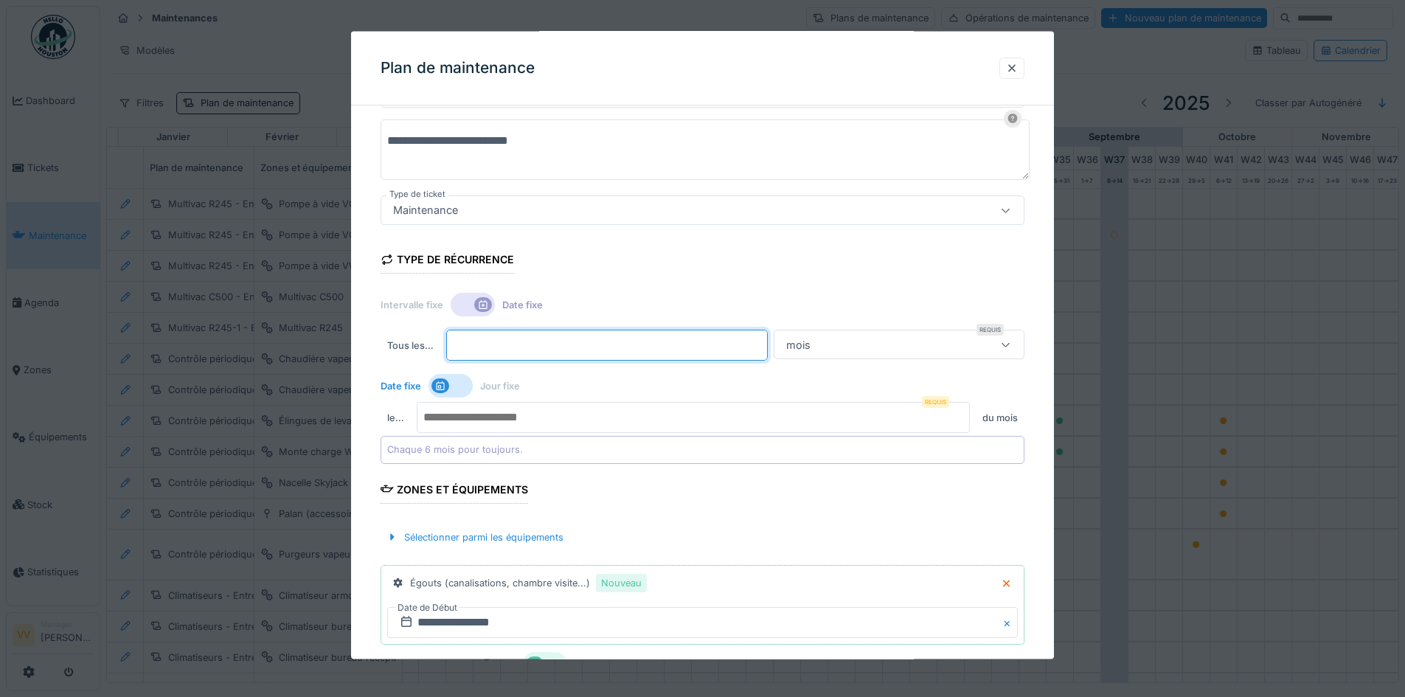
click at [767, 341] on input "*" at bounding box center [606, 345] width 321 height 31
click at [464, 387] on div at bounding box center [451, 386] width 44 height 24
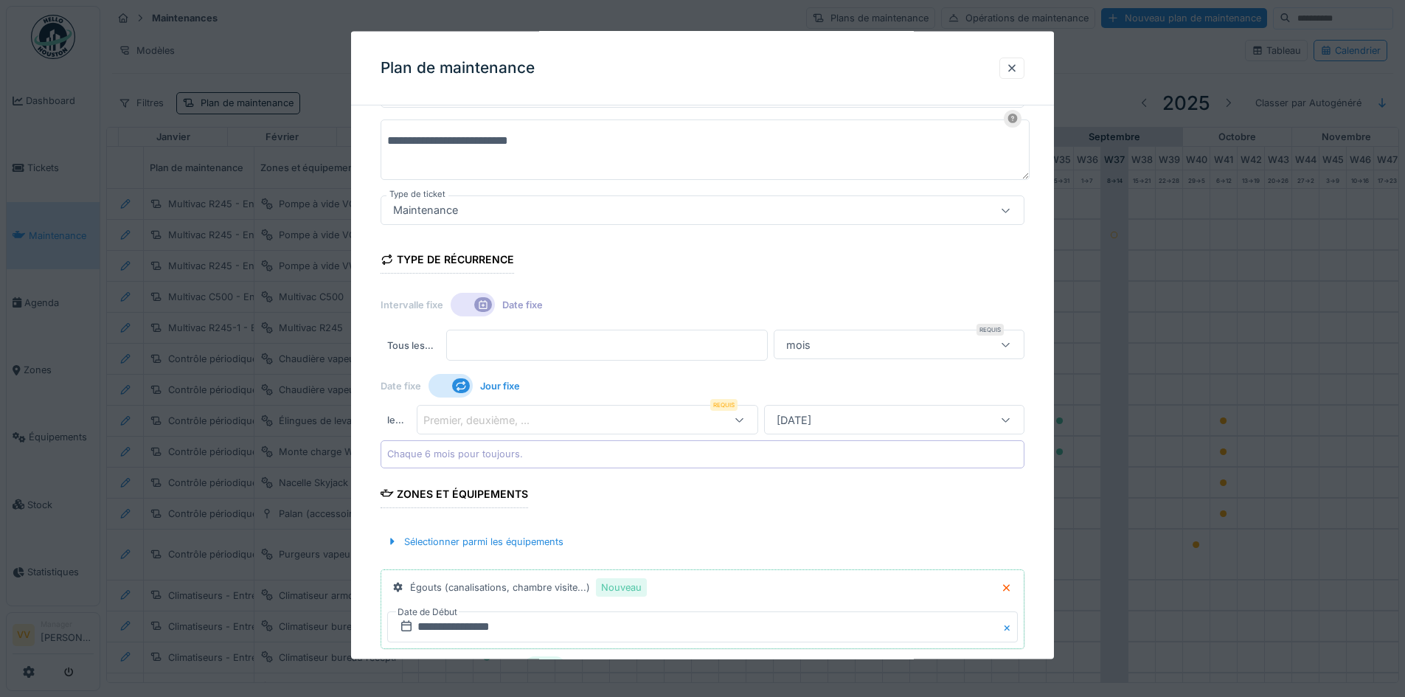
click at [444, 380] on div at bounding box center [451, 386] width 44 height 24
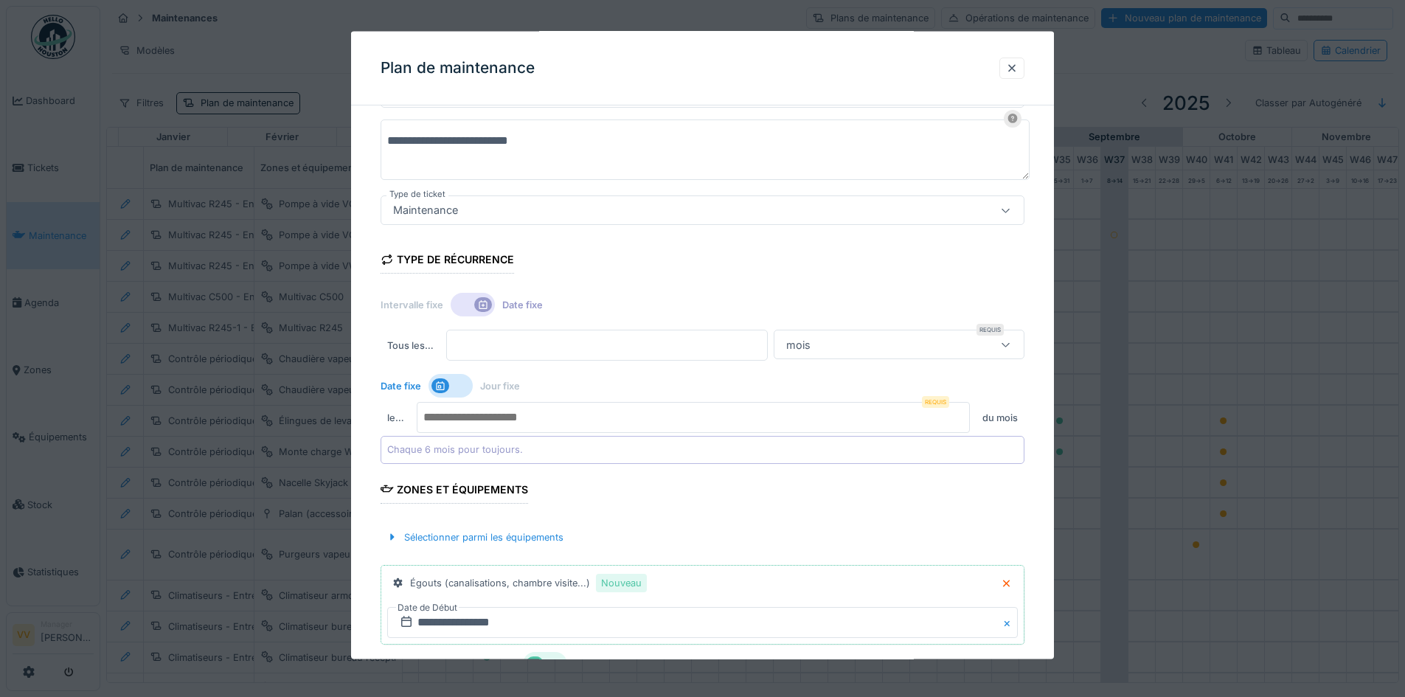
click at [718, 418] on input "number" at bounding box center [693, 417] width 553 height 31
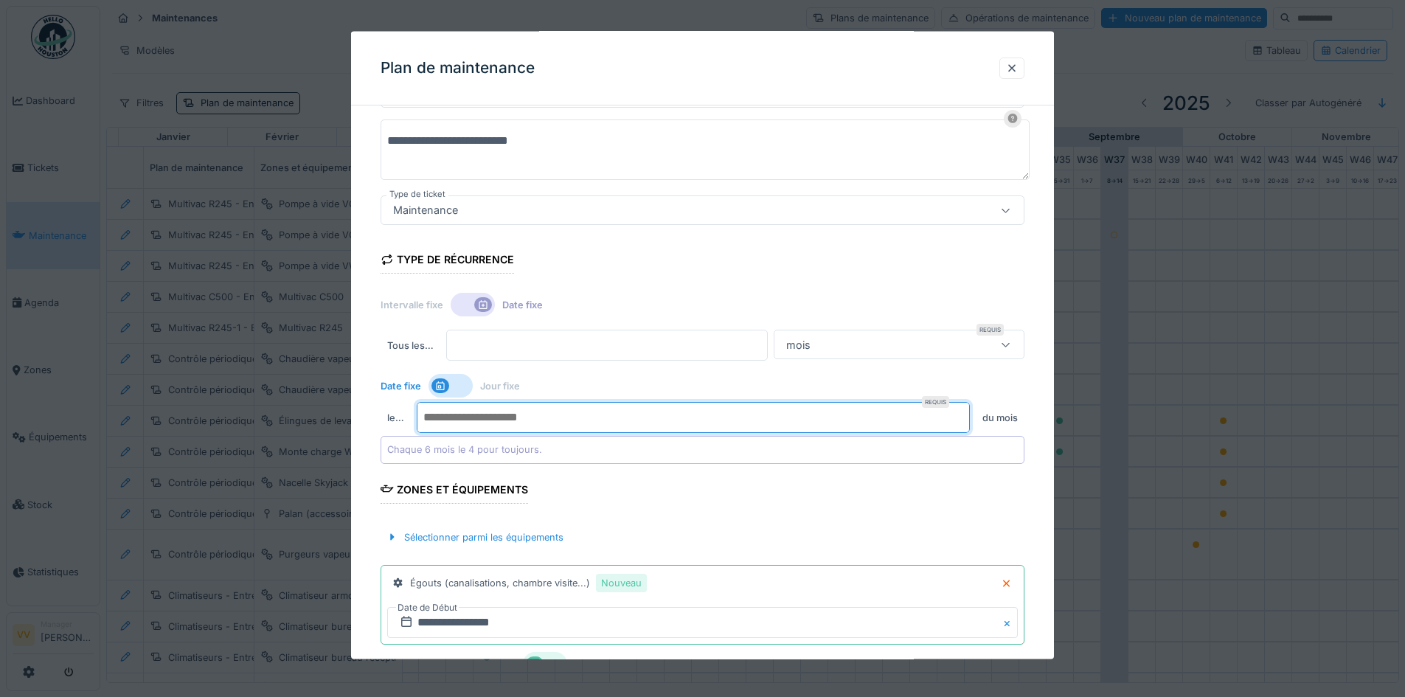
type input "*"
click at [652, 622] on input "**********" at bounding box center [702, 621] width 631 height 31
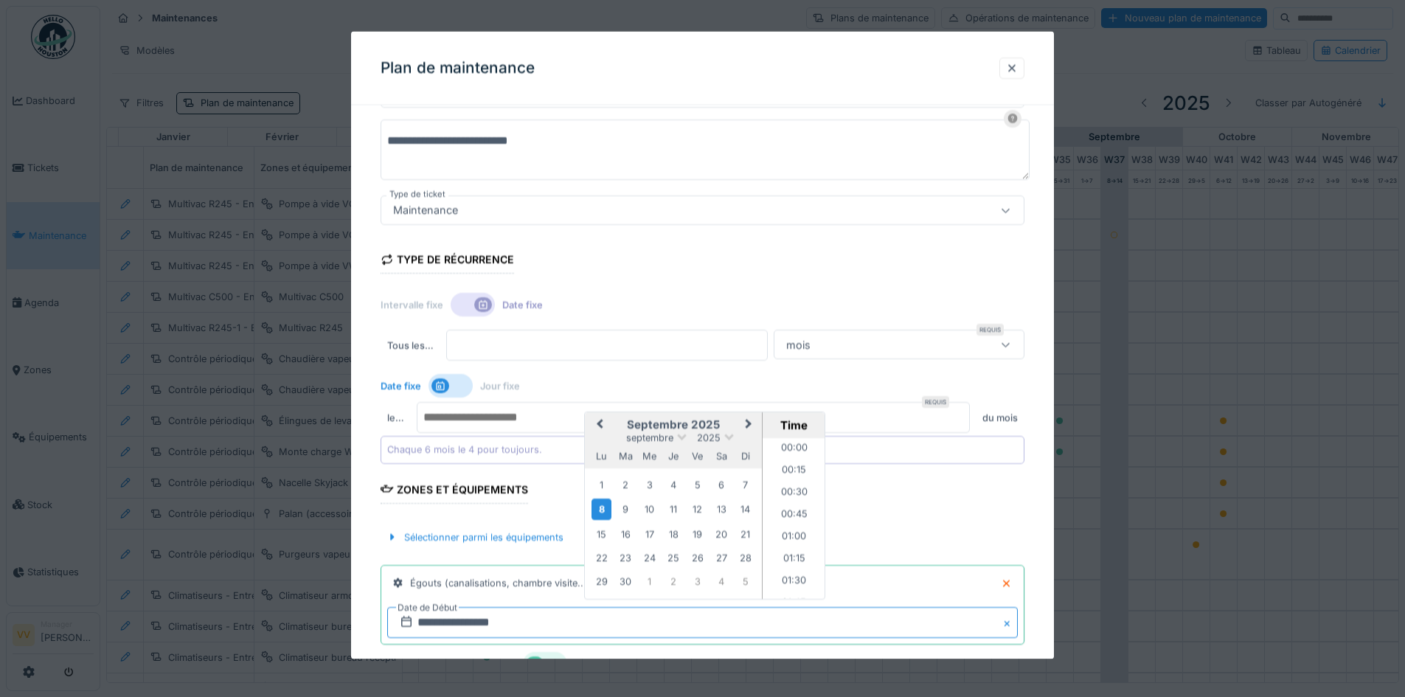
scroll to position [661, 0]
click at [600, 427] on span "Previous Month" at bounding box center [600, 424] width 0 height 18
click at [606, 510] on div "4" at bounding box center [602, 510] width 20 height 20
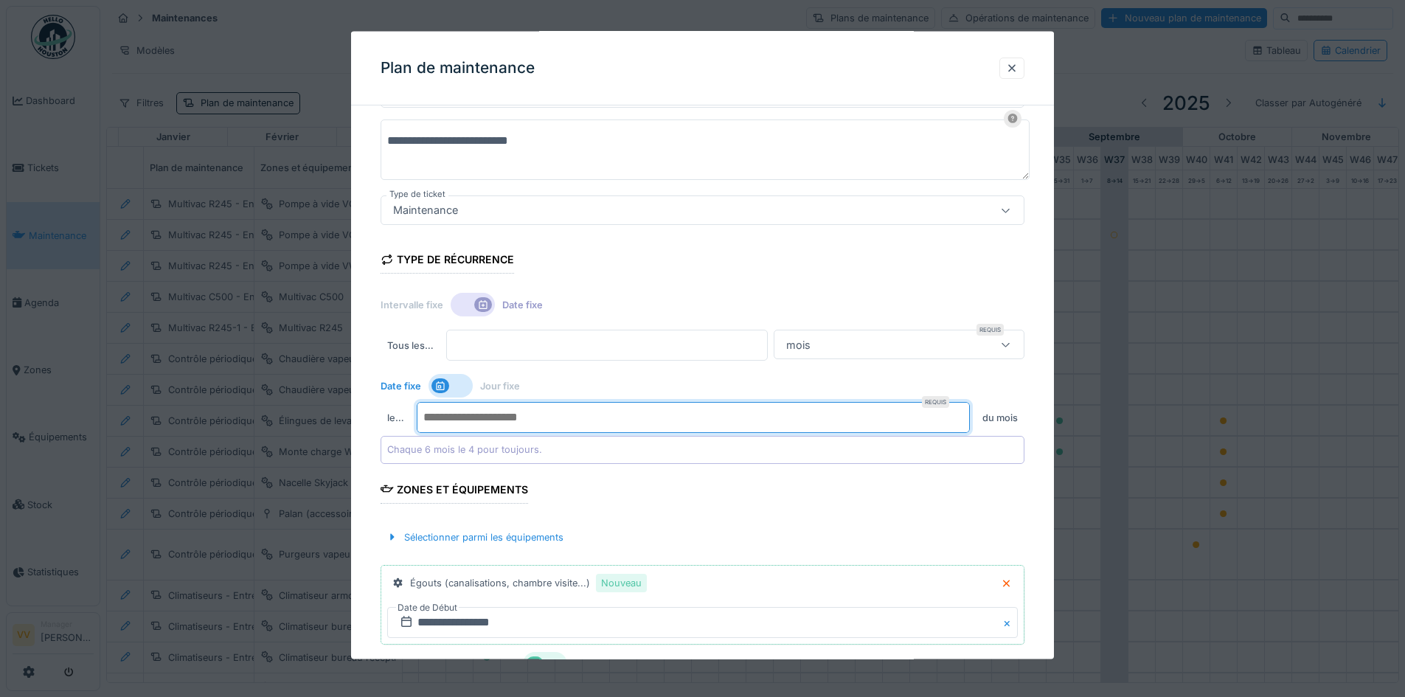
click at [469, 414] on input "*" at bounding box center [693, 417] width 553 height 31
click at [468, 383] on div at bounding box center [451, 386] width 44 height 24
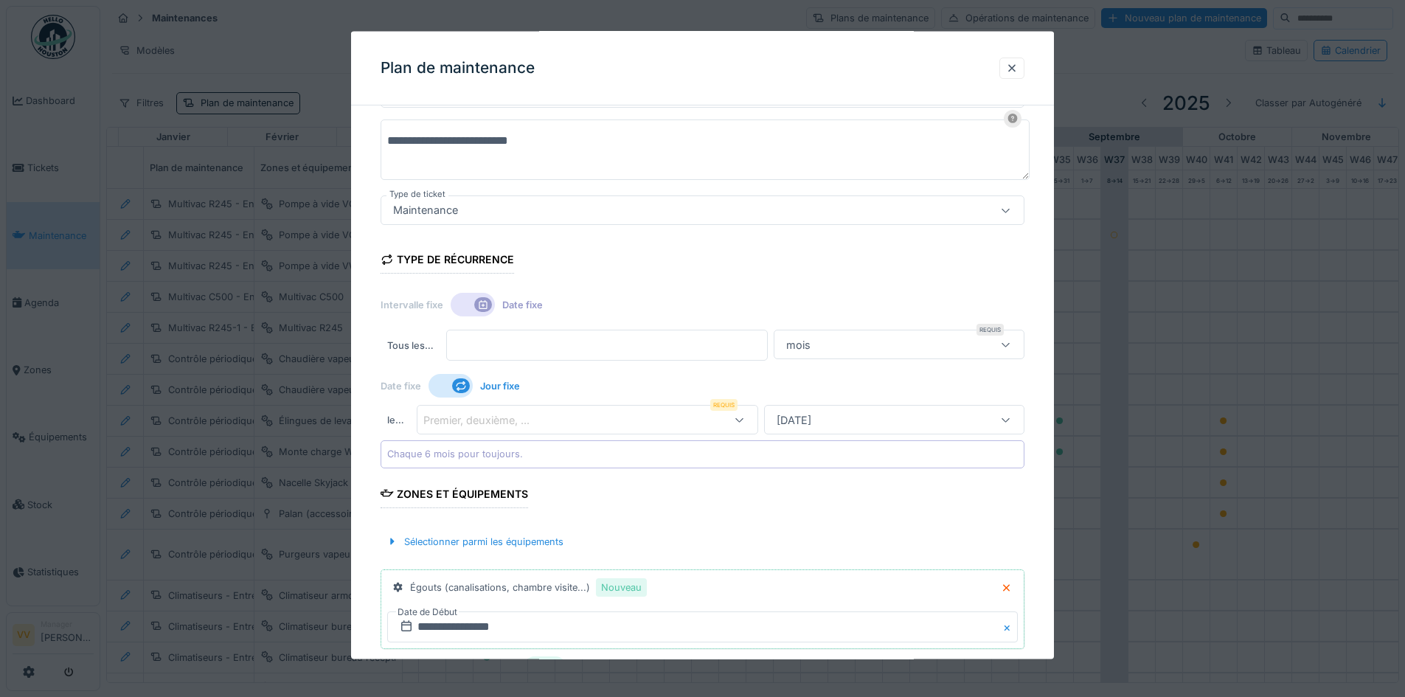
click at [460, 385] on icon at bounding box center [461, 386] width 12 height 10
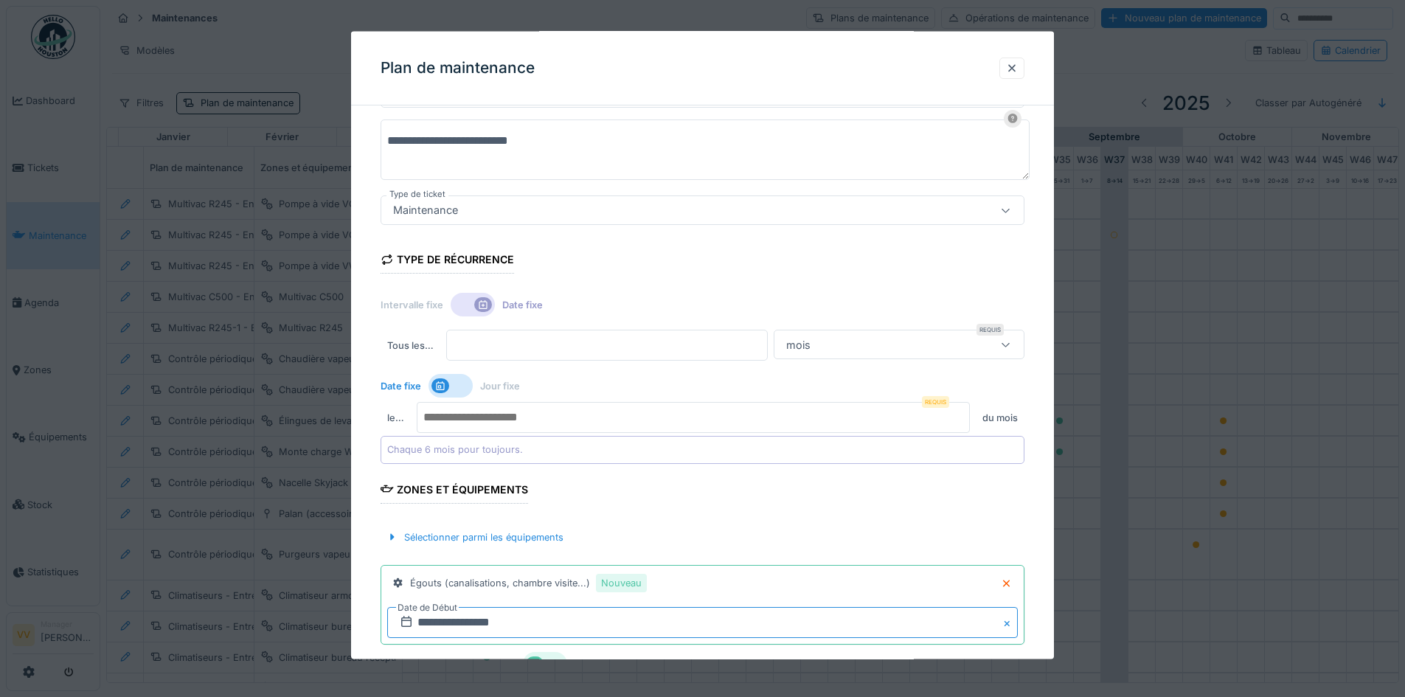
click at [549, 633] on input "**********" at bounding box center [702, 621] width 631 height 31
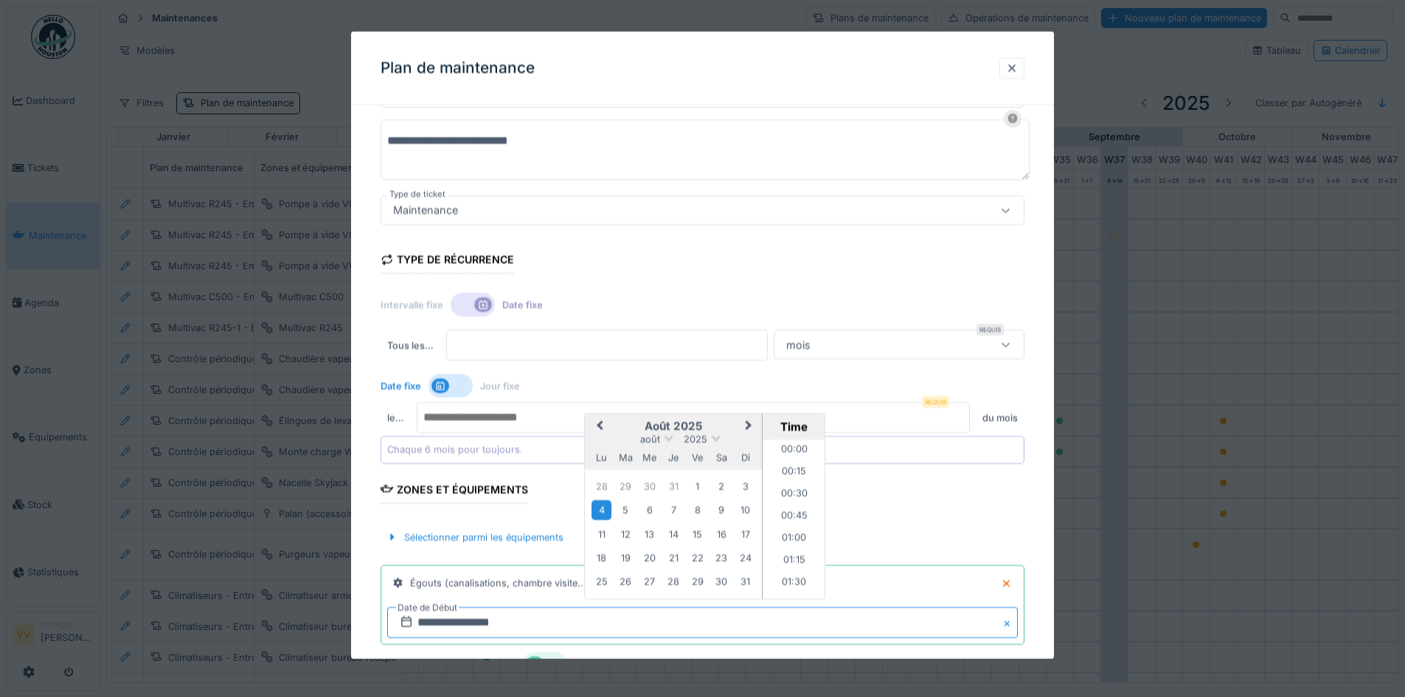
scroll to position [662, 0]
click at [596, 510] on div "4" at bounding box center [602, 510] width 20 height 20
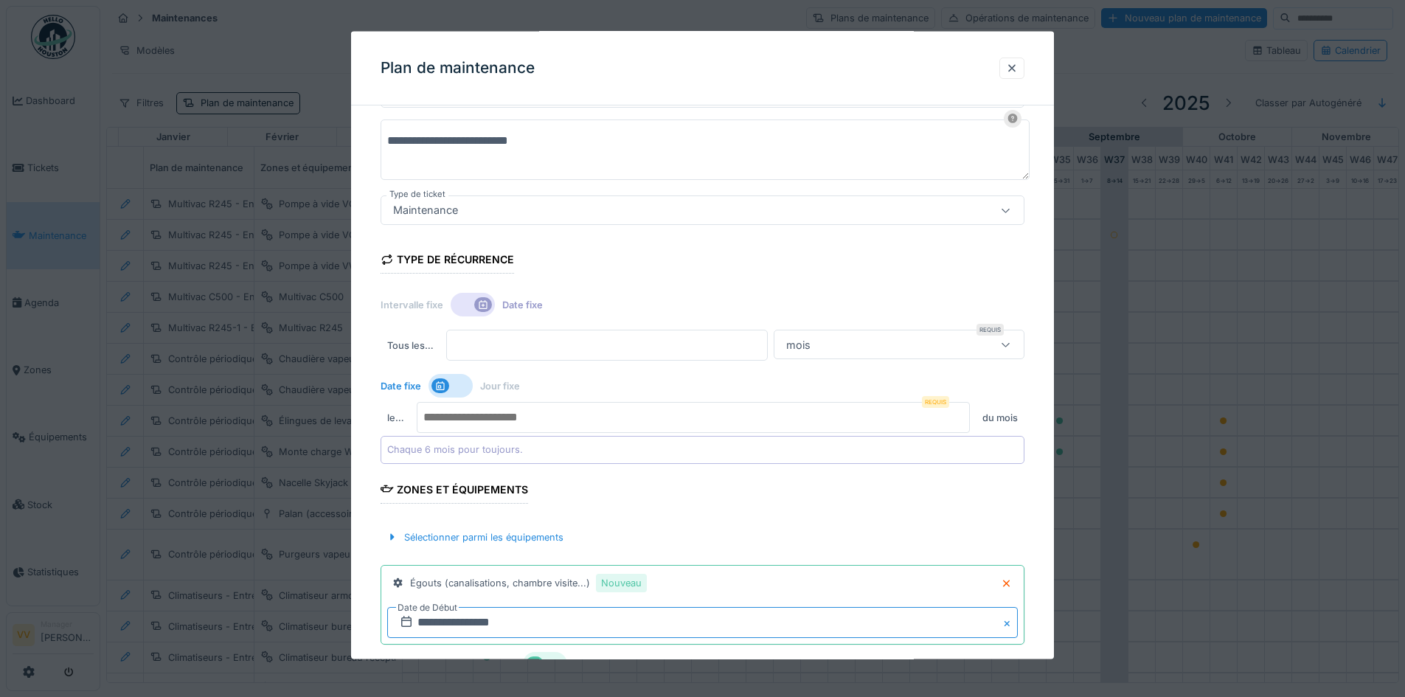
click at [575, 612] on input "**********" at bounding box center [702, 621] width 631 height 31
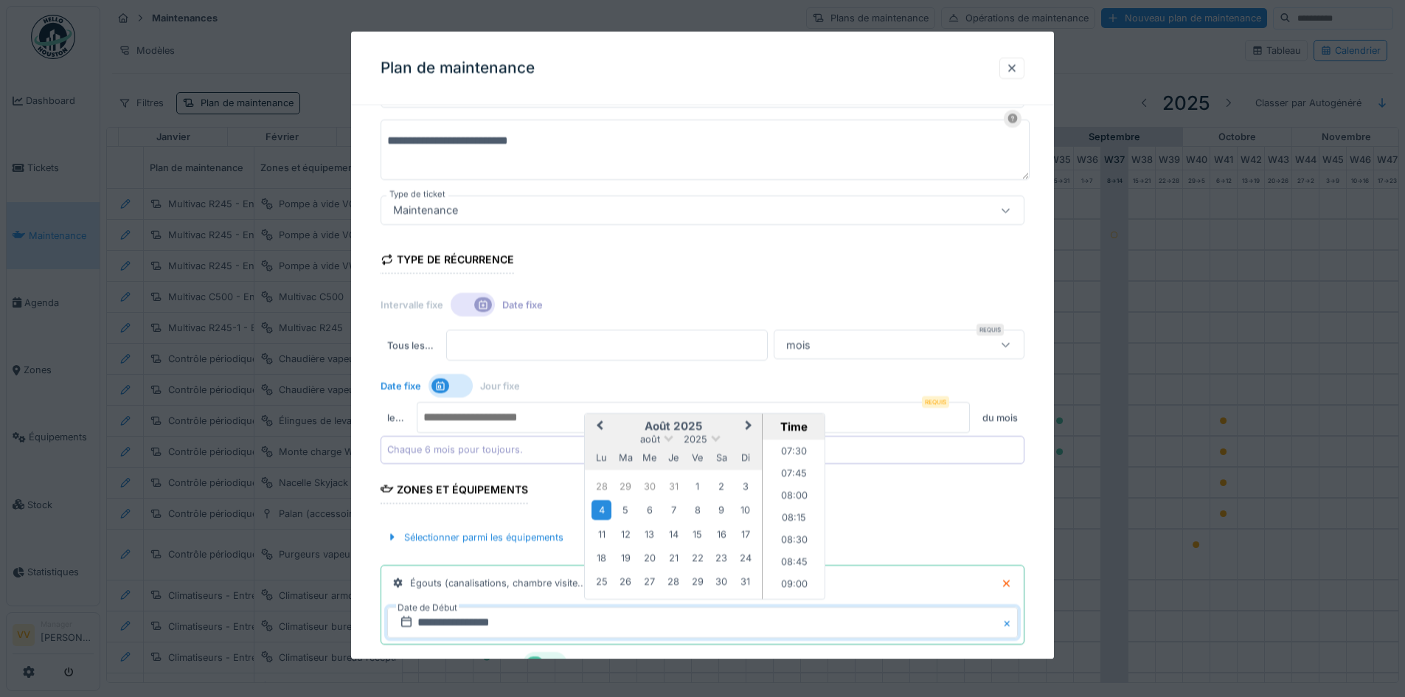
click at [600, 510] on div "4" at bounding box center [602, 510] width 20 height 20
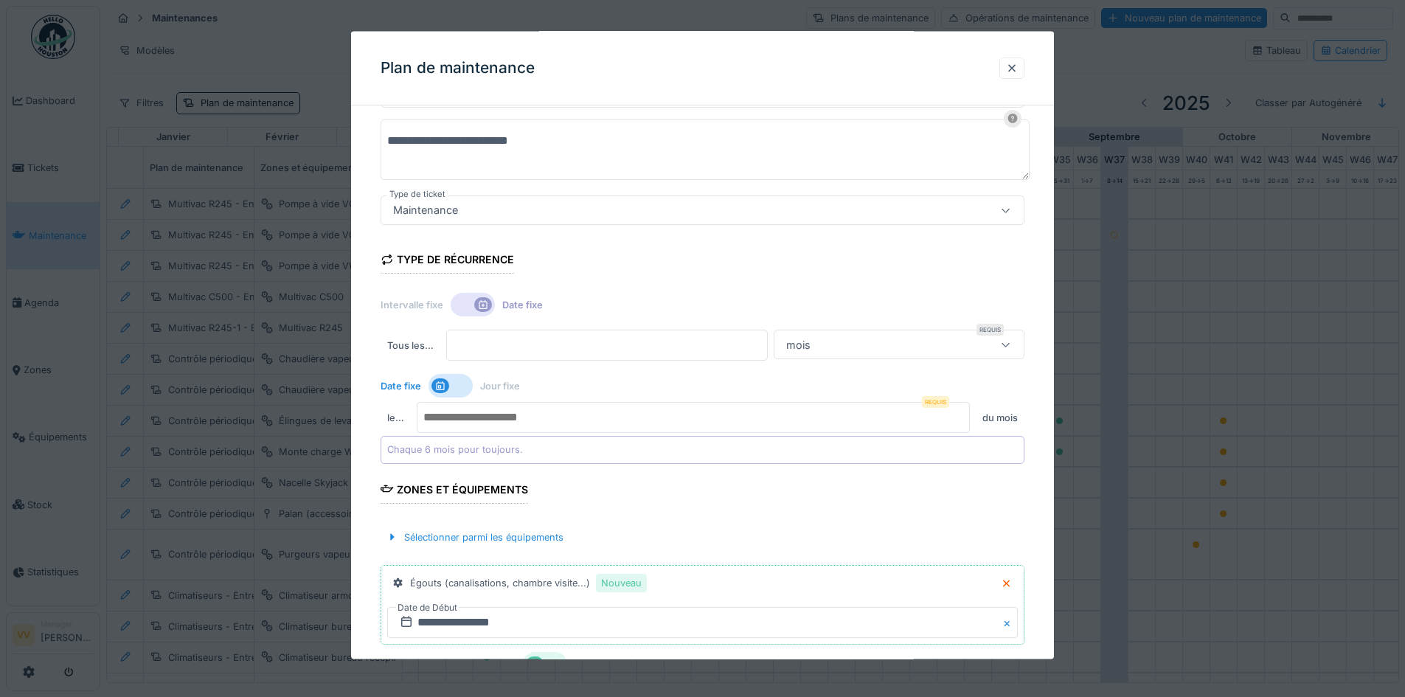
click at [966, 499] on form "**********" at bounding box center [703, 372] width 644 height 695
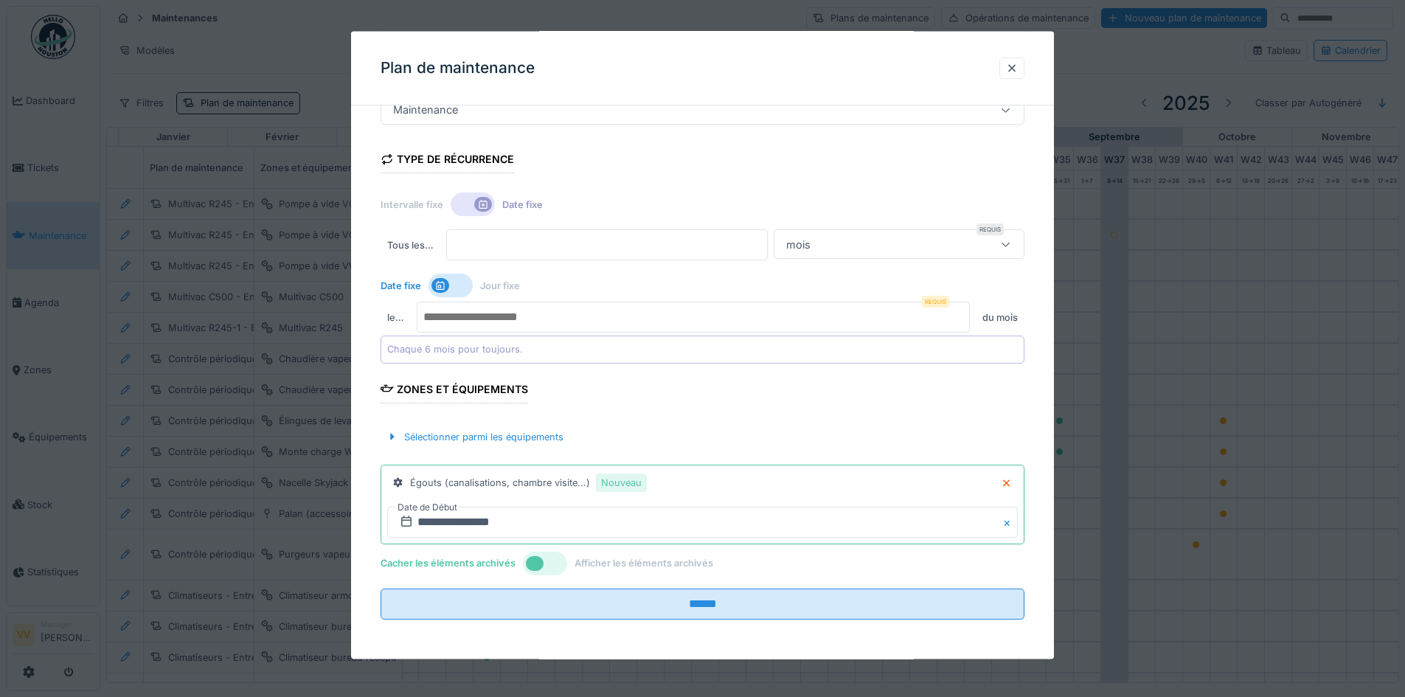
scroll to position [221, 0]
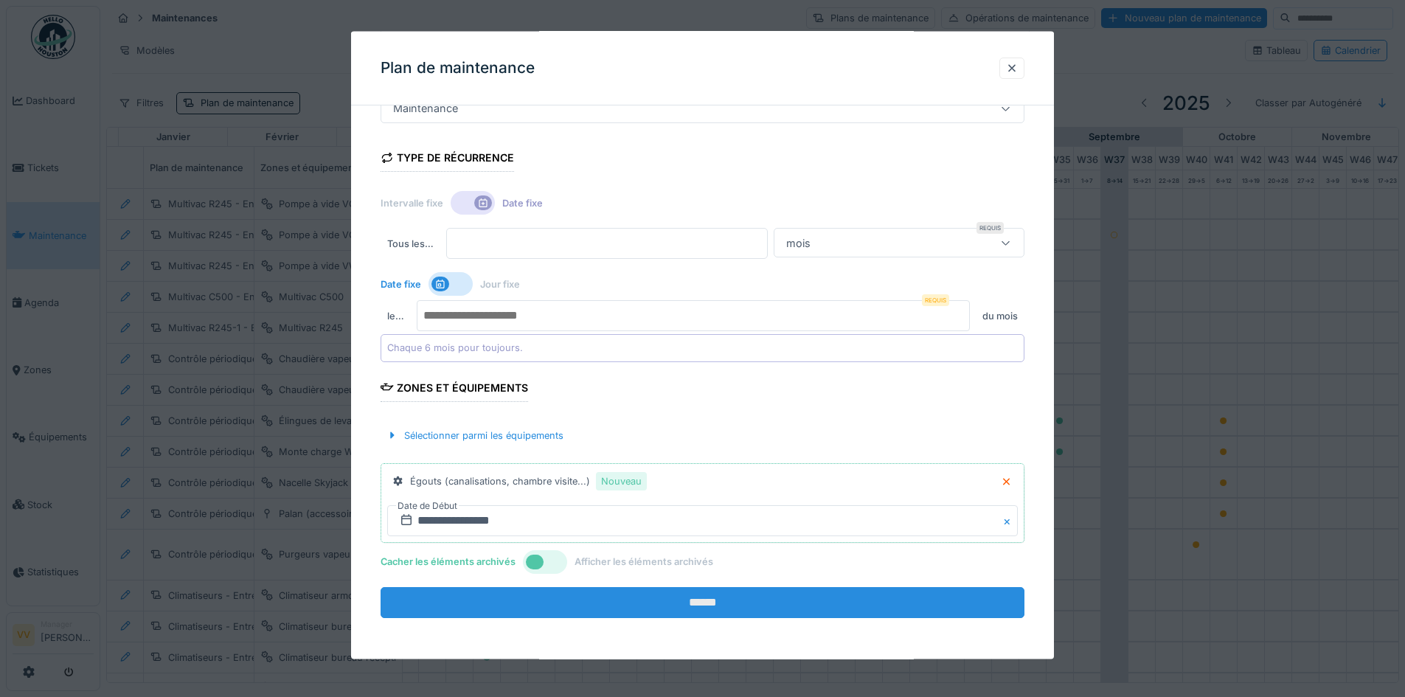
click at [758, 614] on input "******" at bounding box center [703, 601] width 644 height 31
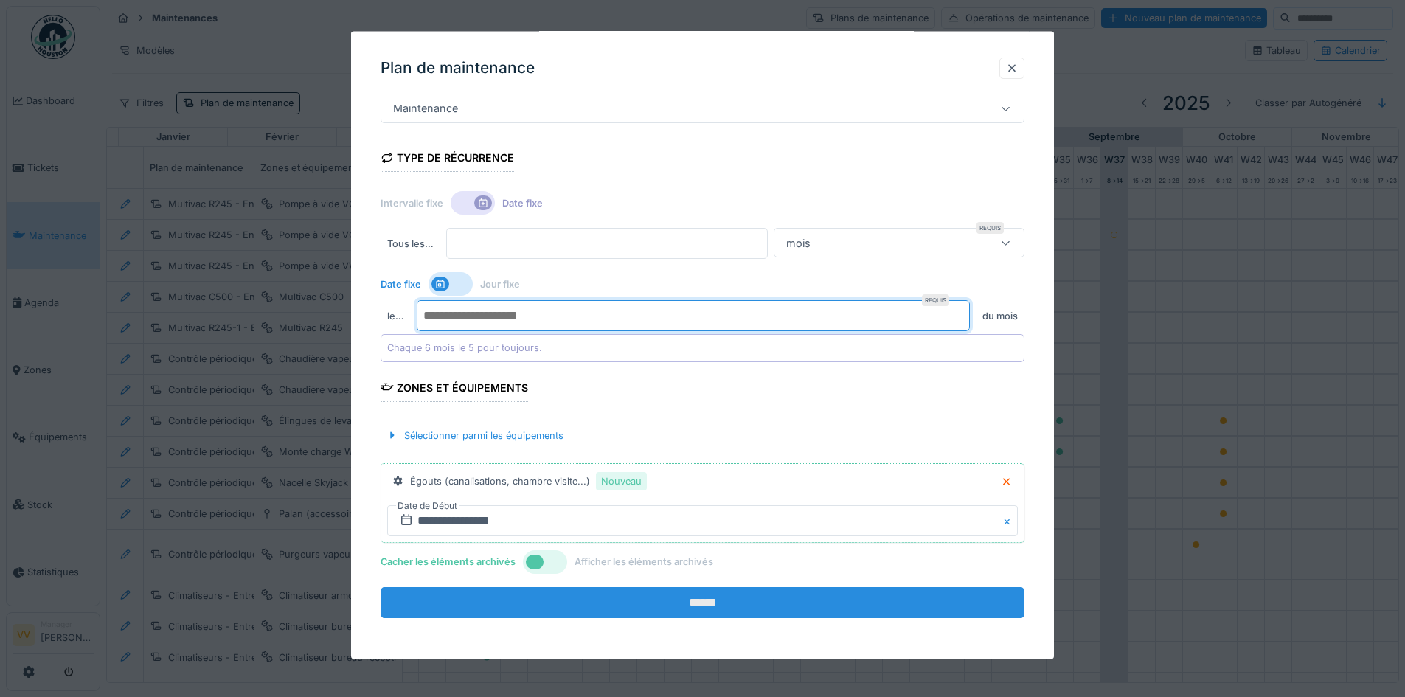
type input "*"
click at [690, 604] on input "******" at bounding box center [703, 601] width 644 height 31
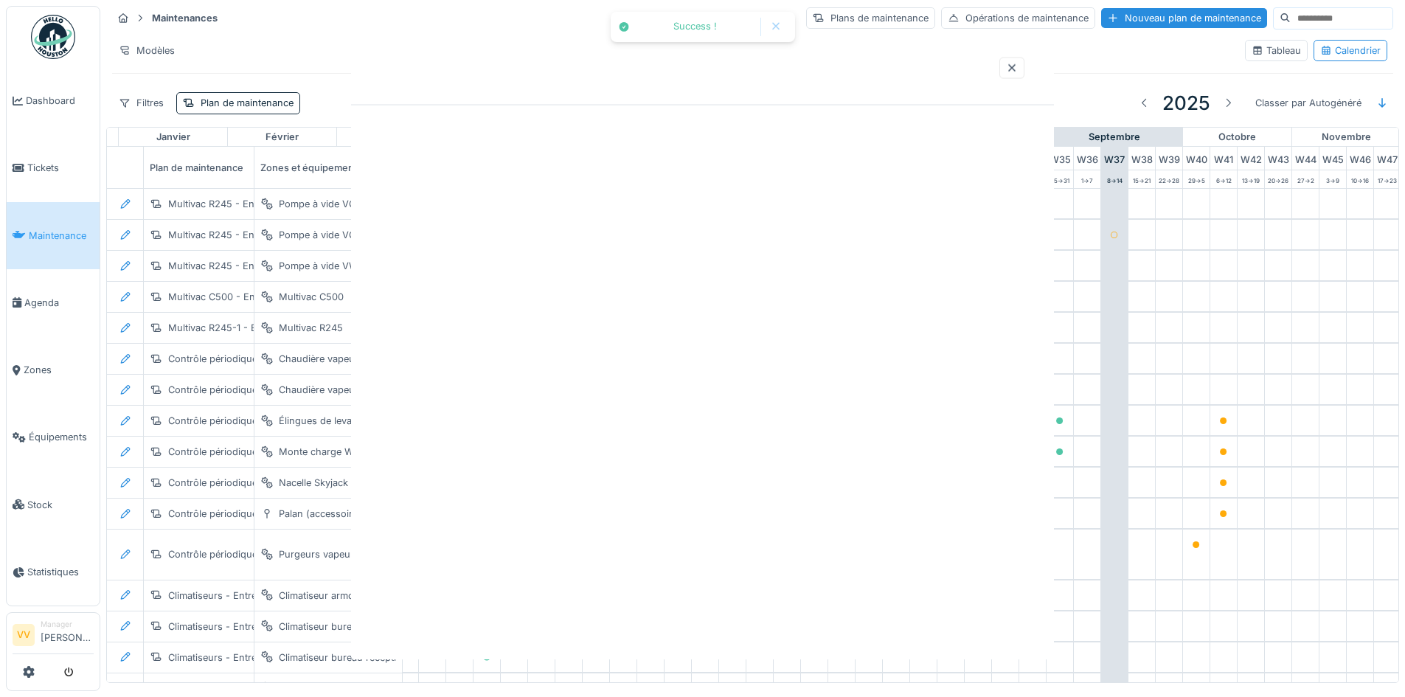
scroll to position [0, 0]
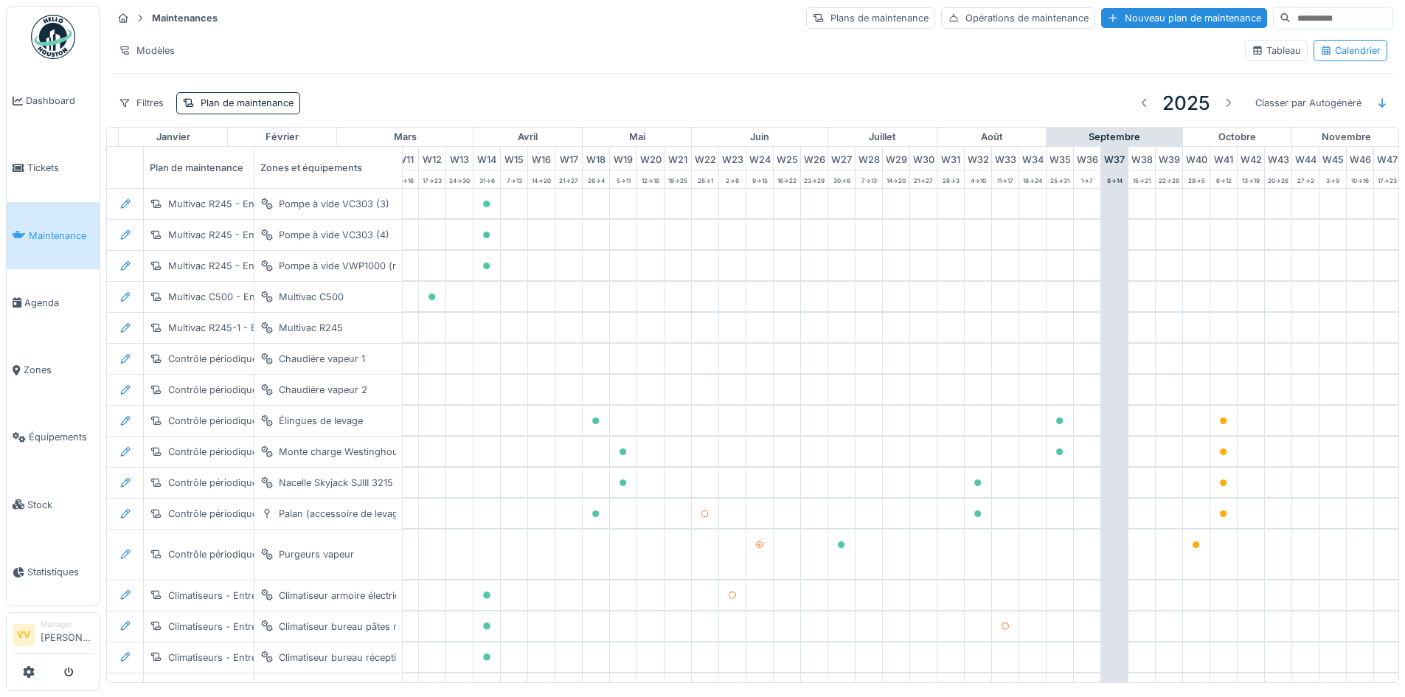
click at [26, 229] on li "Maintenance" at bounding box center [53, 236] width 81 height 14
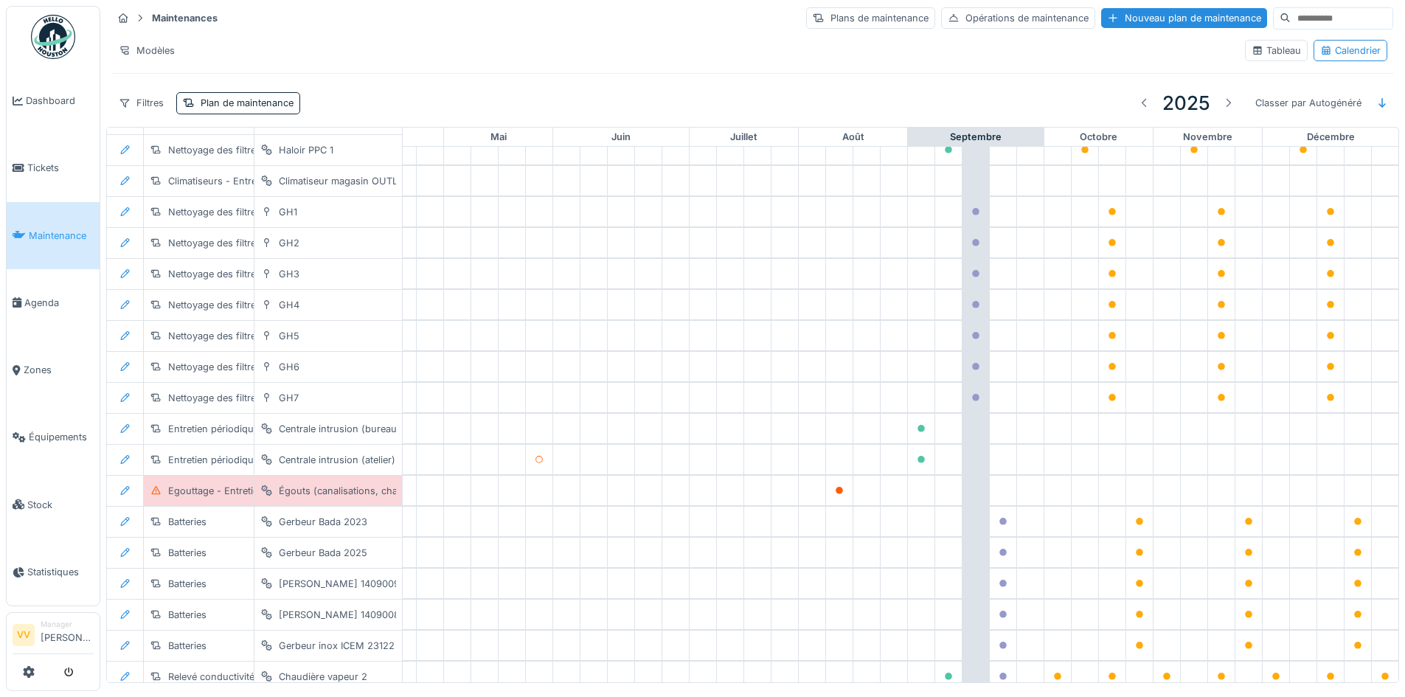
scroll to position [1732, 483]
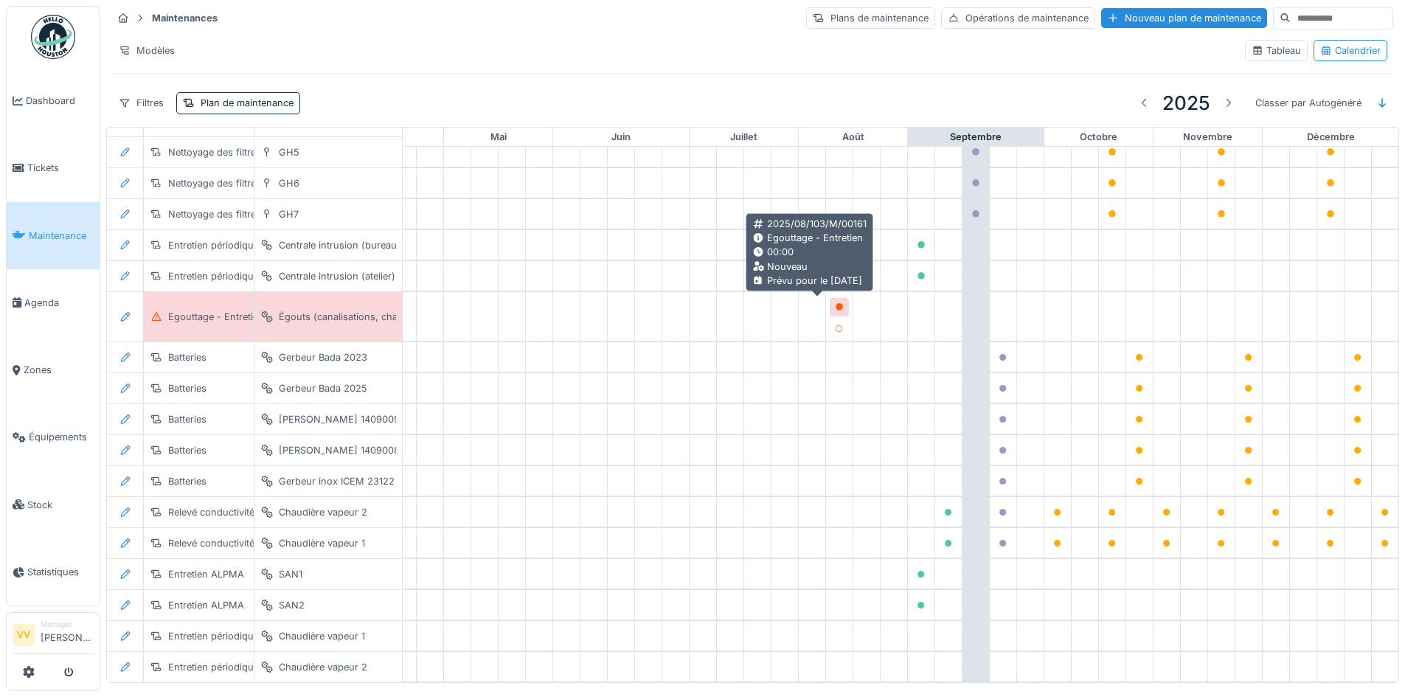
click at [836, 303] on icon at bounding box center [839, 306] width 7 height 7
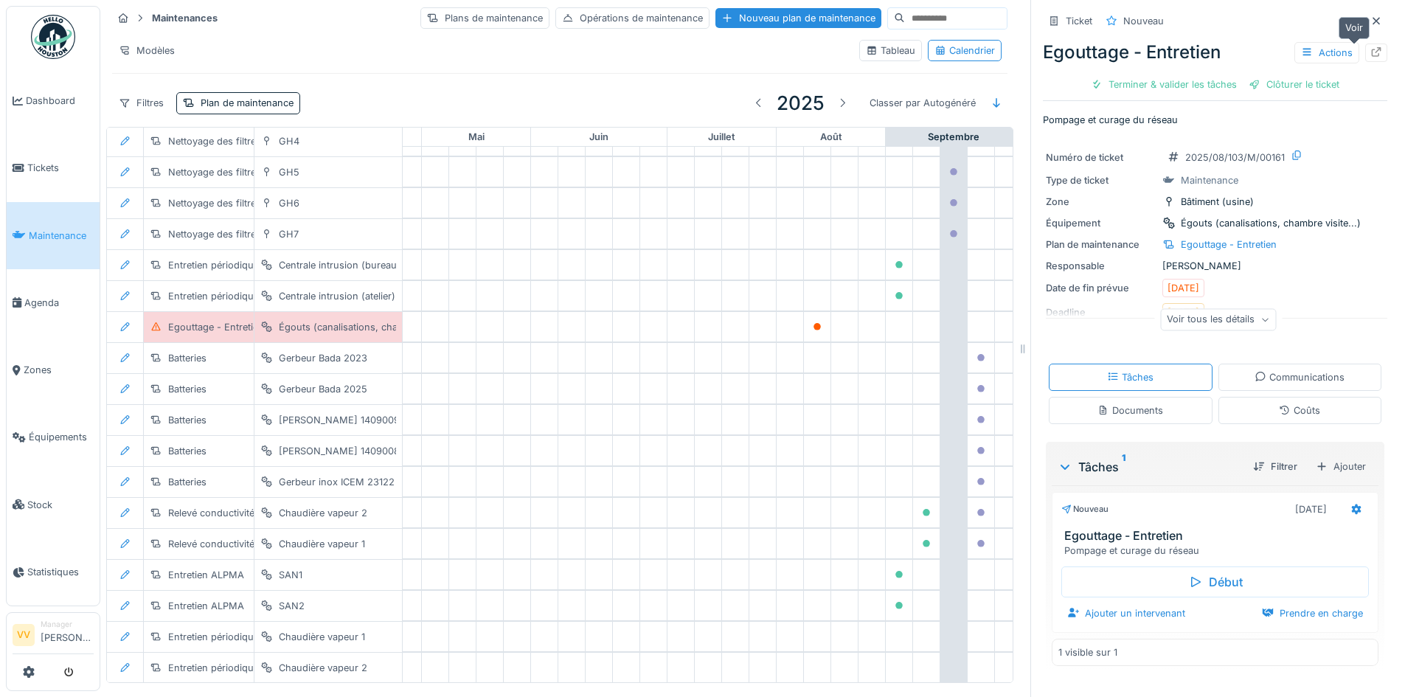
click at [1371, 51] on icon at bounding box center [1377, 52] width 12 height 10
click at [53, 235] on span "Maintenance" at bounding box center [61, 236] width 65 height 14
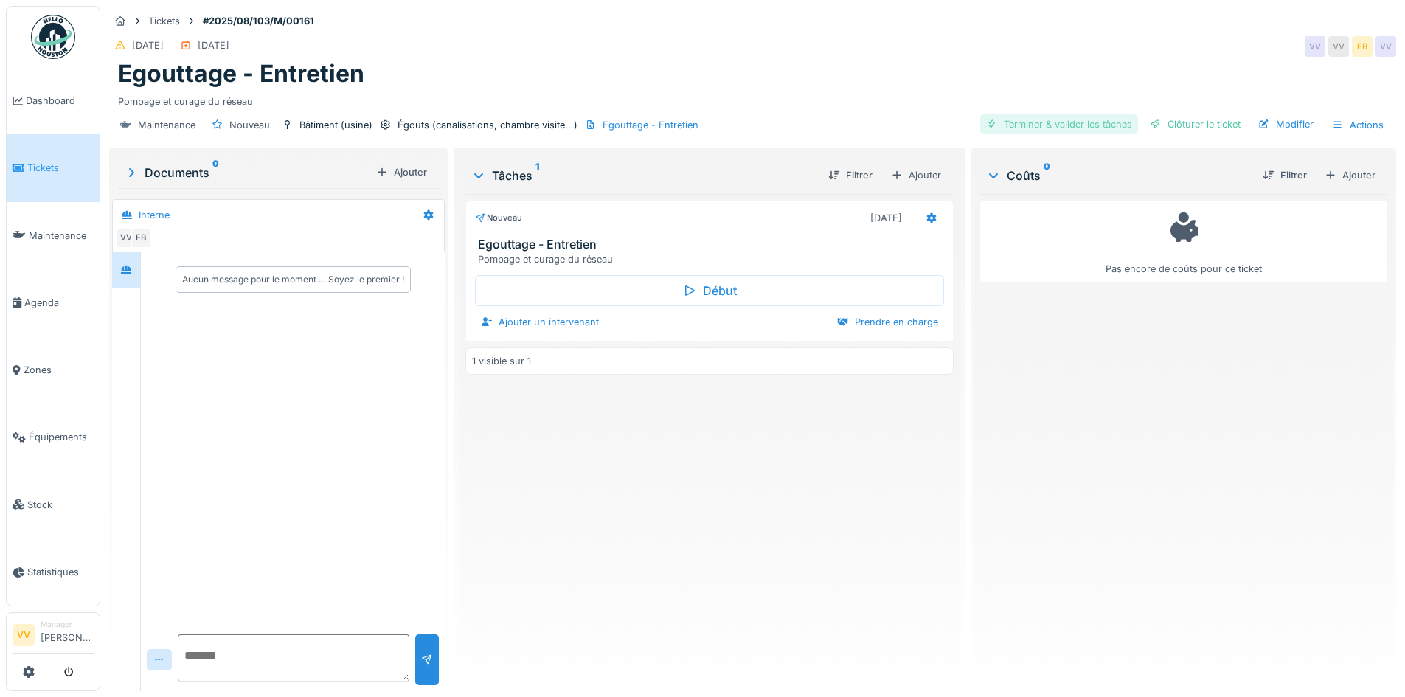
click at [1042, 124] on div "Terminer & valider les tâches" at bounding box center [1059, 124] width 158 height 20
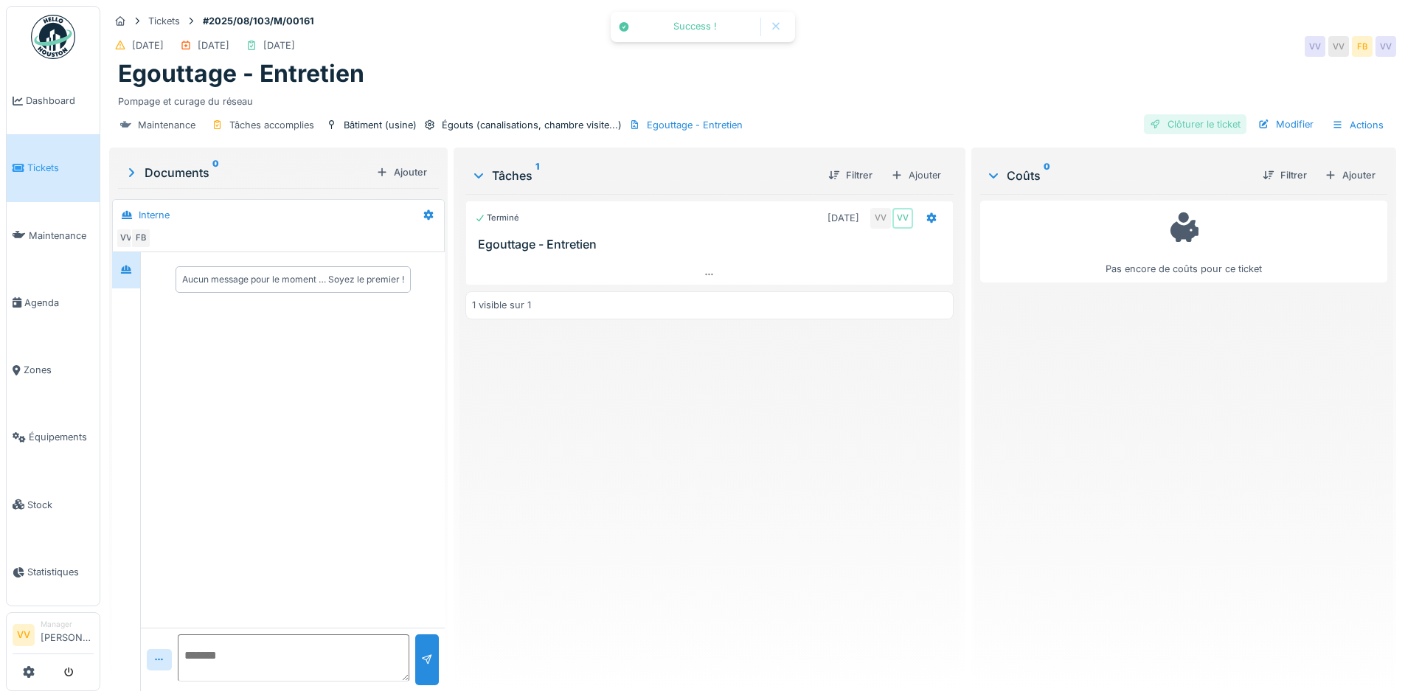
click at [1182, 120] on div "Clôturer le ticket" at bounding box center [1195, 124] width 103 height 20
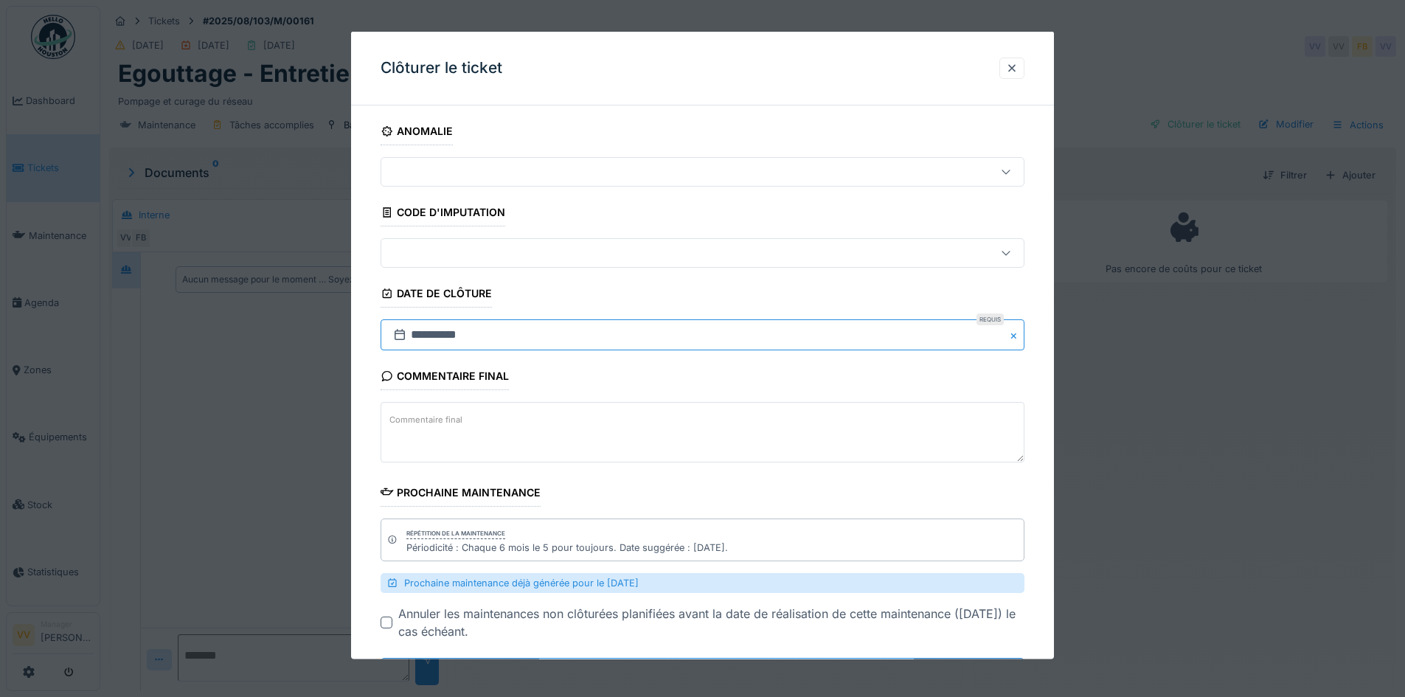
click at [553, 330] on input "**********" at bounding box center [703, 334] width 644 height 31
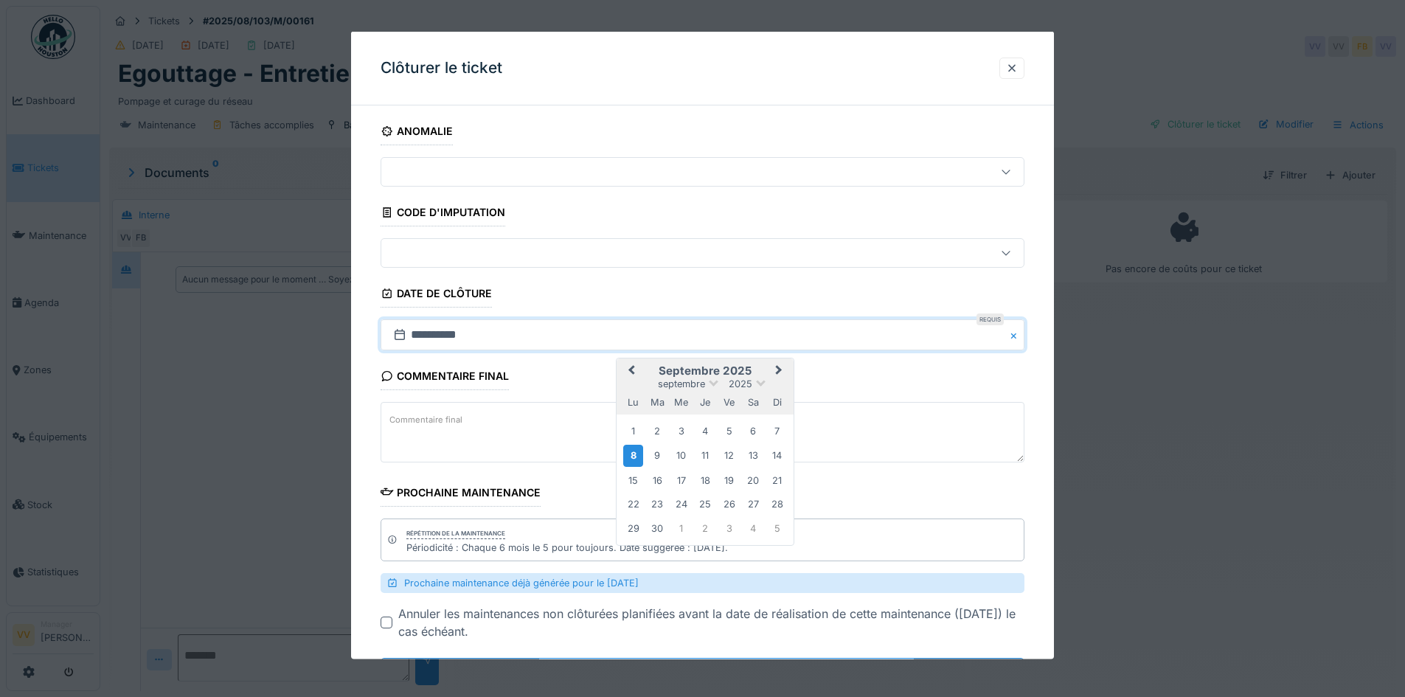
click at [625, 369] on button "Previous Month" at bounding box center [630, 372] width 24 height 24
click at [633, 456] on div "4" at bounding box center [633, 455] width 20 height 20
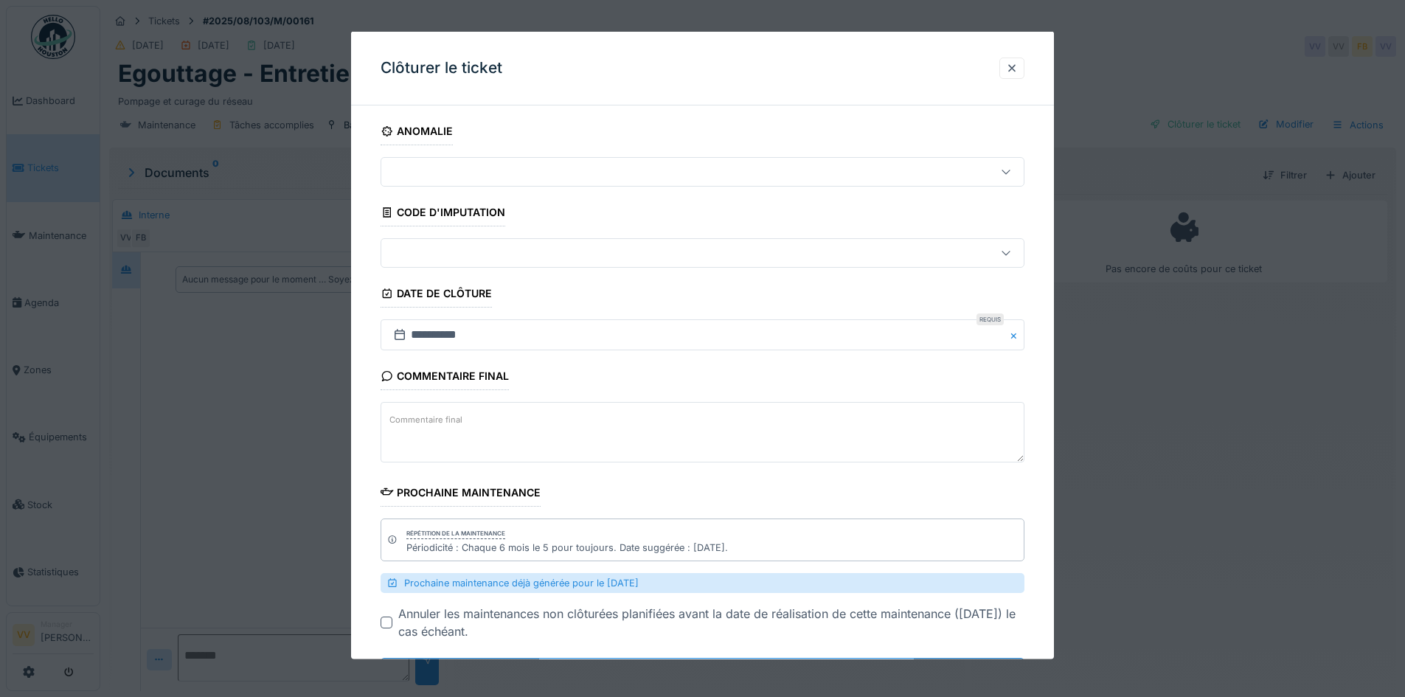
click at [563, 387] on div "Commentaire final Commentaire final" at bounding box center [703, 414] width 644 height 104
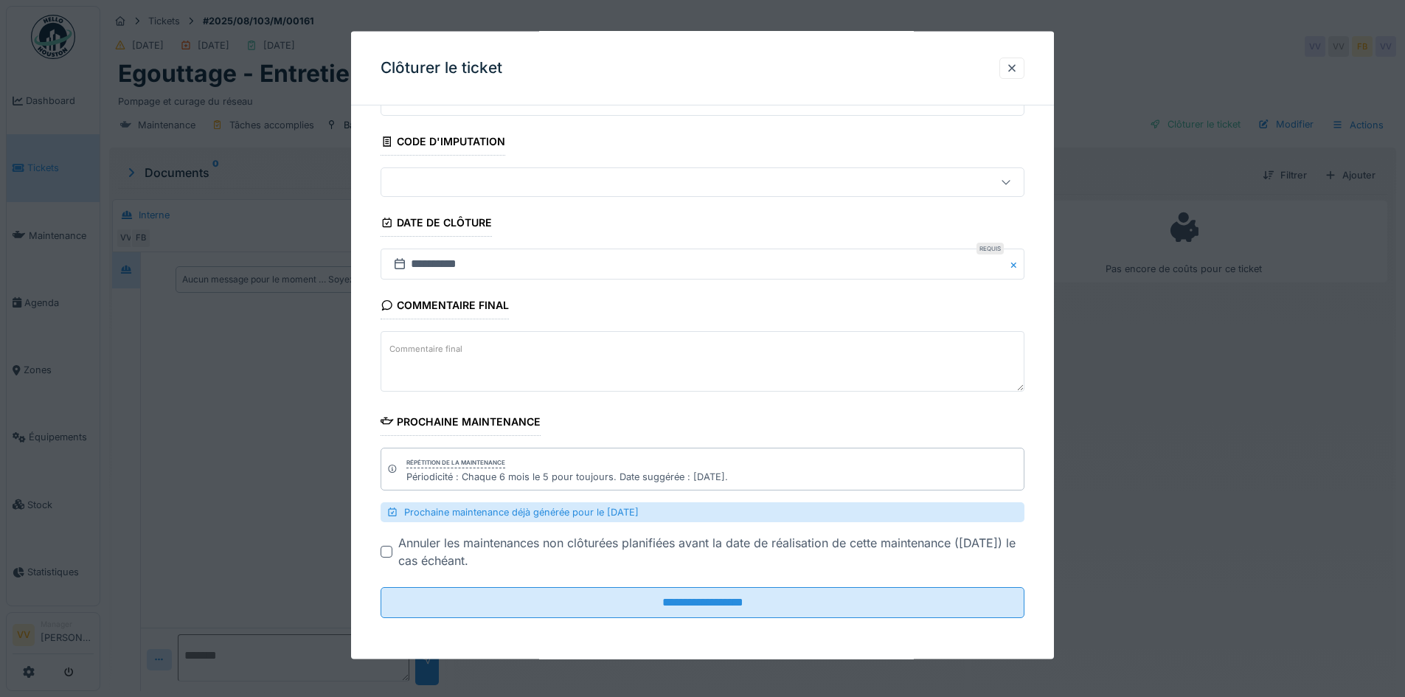
scroll to position [11, 0]
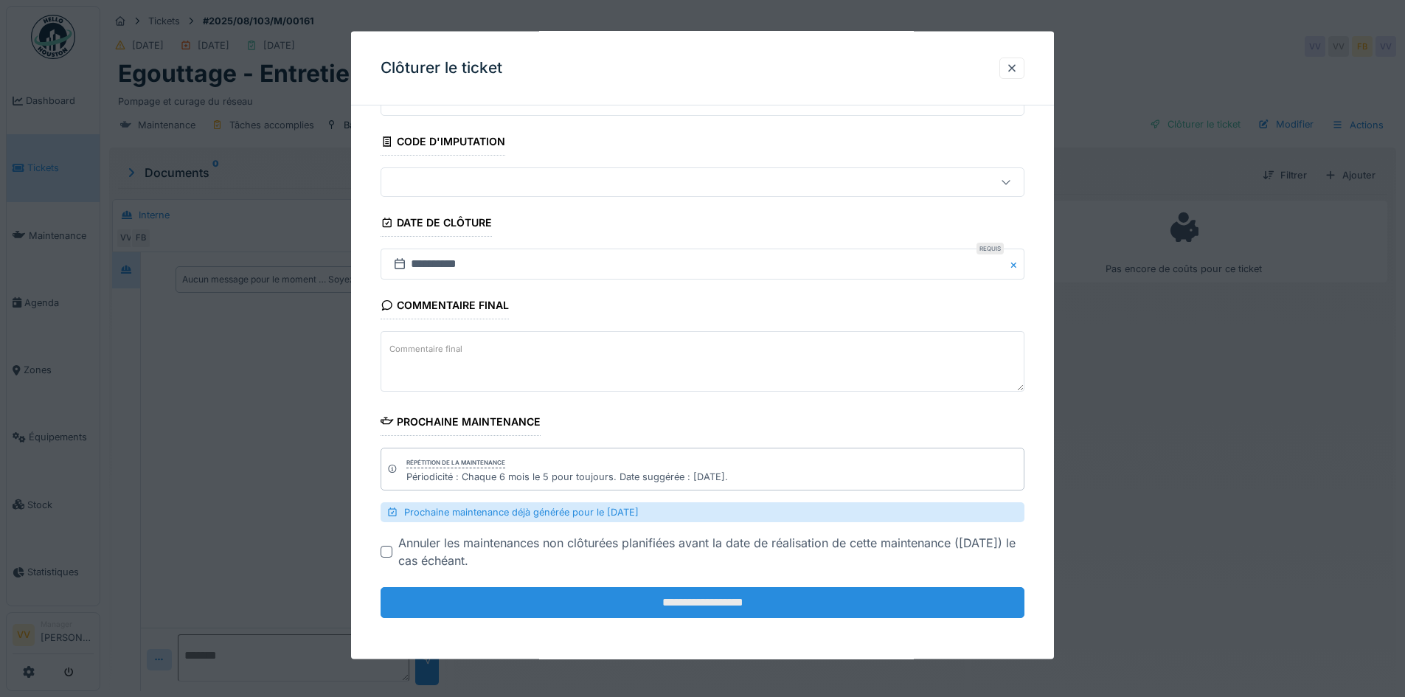
click at [739, 596] on input "**********" at bounding box center [703, 602] width 644 height 31
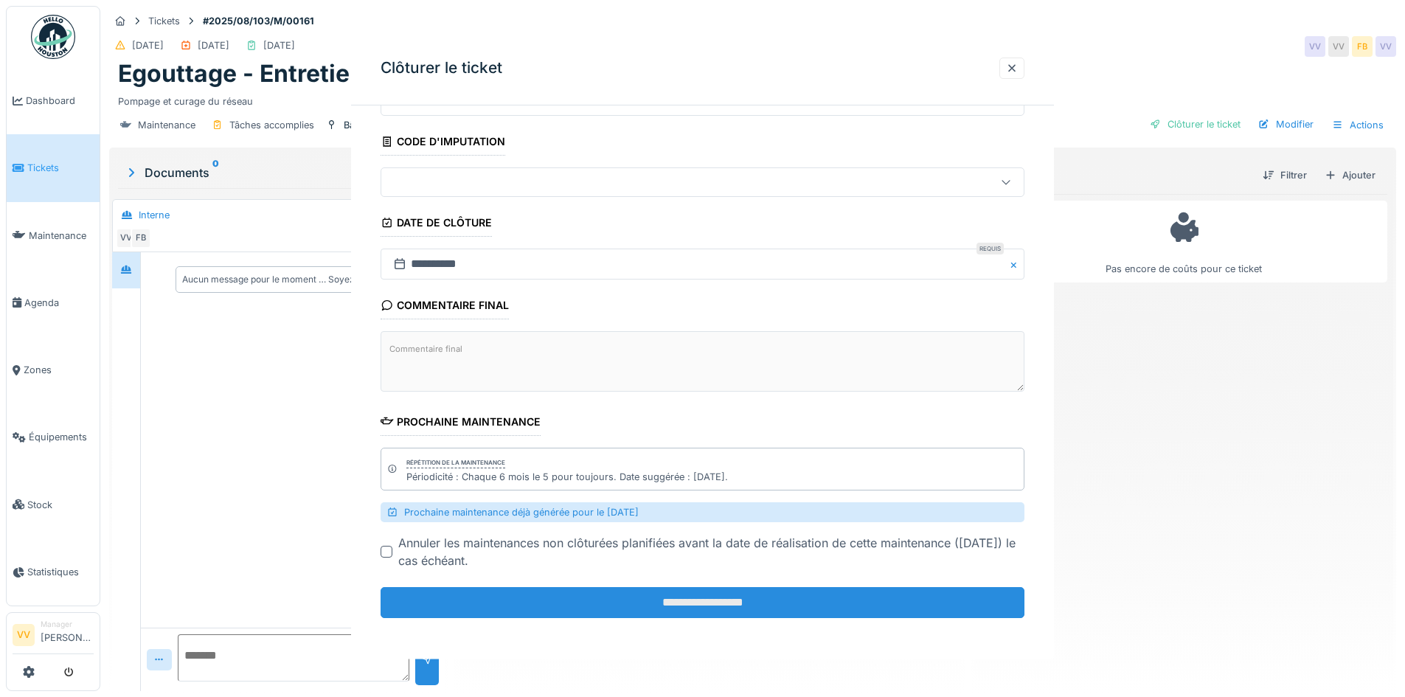
scroll to position [0, 0]
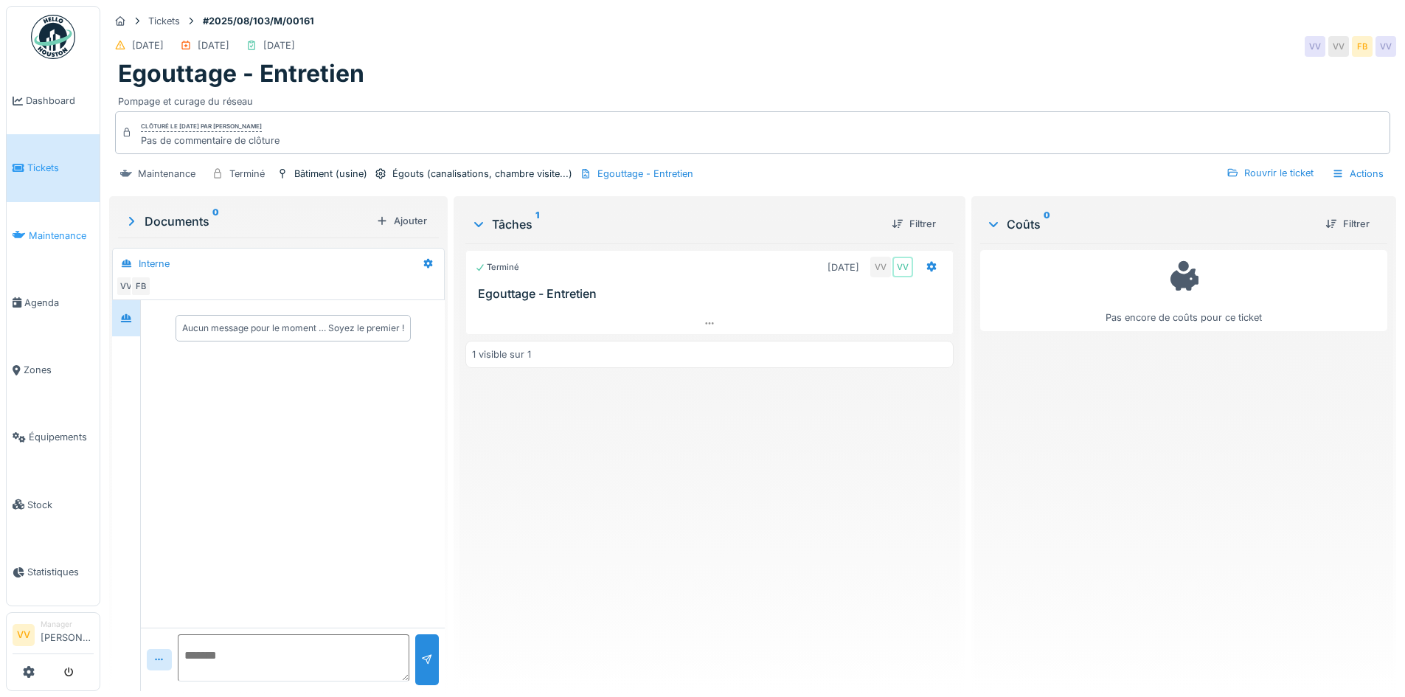
click at [40, 229] on span "Maintenance" at bounding box center [61, 236] width 65 height 14
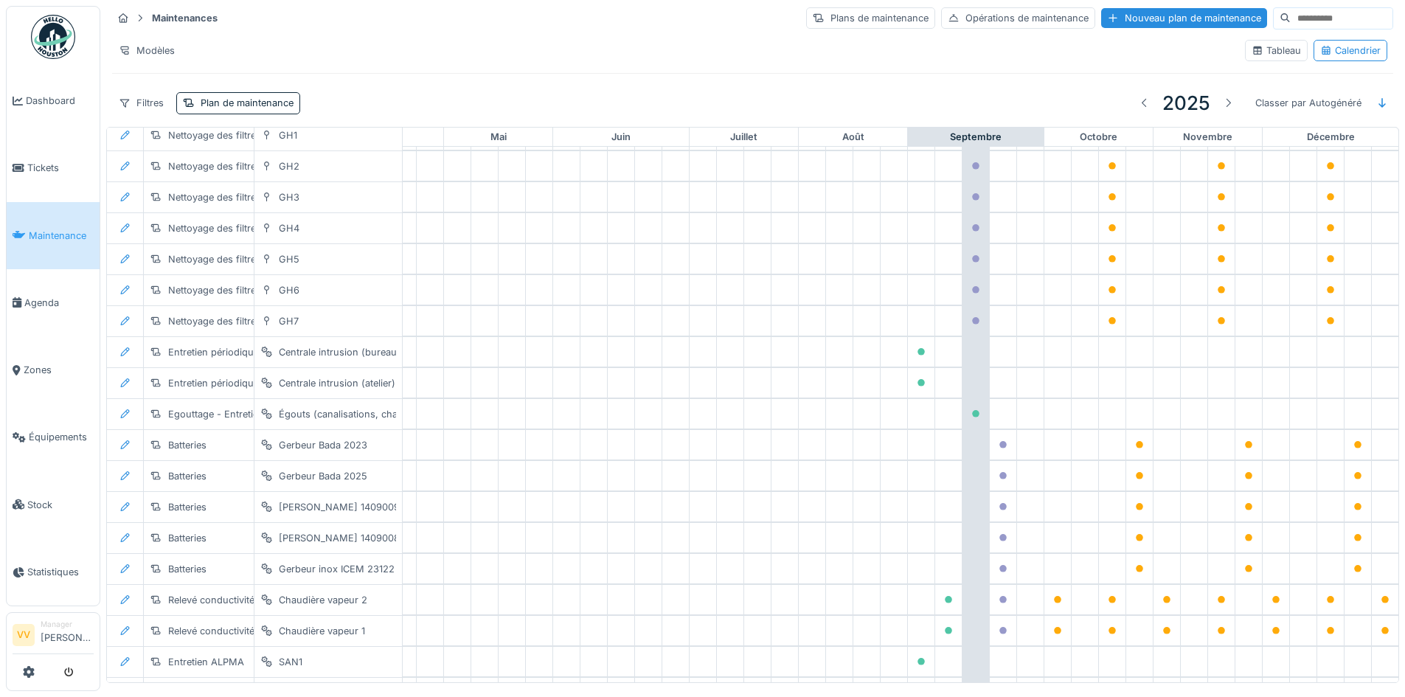
scroll to position [1623, 494]
click at [1222, 100] on div at bounding box center [1228, 103] width 12 height 14
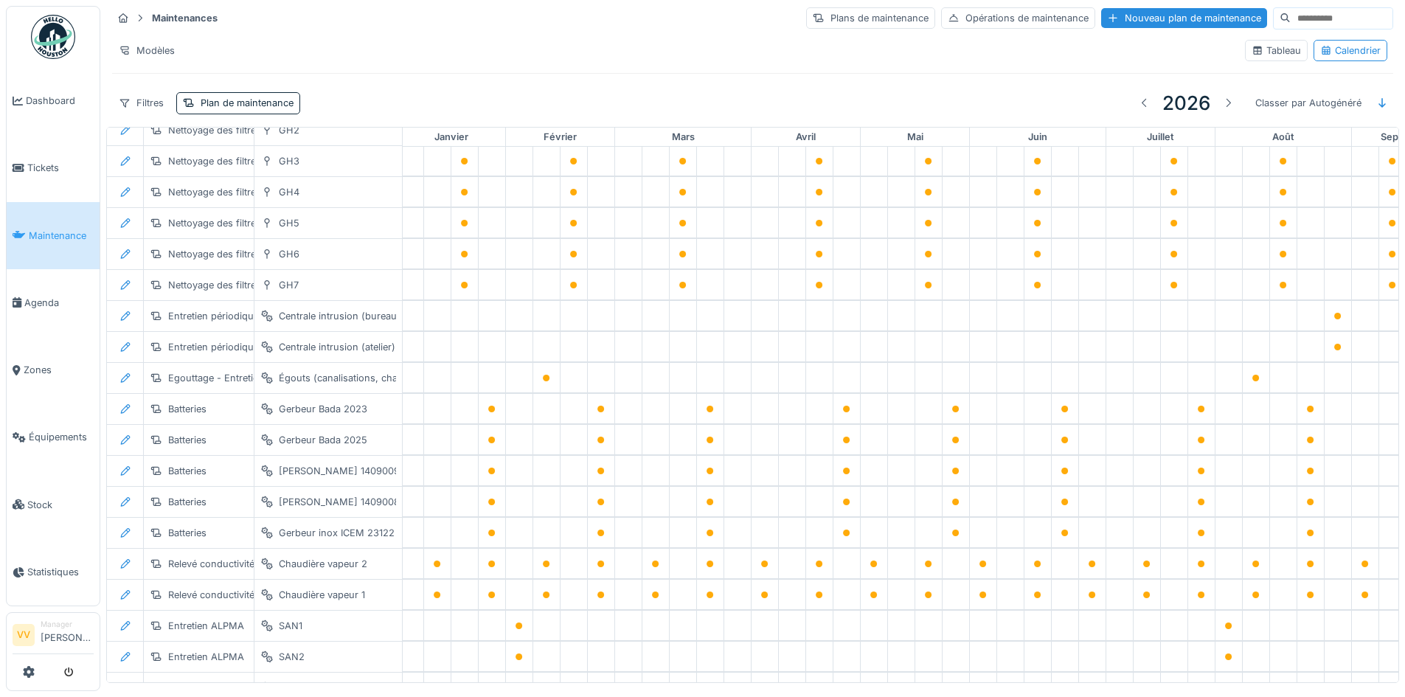
scroll to position [1499, 0]
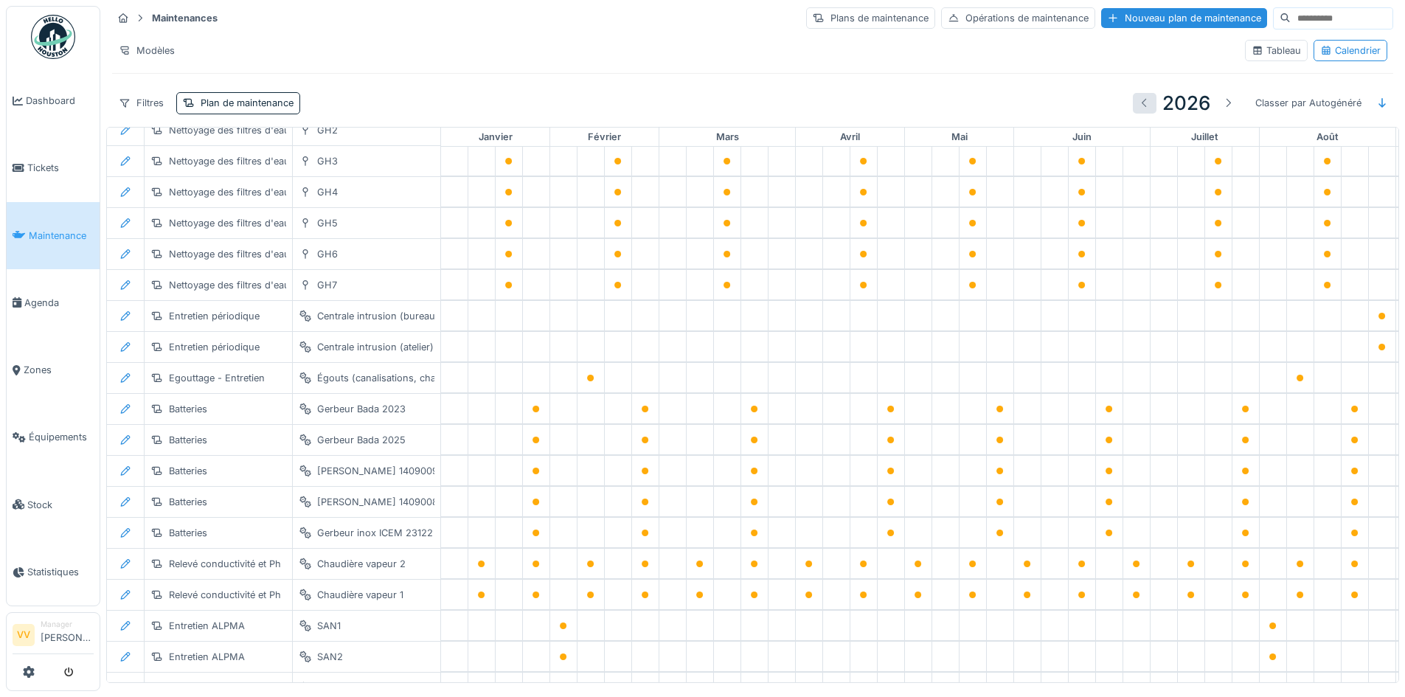
click at [1133, 99] on div at bounding box center [1145, 103] width 24 height 20
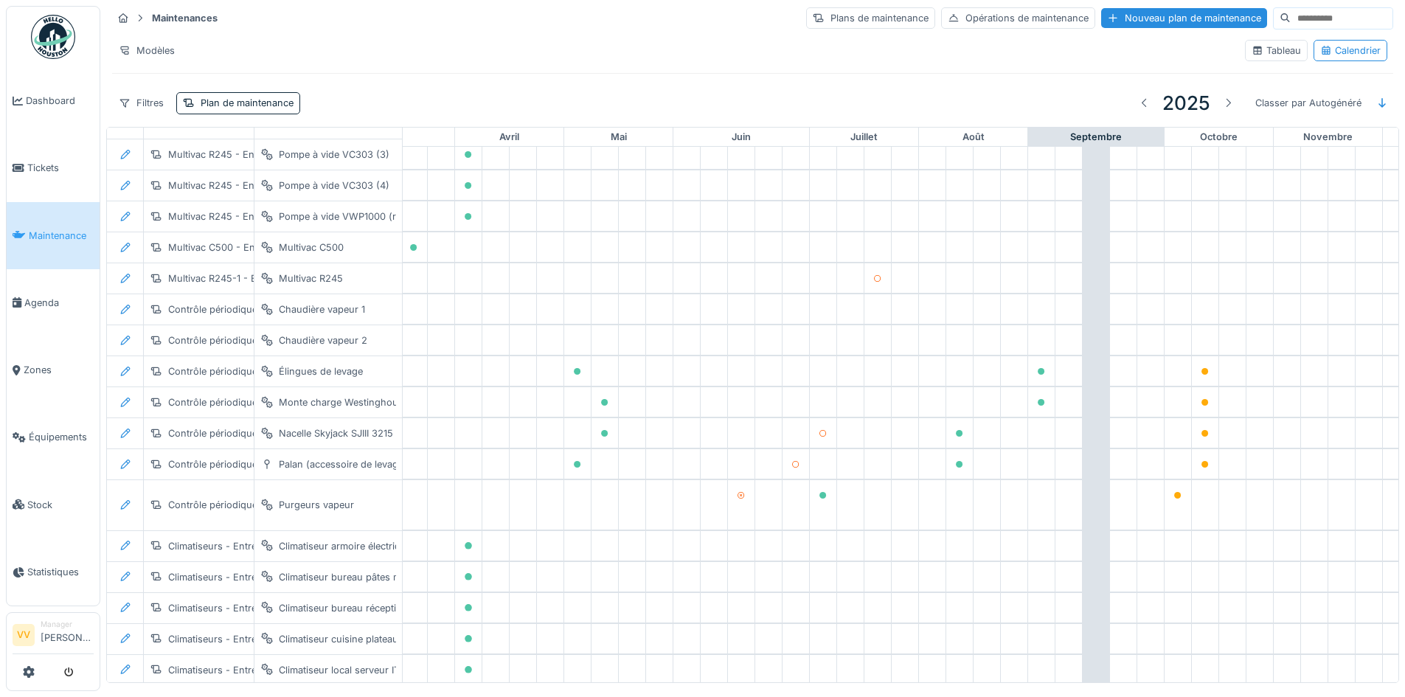
scroll to position [0, 341]
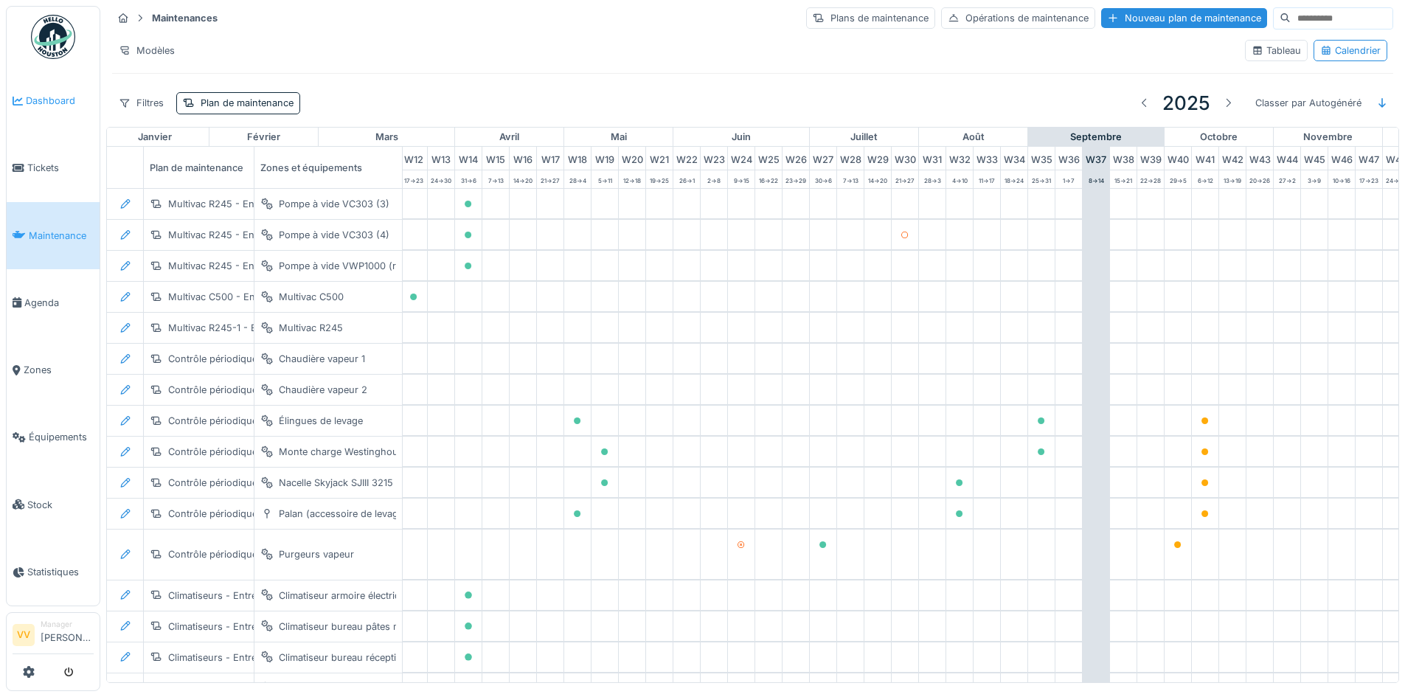
click at [42, 94] on span "Dashboard" at bounding box center [60, 101] width 68 height 14
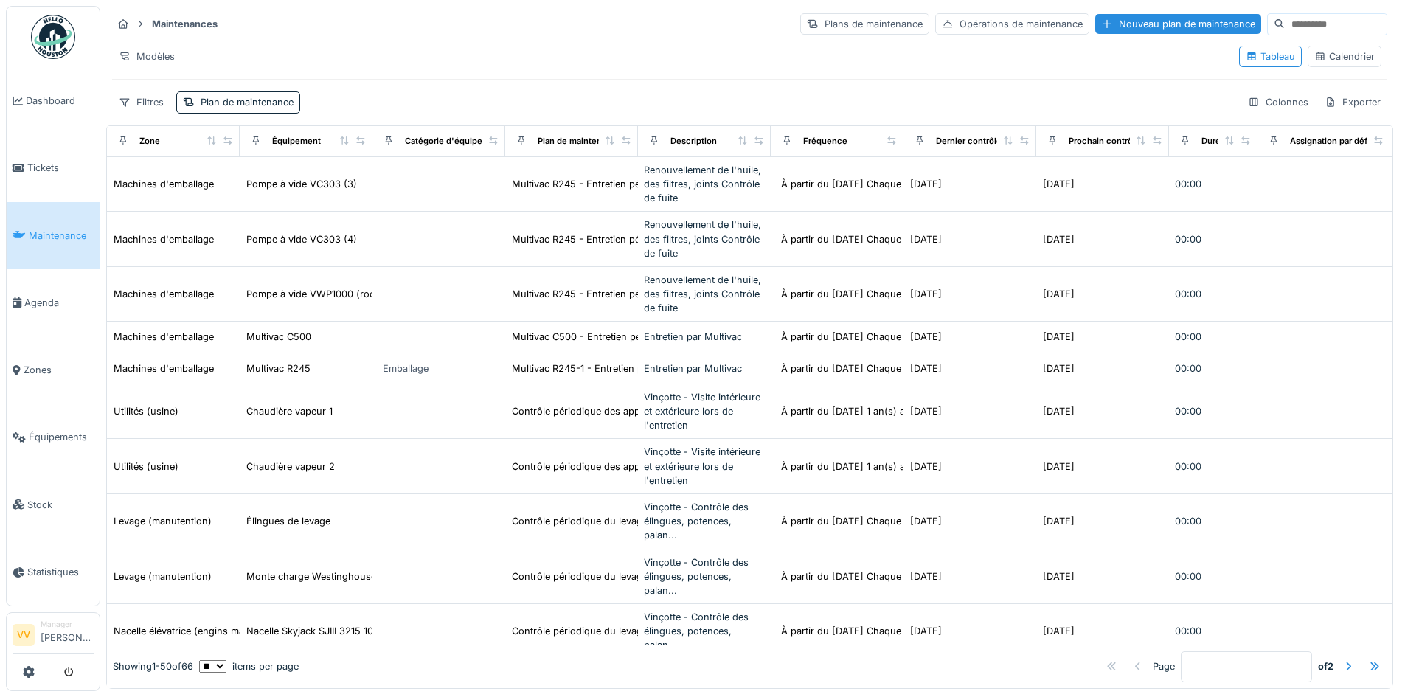
click at [1315, 56] on div "Calendrier" at bounding box center [1345, 56] width 60 height 14
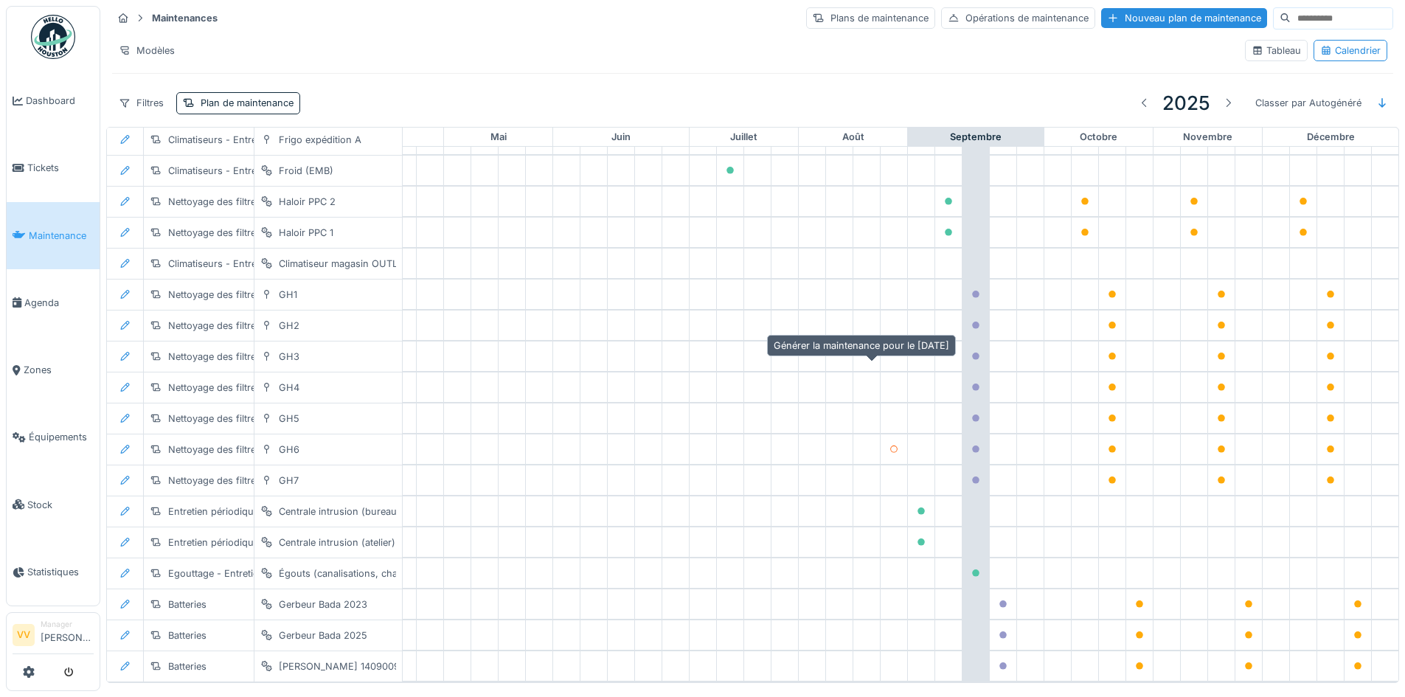
scroll to position [1546, 483]
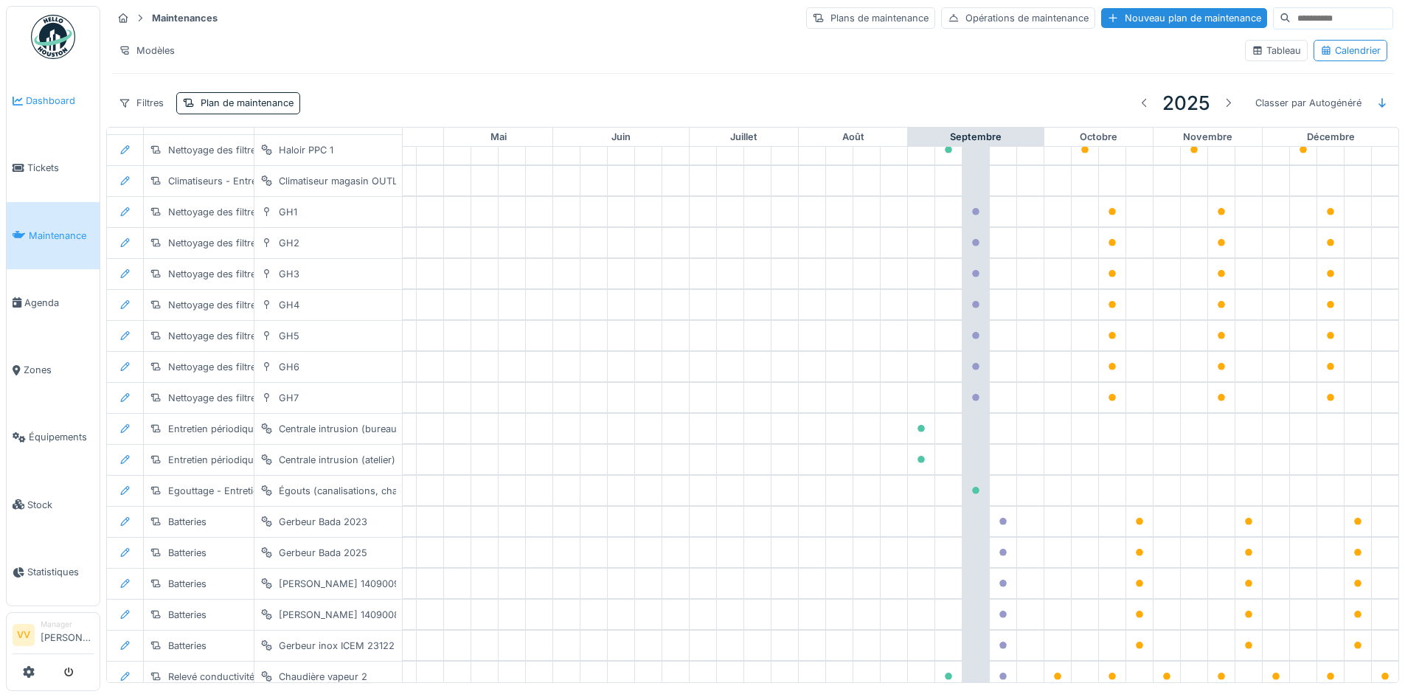
click at [70, 94] on span "Dashboard" at bounding box center [60, 101] width 68 height 14
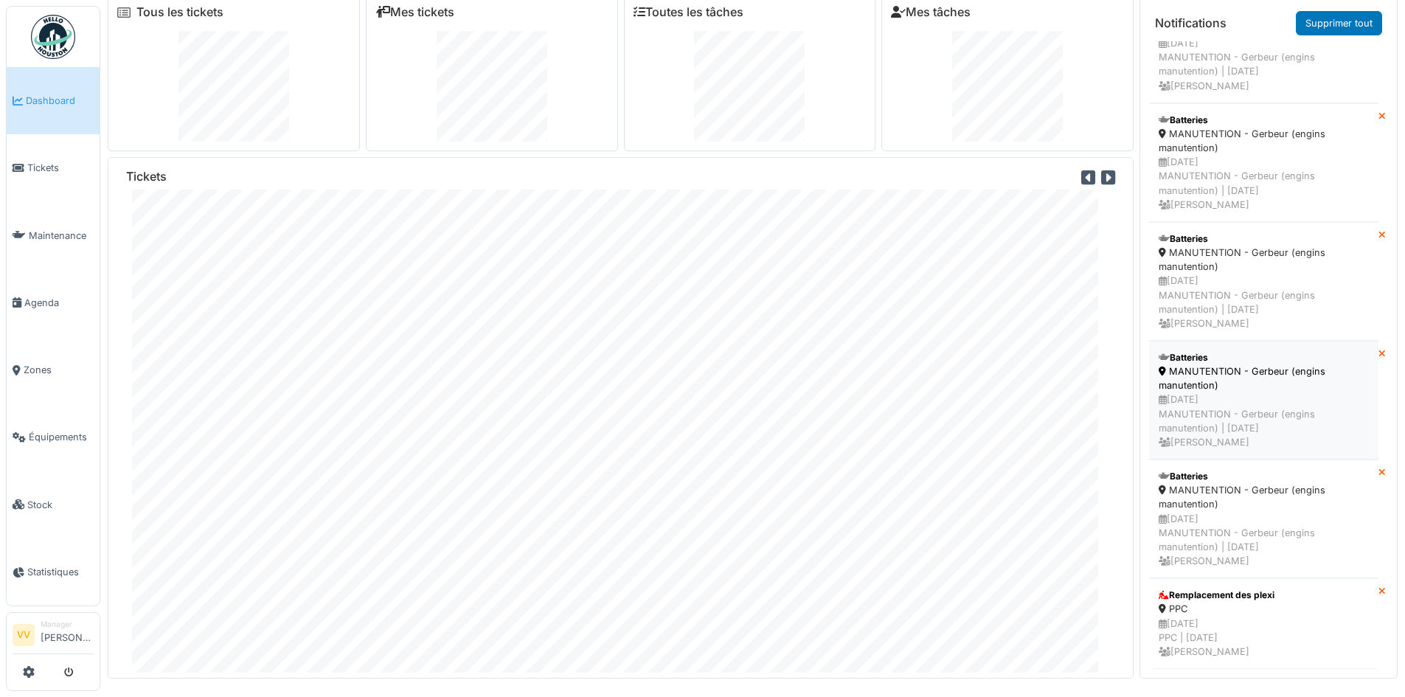
scroll to position [15, 0]
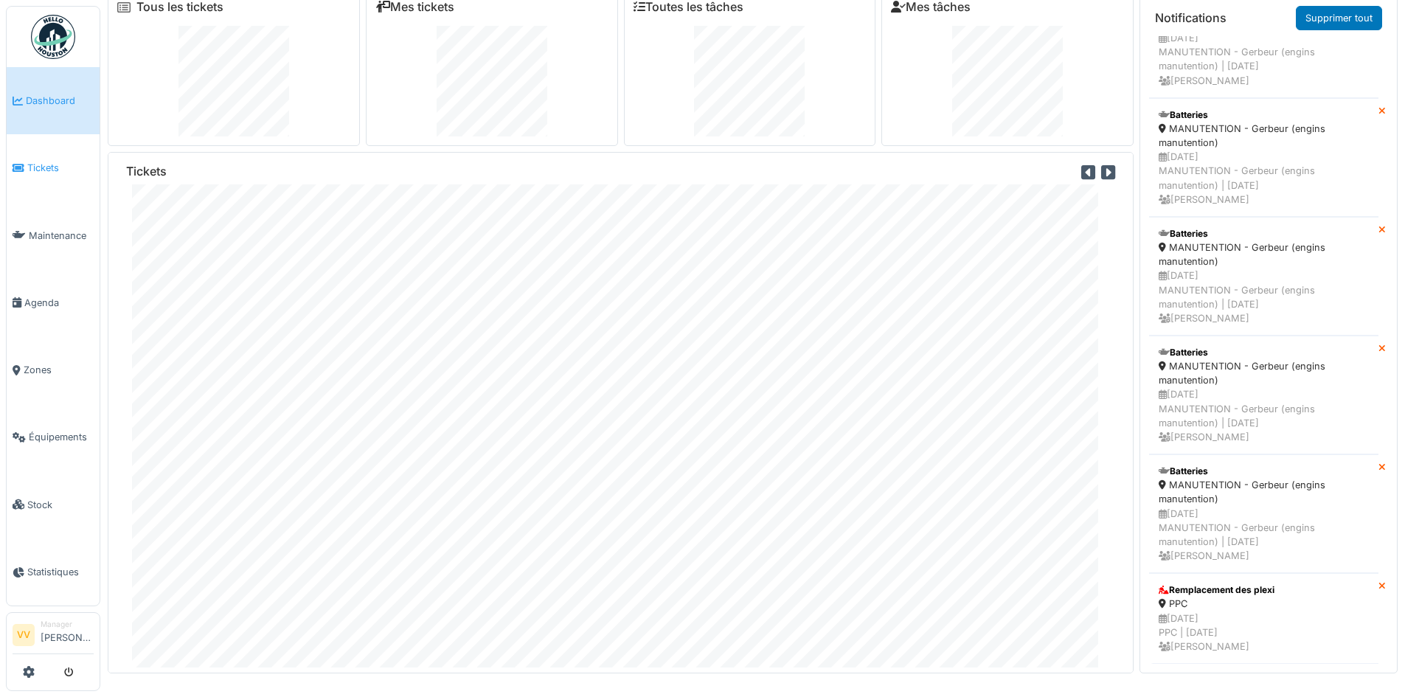
click at [32, 167] on span "Tickets" at bounding box center [60, 168] width 66 height 14
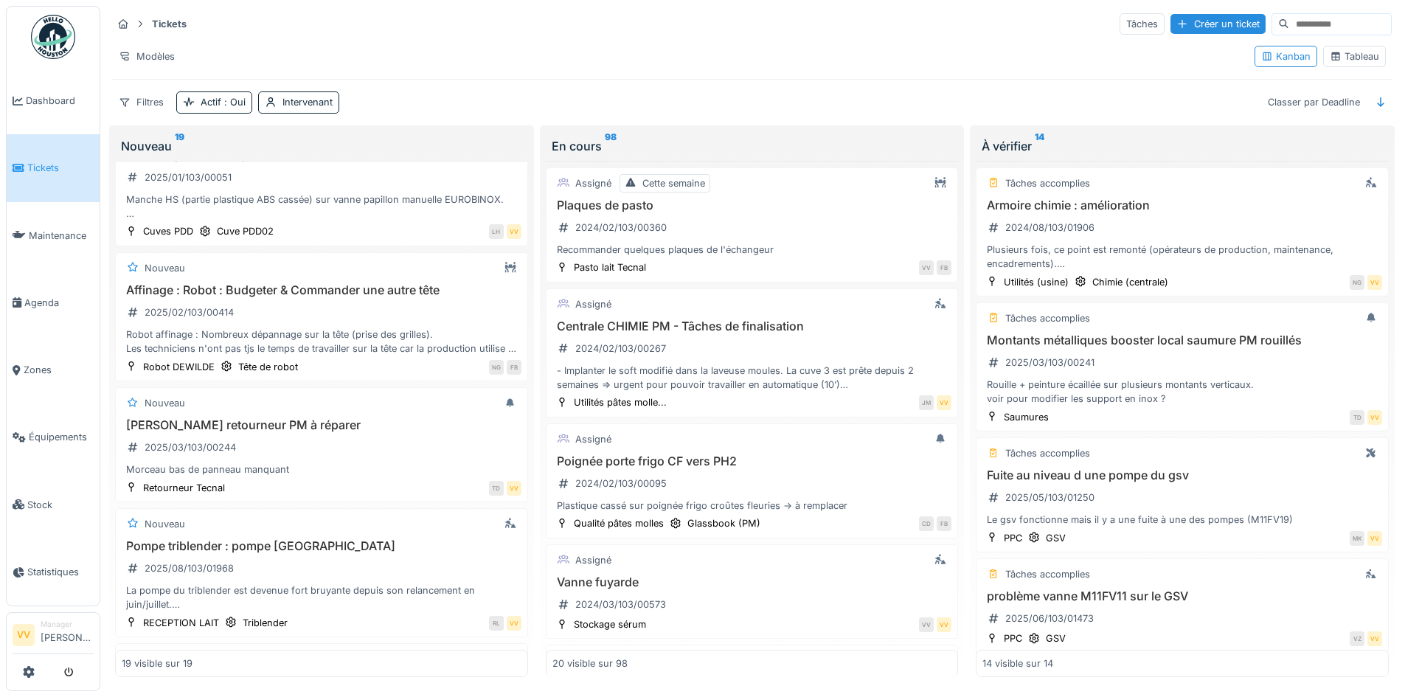
scroll to position [154, 0]
